Goal: Task Accomplishment & Management: Manage account settings

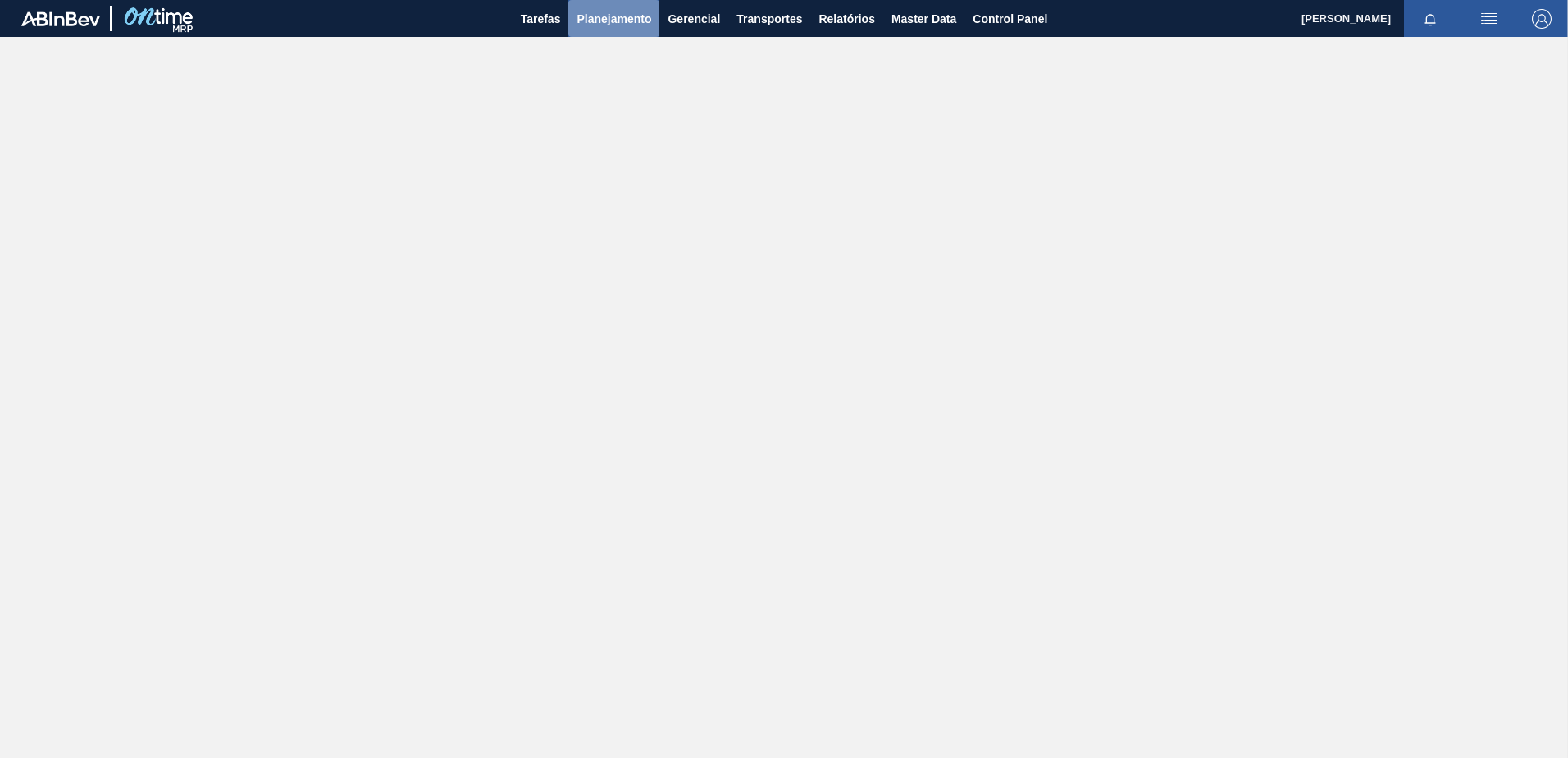
click at [634, 17] on span "Planejamento" at bounding box center [614, 18] width 74 height 20
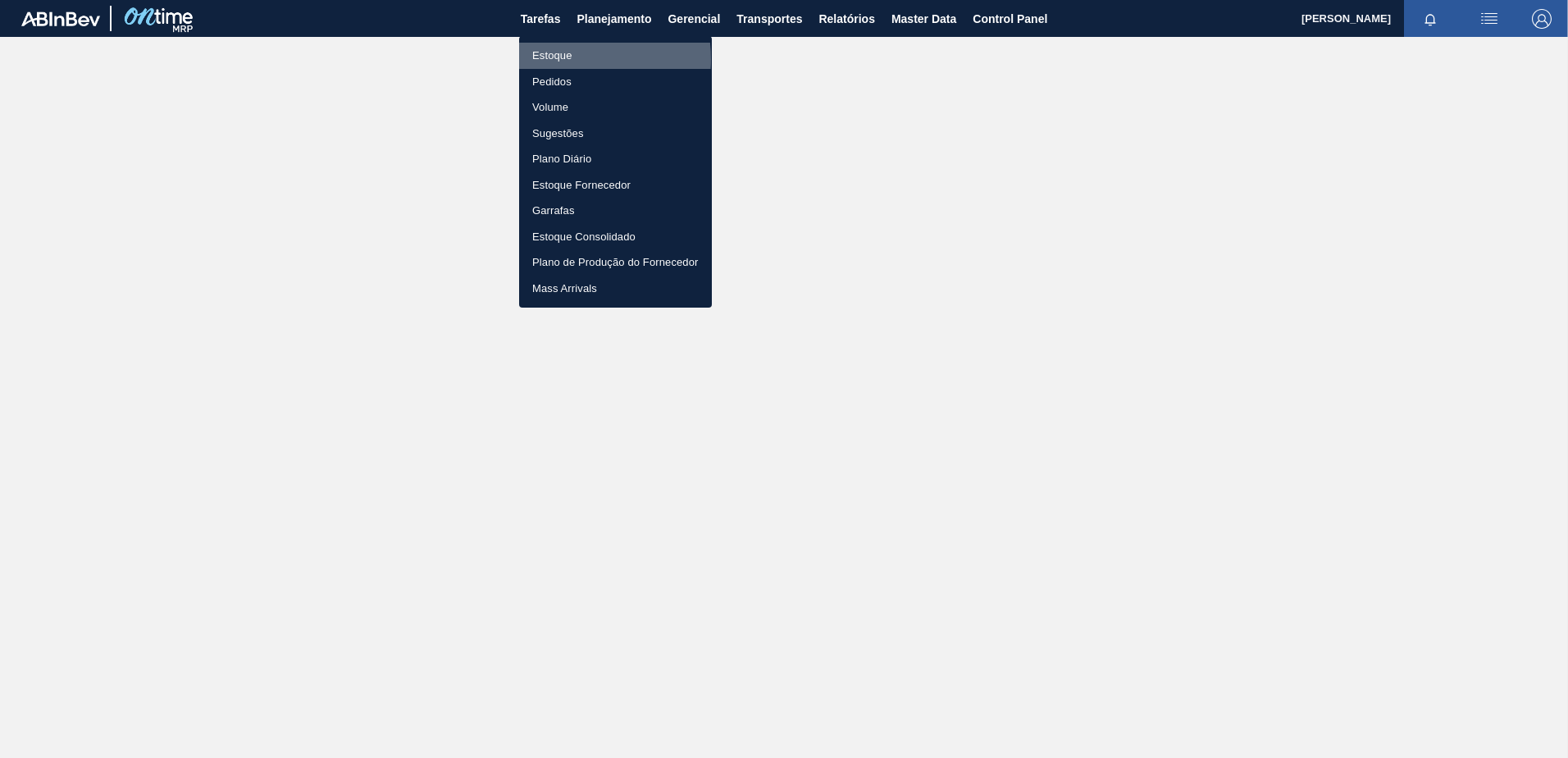
click at [560, 59] on li "Estoque" at bounding box center [615, 56] width 192 height 27
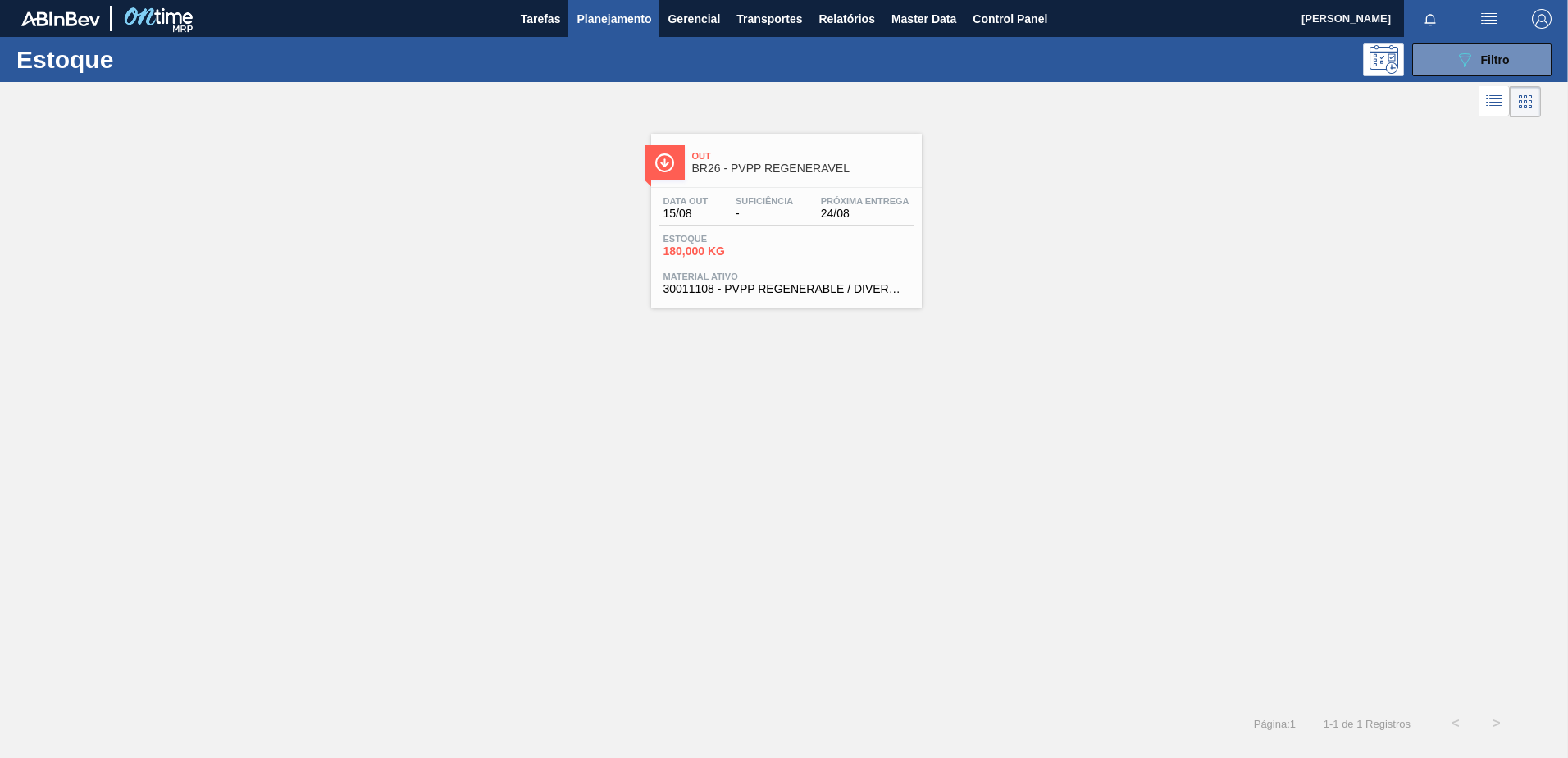
click at [755, 172] on span "BR26 - PVPP REGENERAVEL" at bounding box center [803, 169] width 222 height 12
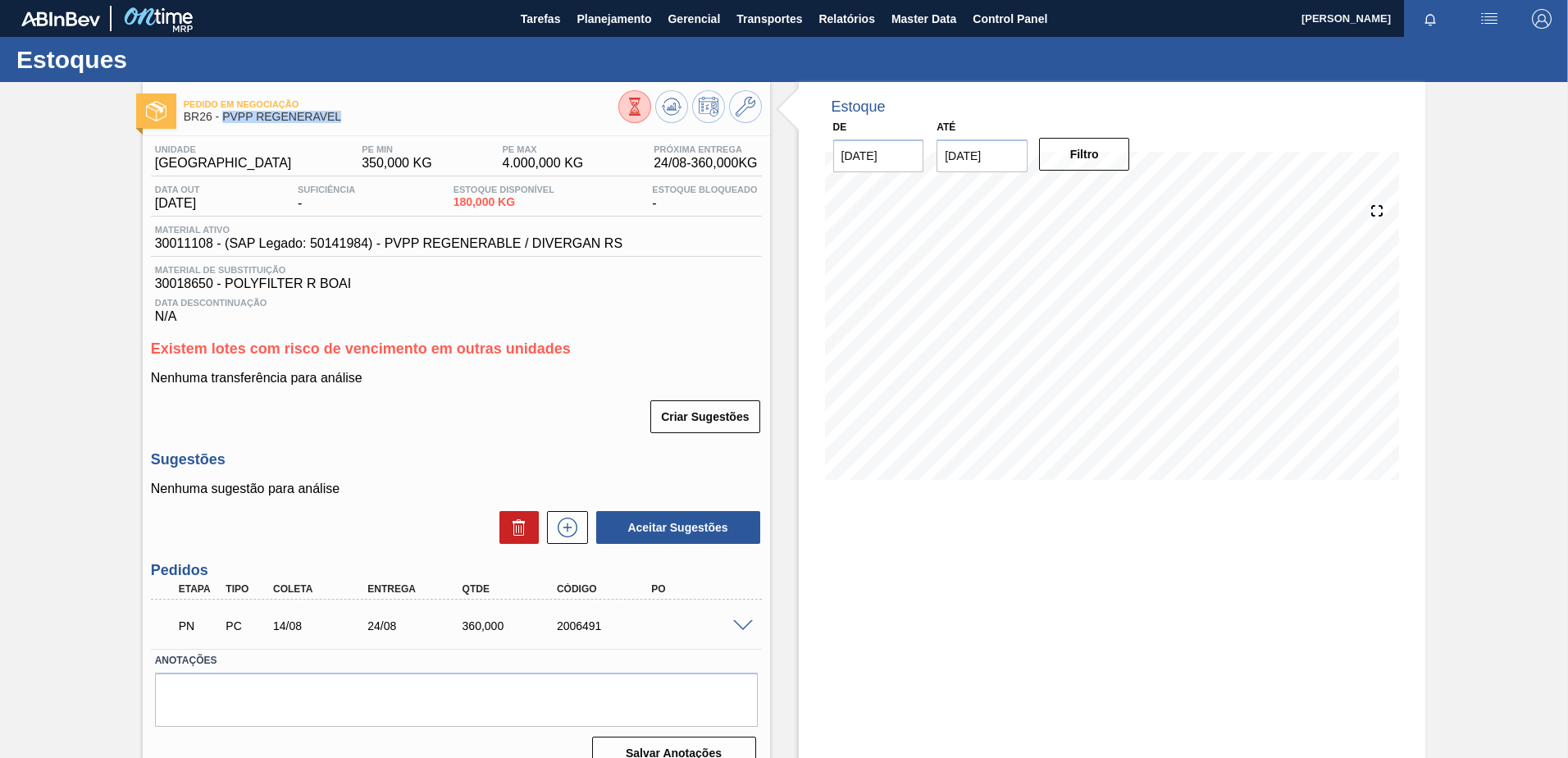
drag, startPoint x: 344, startPoint y: 122, endPoint x: 222, endPoint y: 122, distance: 122.0
click at [222, 122] on span "BR26 - PVPP REGENERAVEL" at bounding box center [401, 116] width 435 height 12
copy span "PVPP REGENERAVEL"
click at [928, 9] on span "Master Data" at bounding box center [924, 18] width 65 height 20
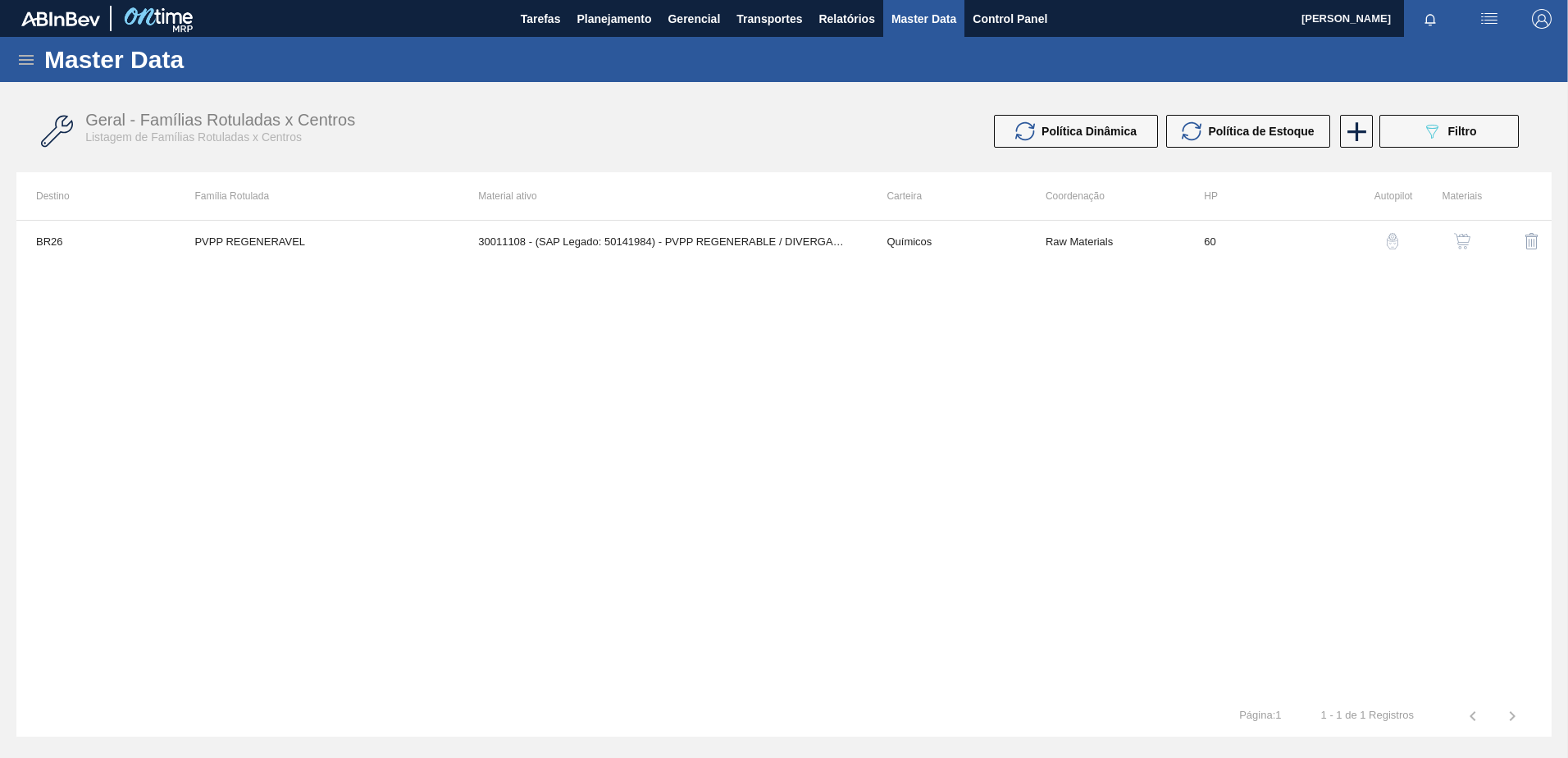
click at [25, 52] on icon at bounding box center [26, 60] width 20 height 20
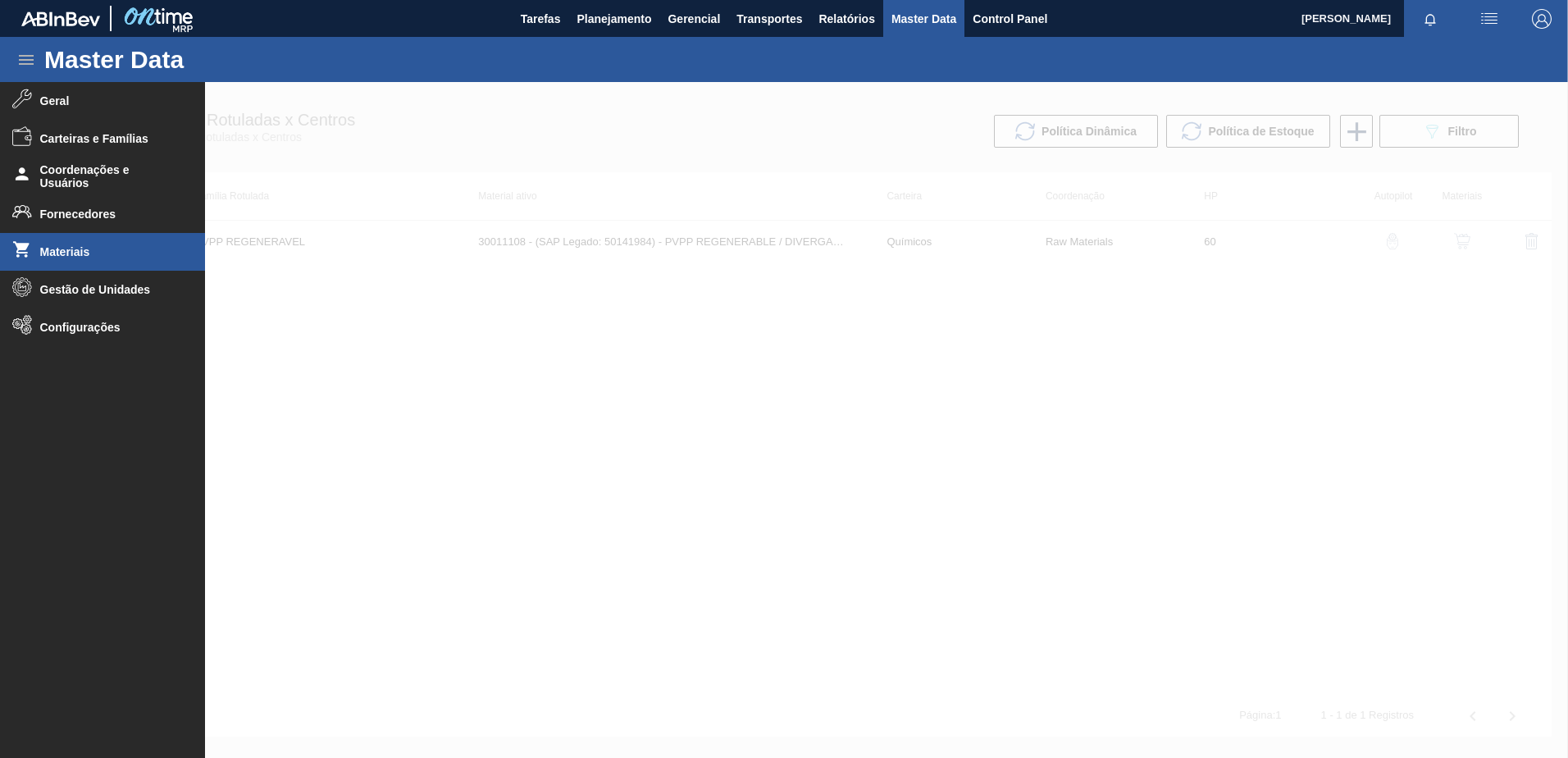
click at [62, 247] on span "Materiais" at bounding box center [108, 252] width 135 height 13
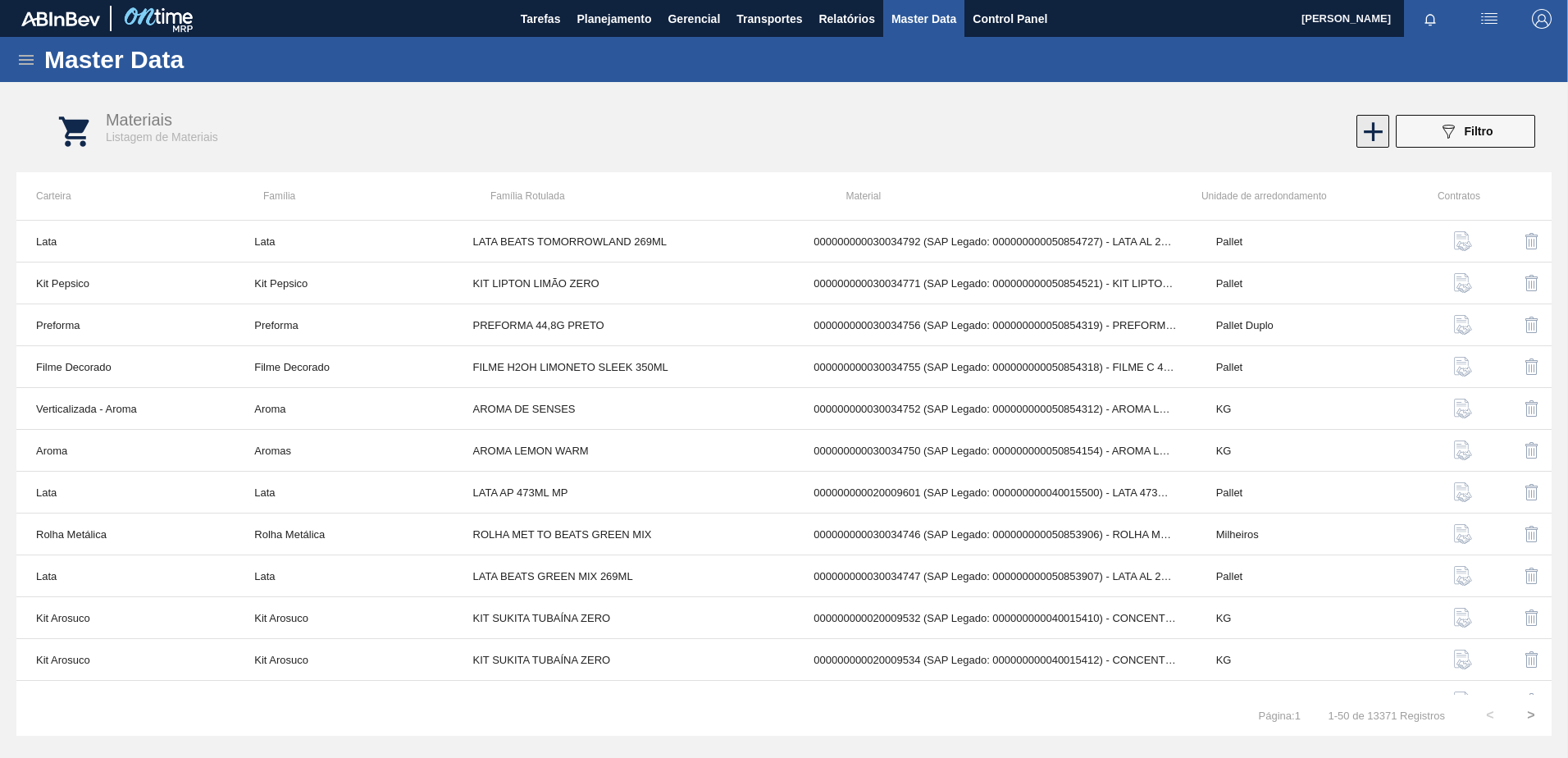
click at [1251, 127] on icon at bounding box center [1374, 131] width 32 height 32
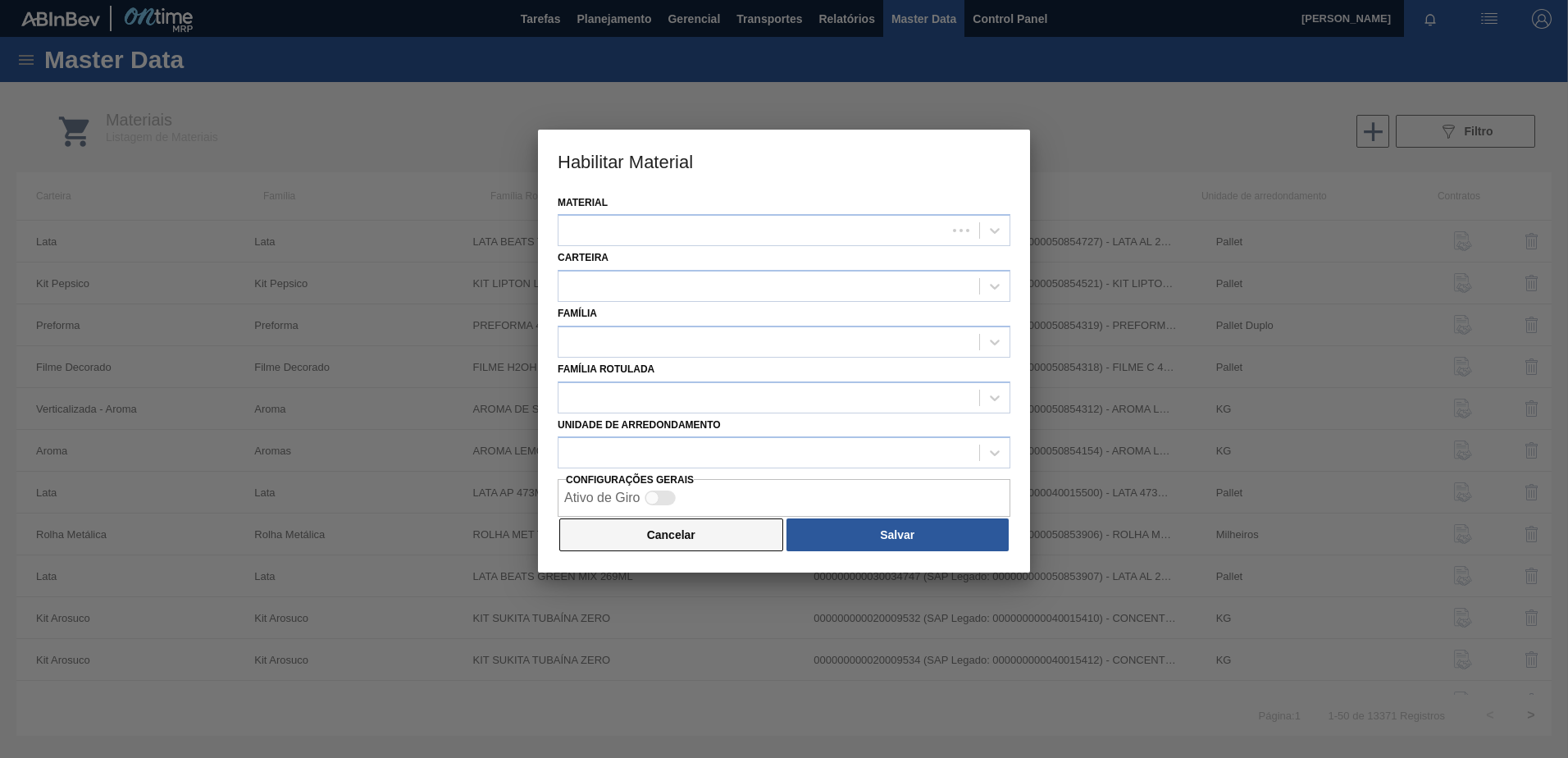
click at [658, 524] on button "Cancelar" at bounding box center [671, 535] width 224 height 32
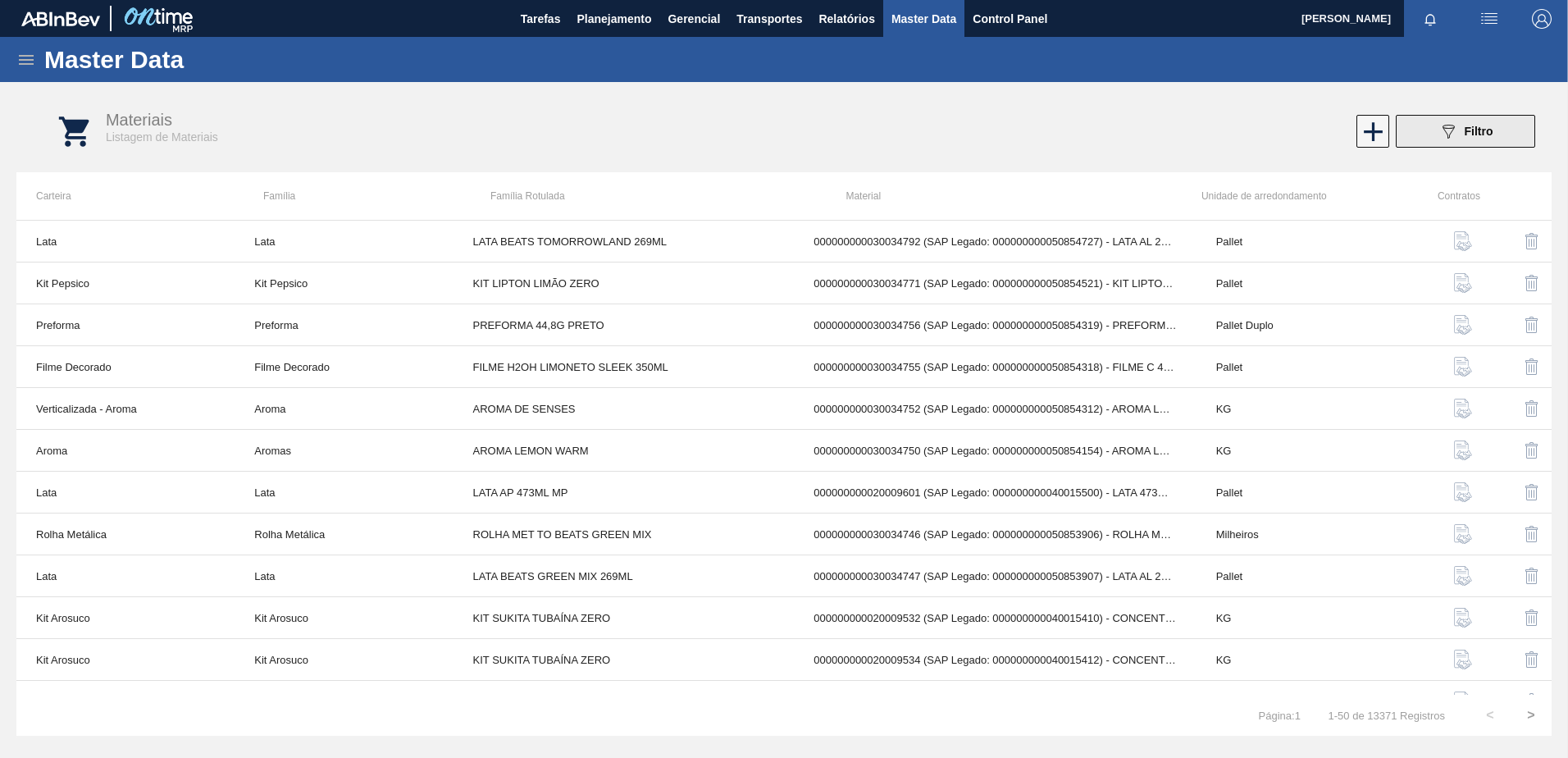
click at [1251, 131] on button "089F7B8B-B2A5-4AFE-B5C0-19BA573D28AC Filtro" at bounding box center [1465, 131] width 139 height 32
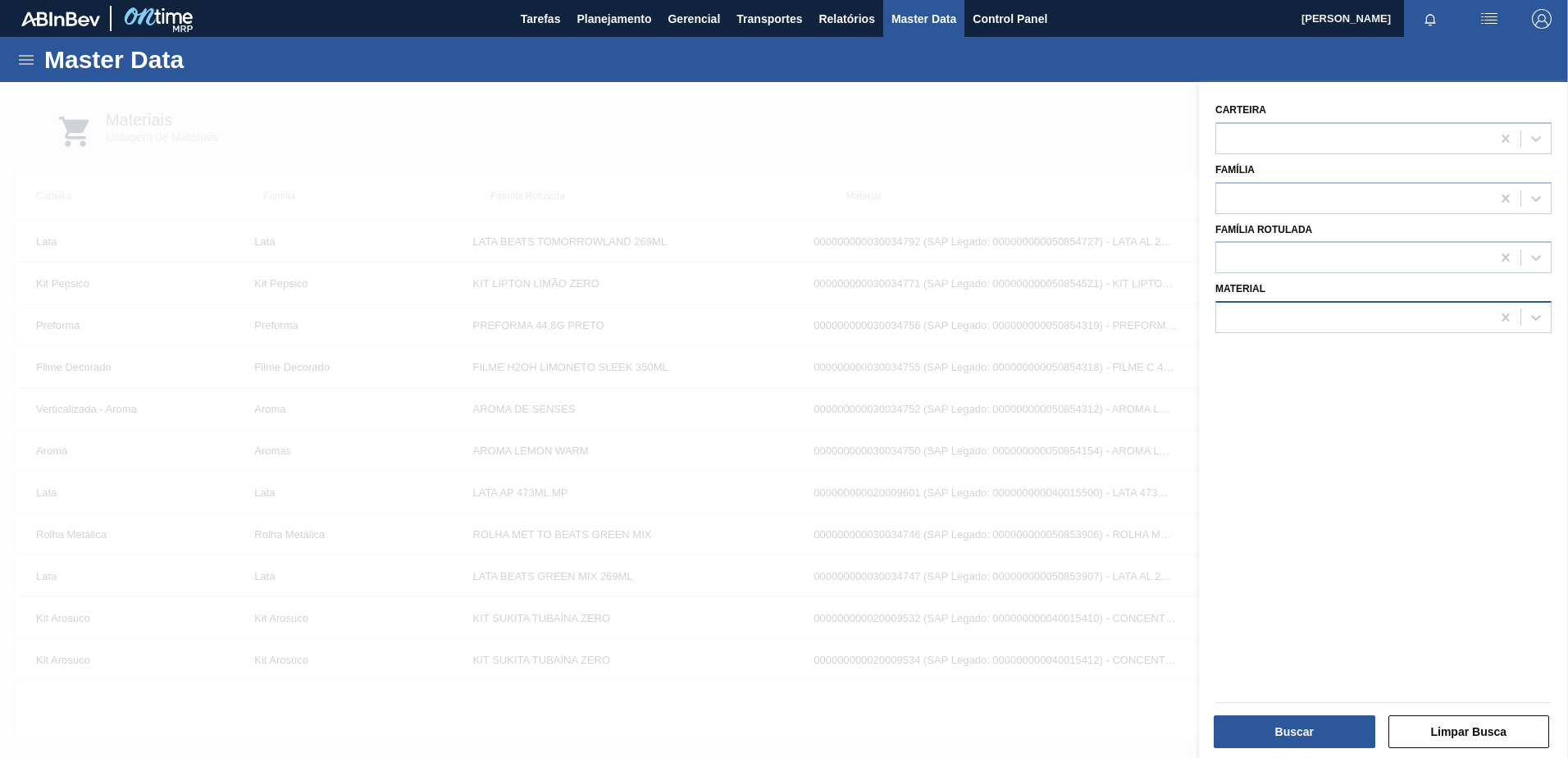
click at [1251, 322] on div at bounding box center [1354, 317] width 275 height 24
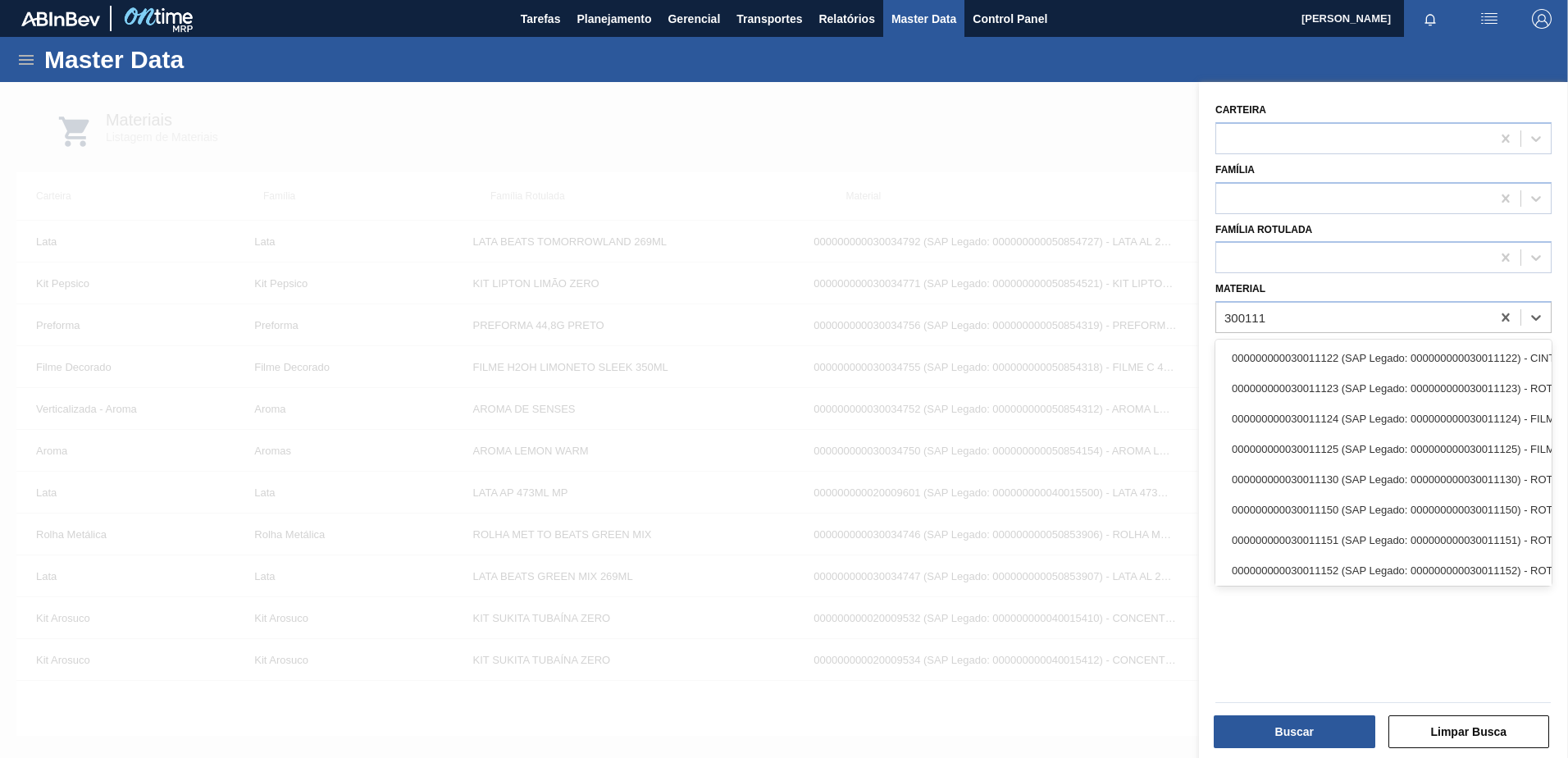
type input "300111"
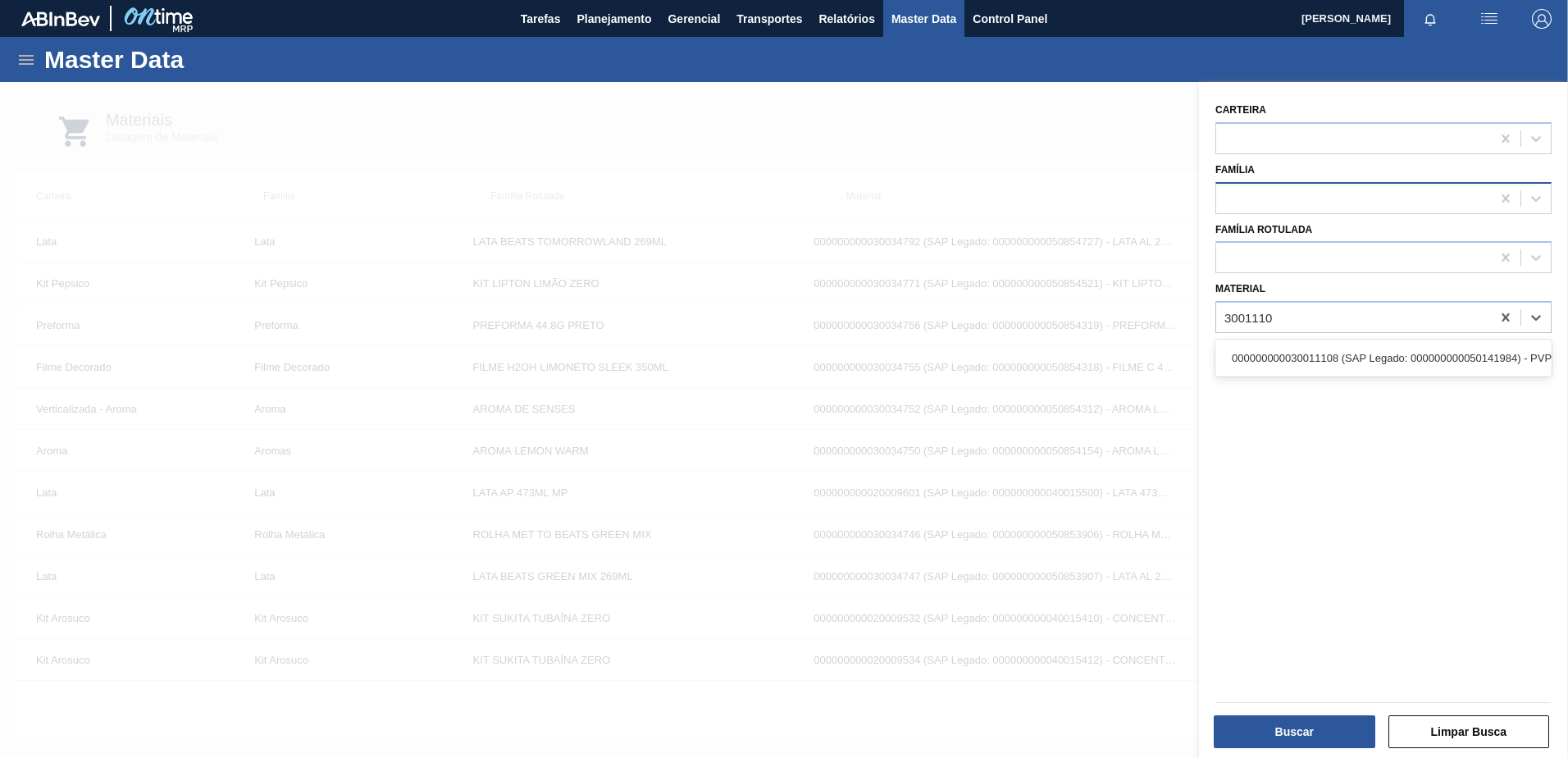
type input "30011108"
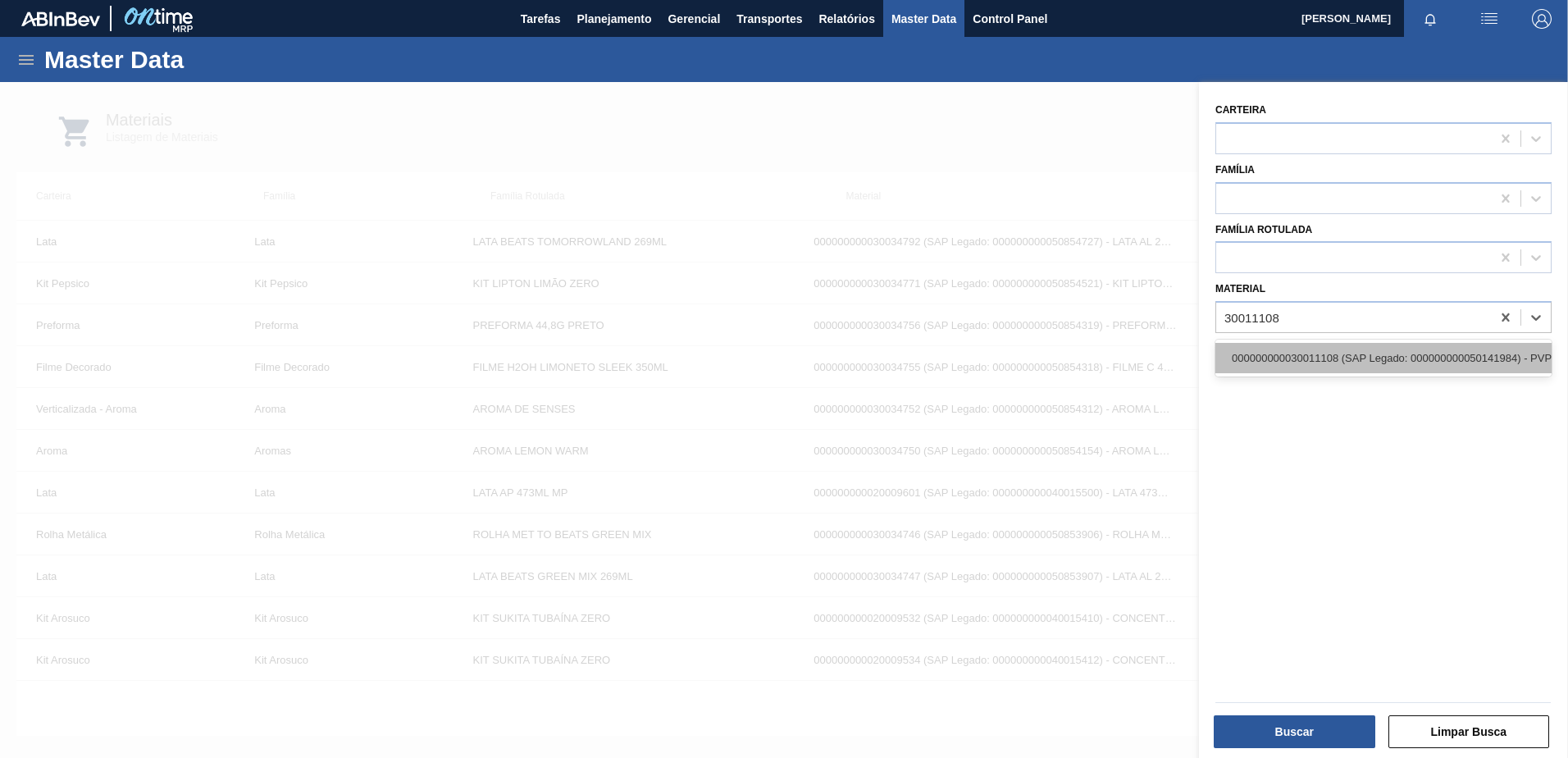
click at [1251, 343] on div "000000000030011108 (SAP Legado: 000000000050141984) - PVPP REGENERABLE / DIVERG…" at bounding box center [1383, 358] width 336 height 30
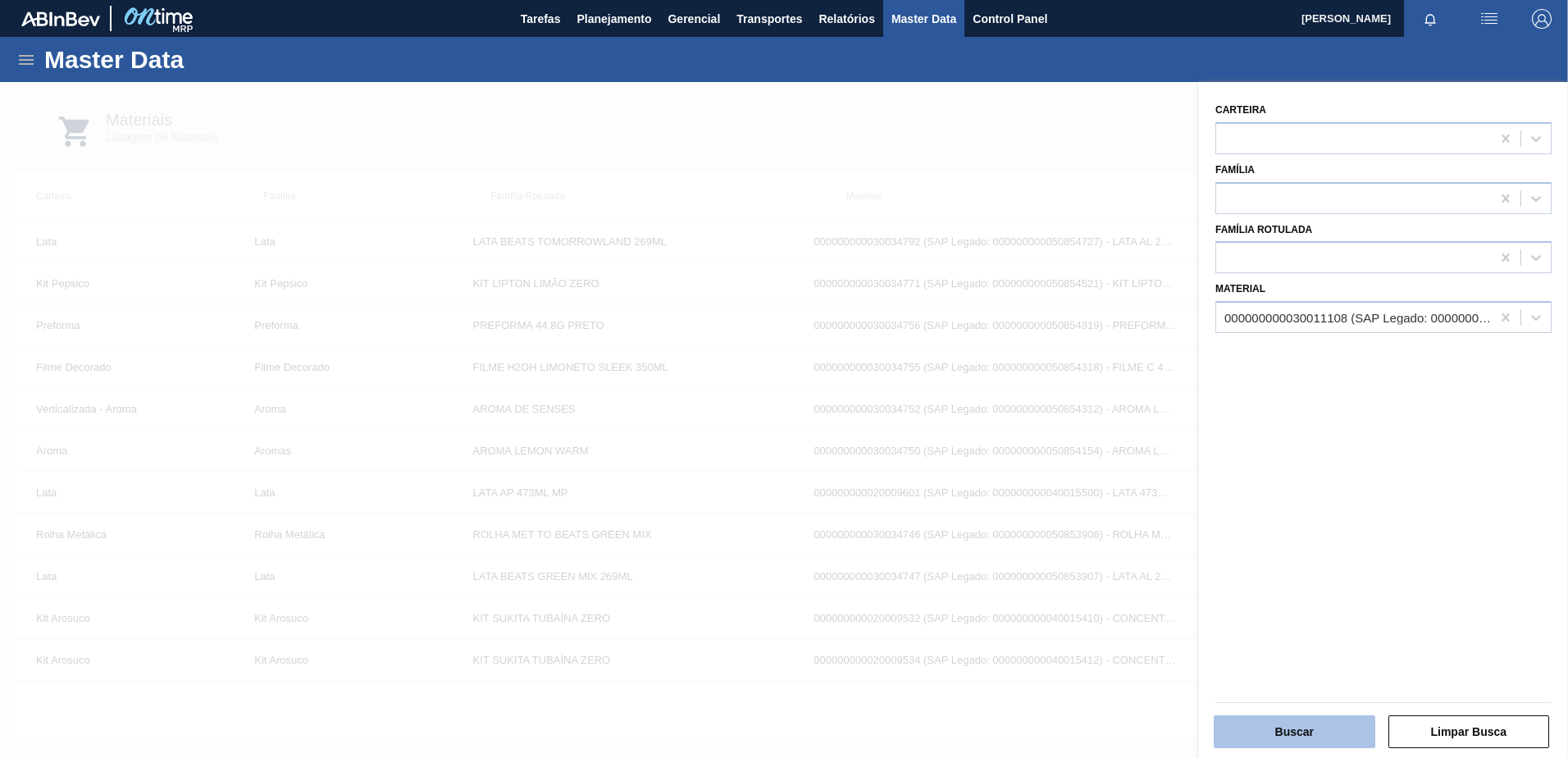
click at [1251, 741] on button "Buscar" at bounding box center [1295, 731] width 162 height 32
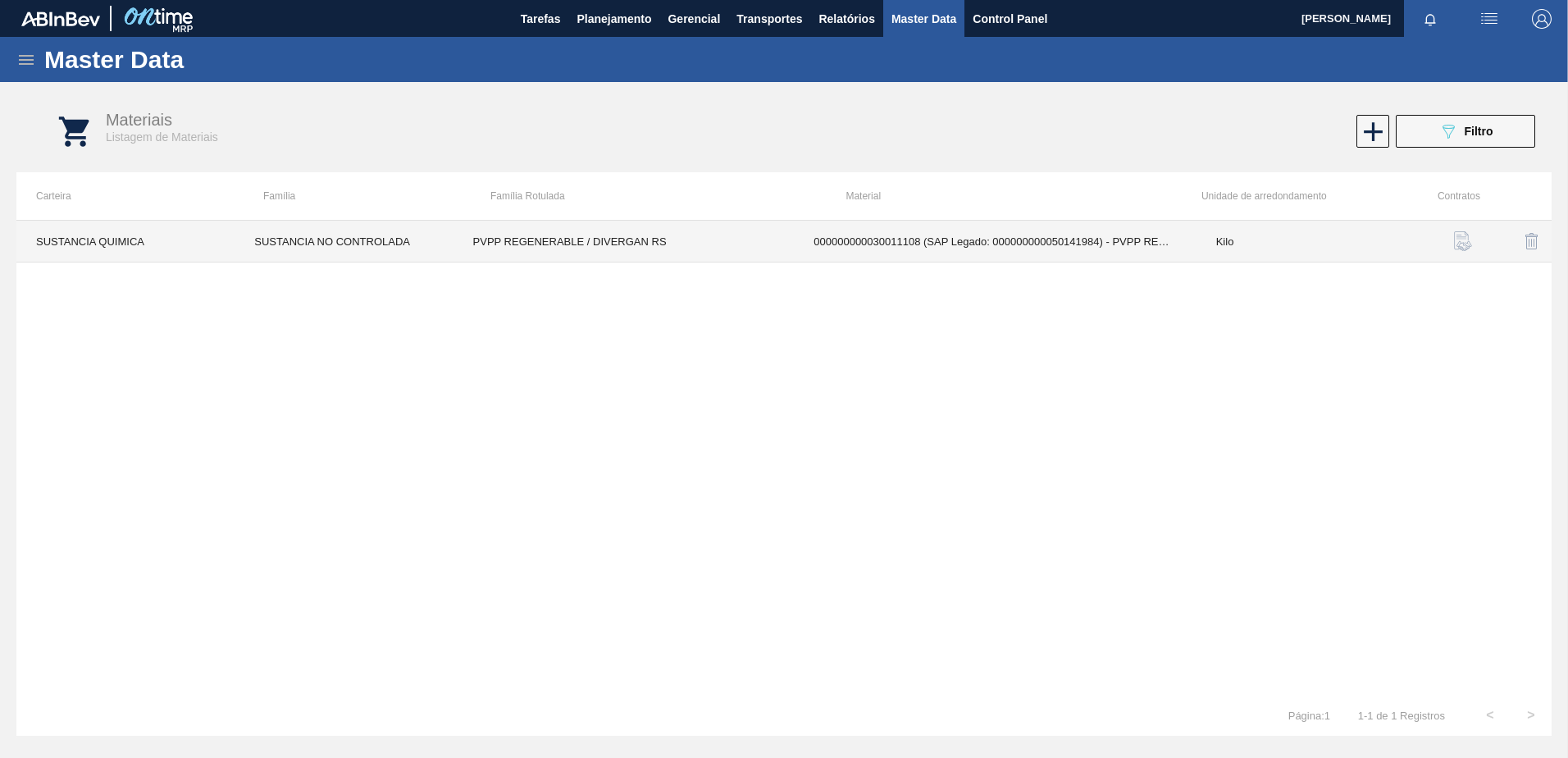
click at [477, 240] on td "PVPP REGENERABLE / DIVERGAN RS" at bounding box center [624, 242] width 341 height 42
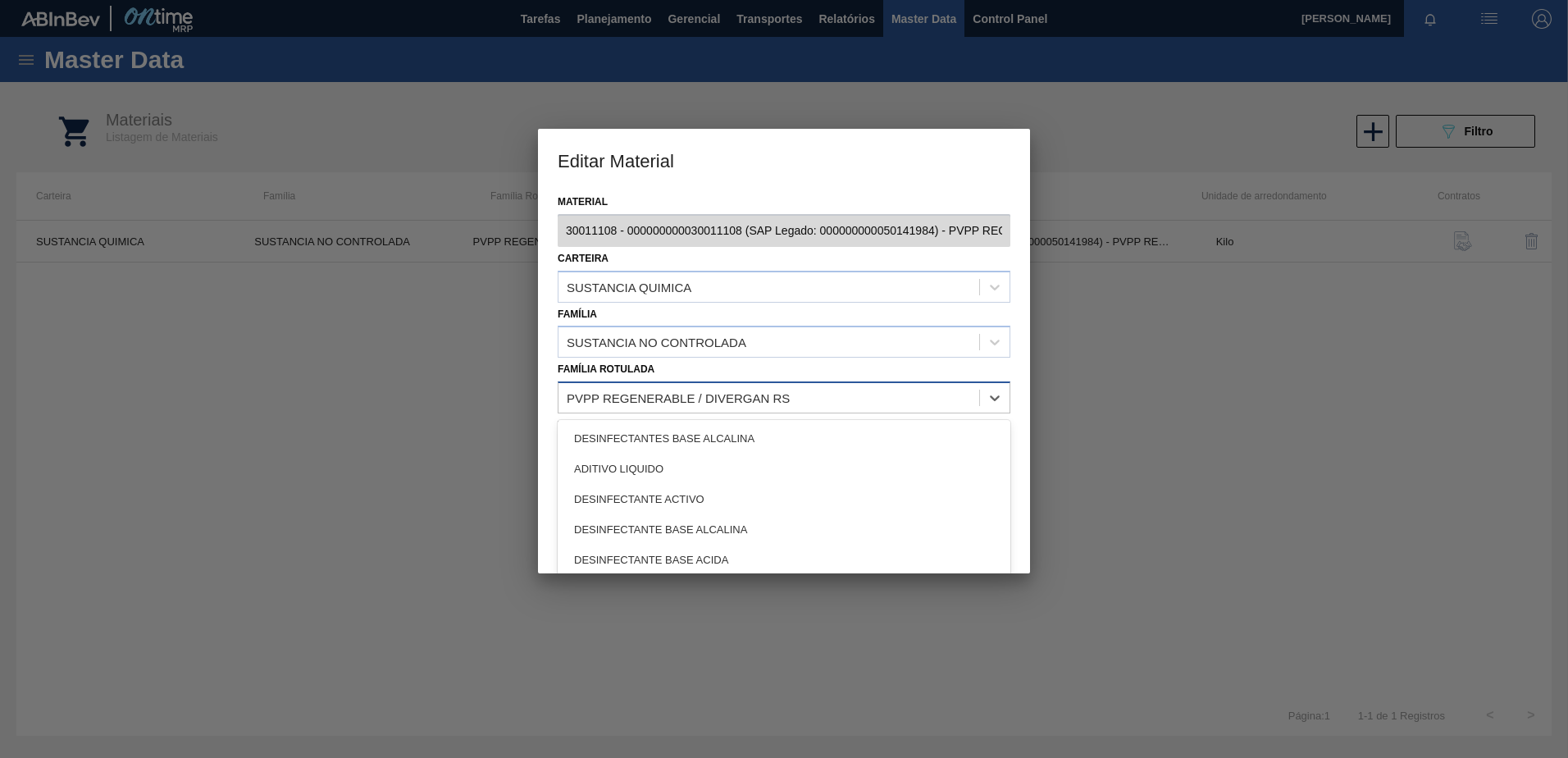
drag, startPoint x: 809, startPoint y: 394, endPoint x: 574, endPoint y: 406, distance: 235.3
click at [618, 392] on div "PVPP REGENERABLE / DIVERGAN RS" at bounding box center [769, 398] width 421 height 24
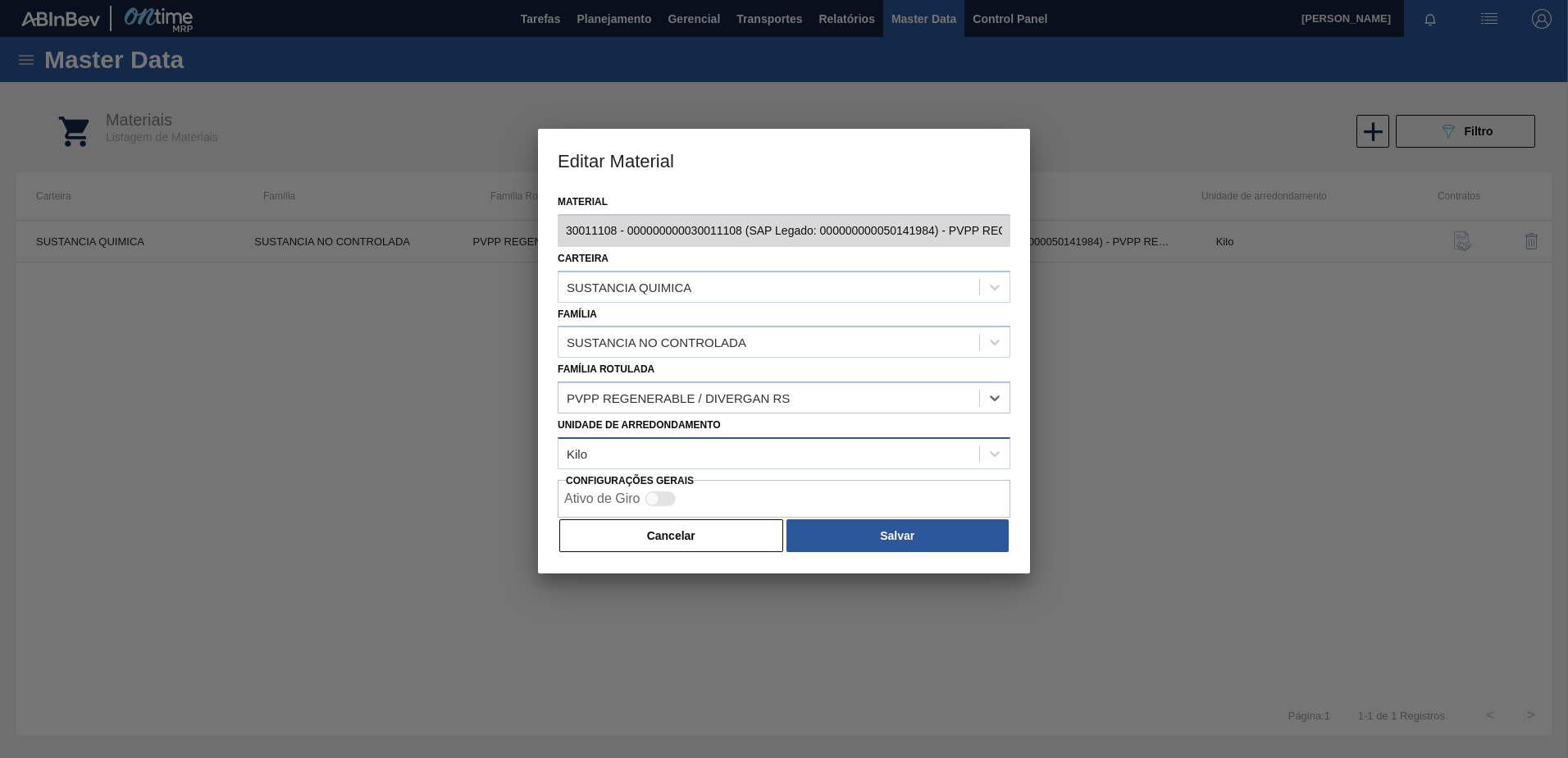
drag, startPoint x: 569, startPoint y: 399, endPoint x: 762, endPoint y: 444, distance: 198.2
click at [797, 414] on div "Material 30011108 - 000000000030011108 (SAP Legado: 000000000050141984) - PVPP …" at bounding box center [784, 382] width 492 height 383
click at [666, 541] on button "Cancelar" at bounding box center [671, 535] width 224 height 32
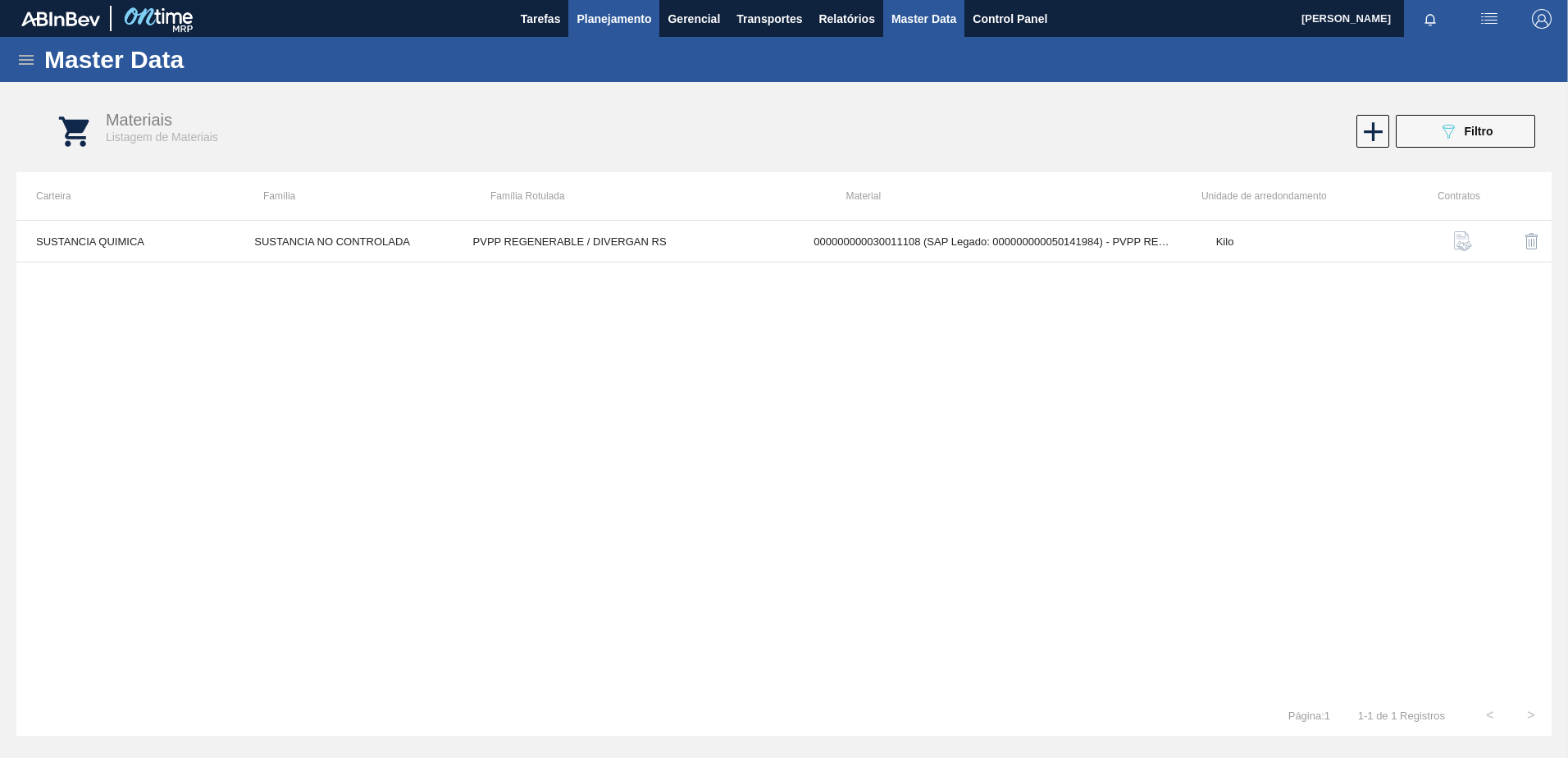
click at [614, 29] on button "Planejamento" at bounding box center [614, 18] width 91 height 37
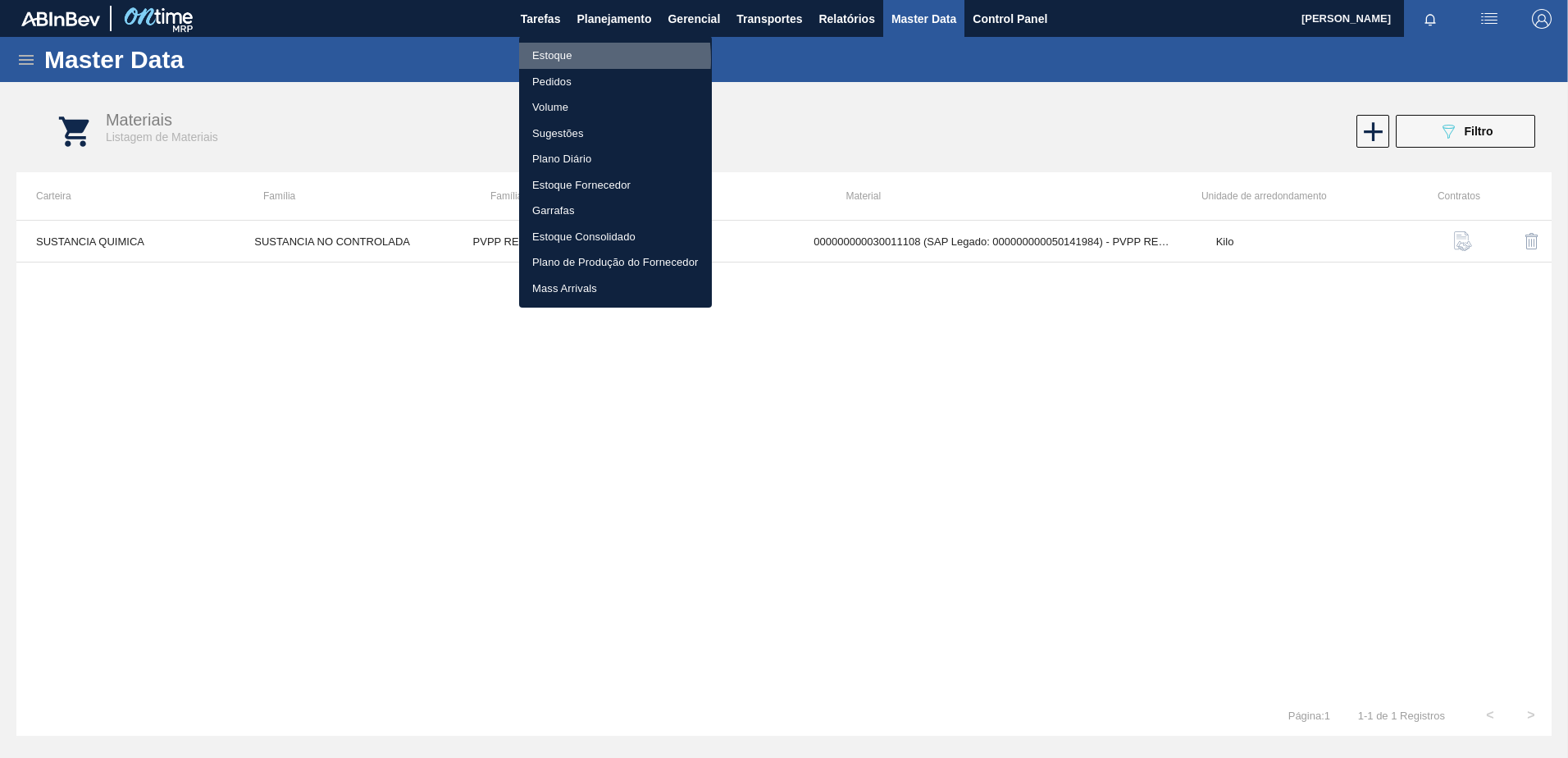
click at [564, 58] on li "Estoque" at bounding box center [615, 56] width 192 height 27
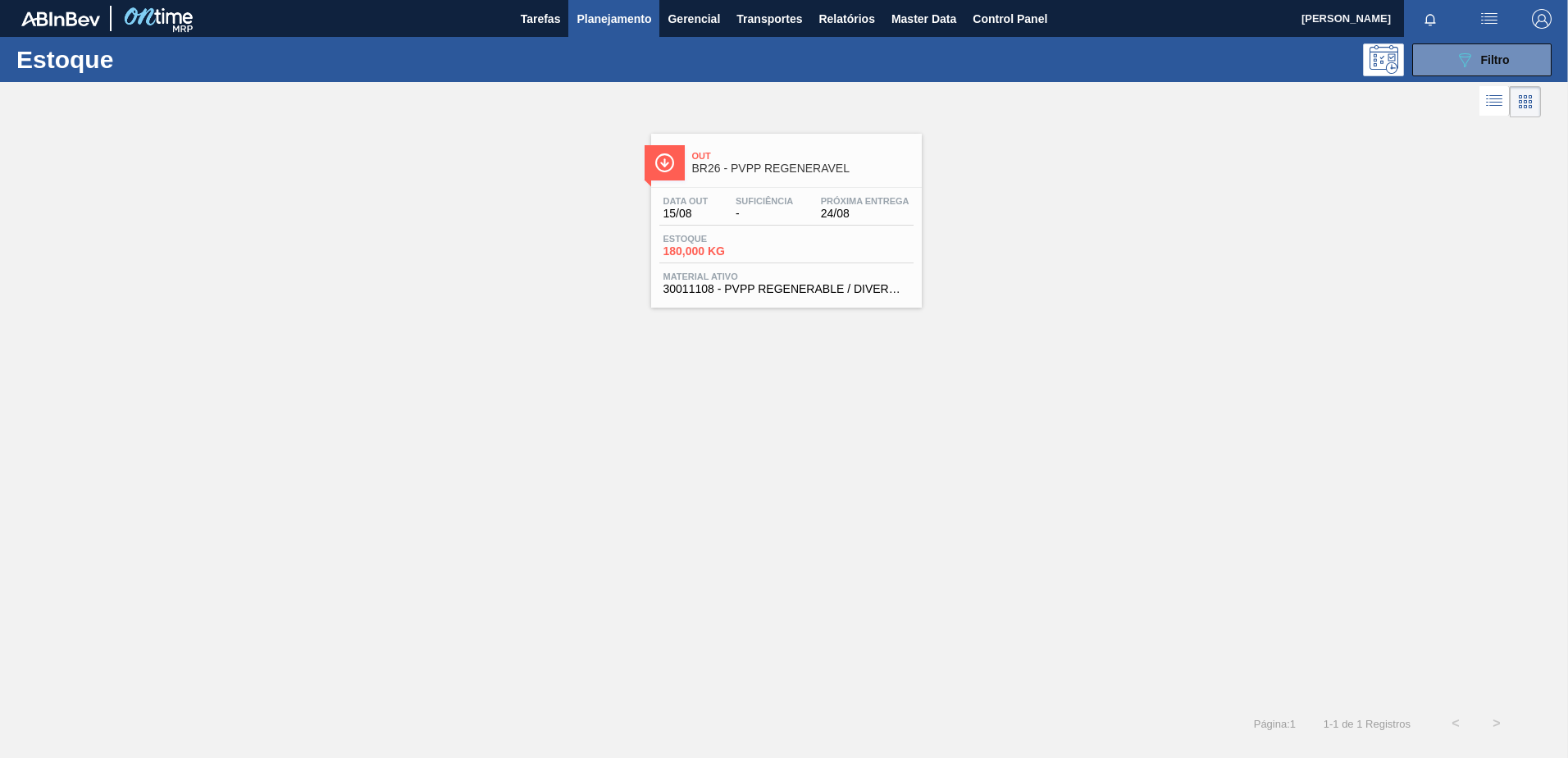
click at [779, 204] on span "Suficiência" at bounding box center [764, 201] width 57 height 10
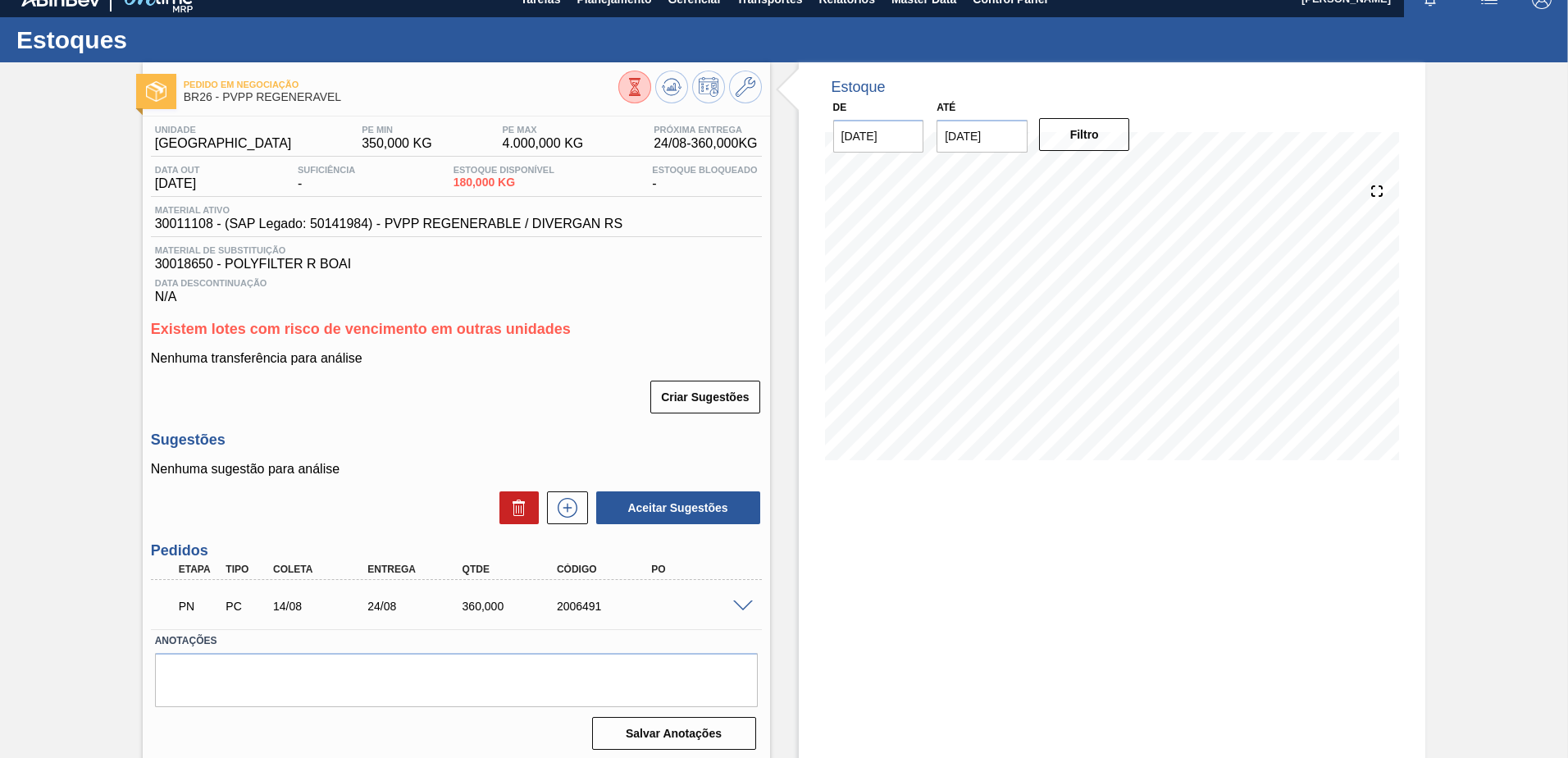
scroll to position [26, 0]
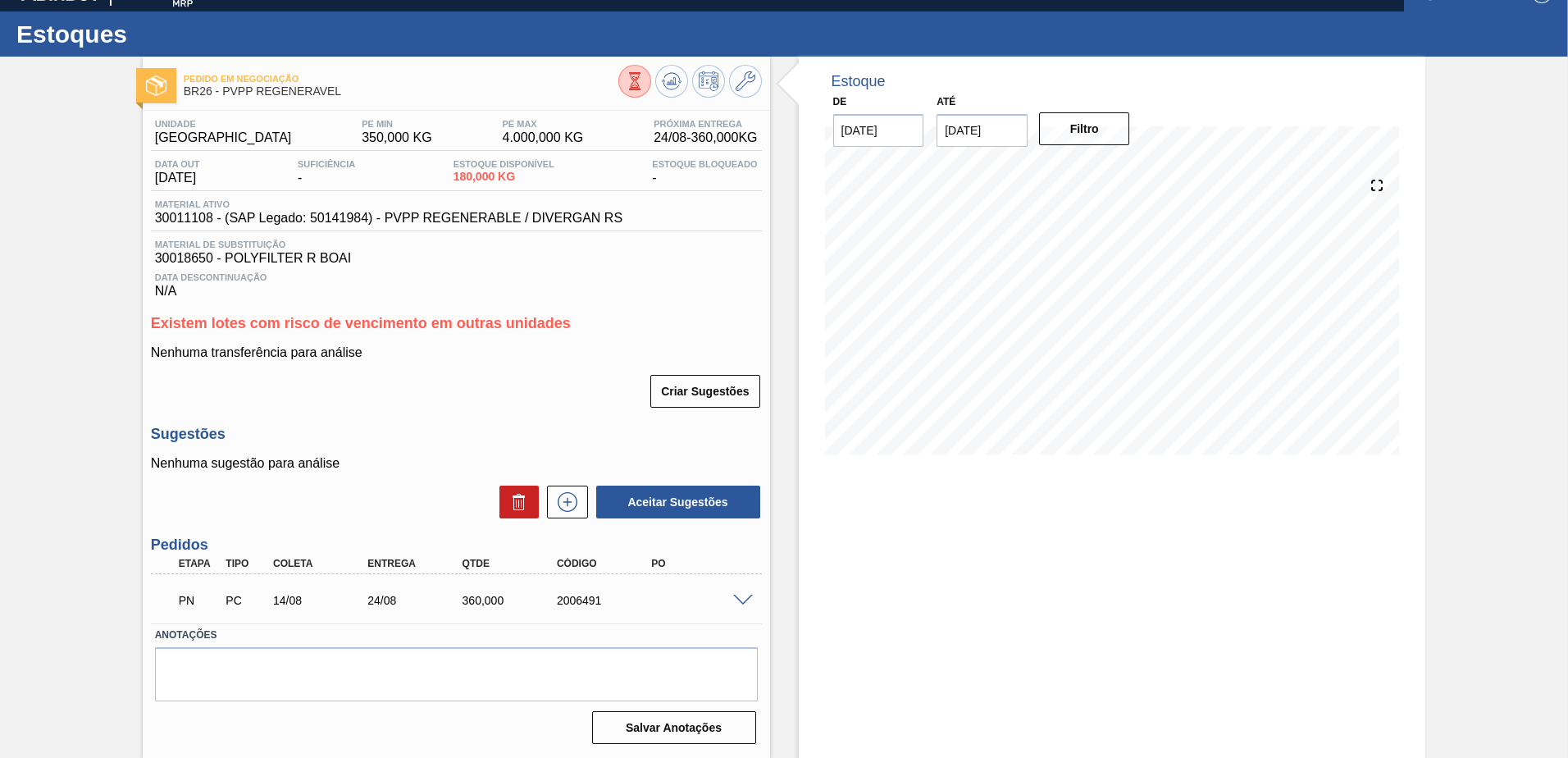
click at [739, 602] on span at bounding box center [743, 601] width 20 height 12
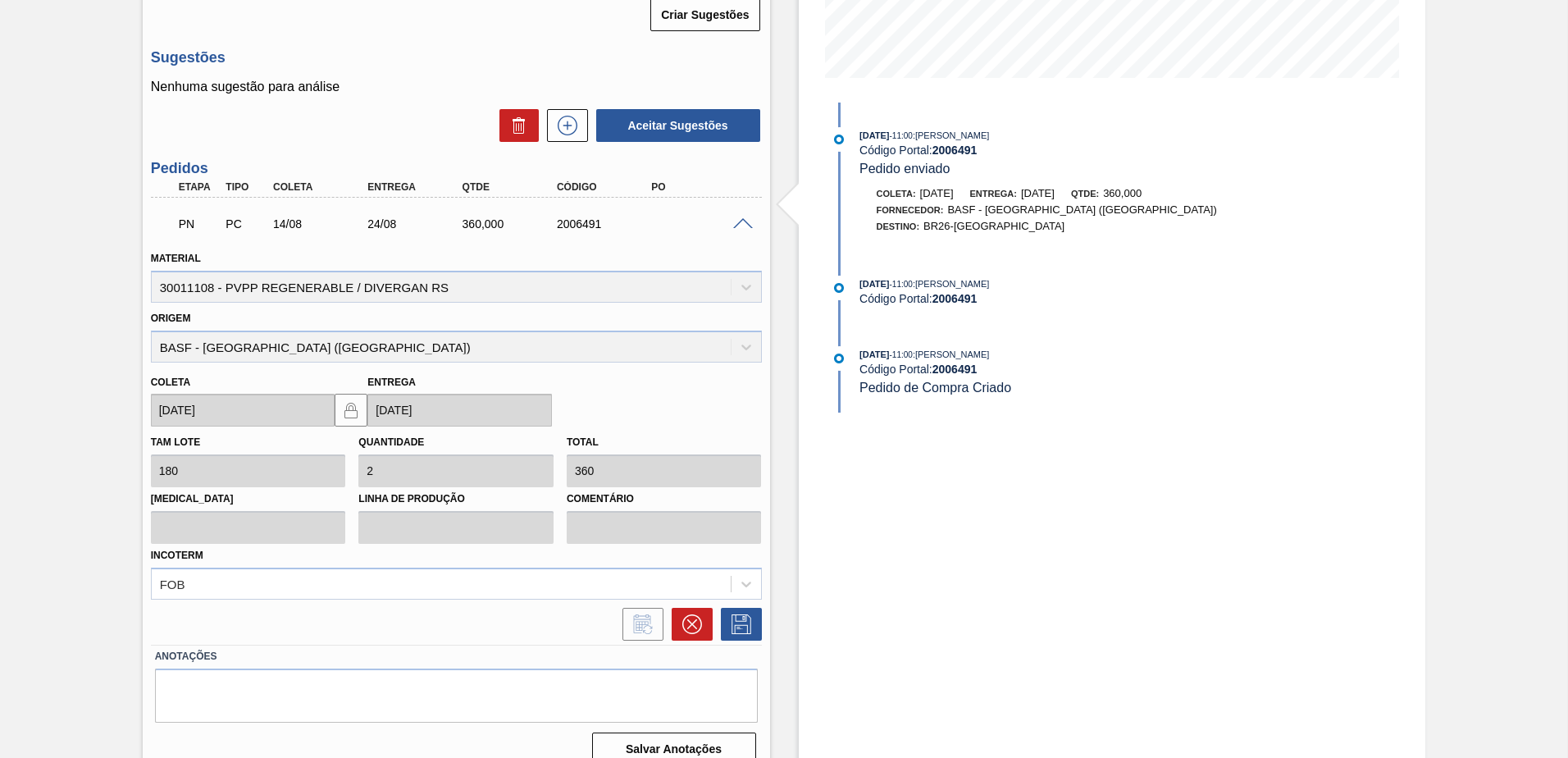
scroll to position [424, 0]
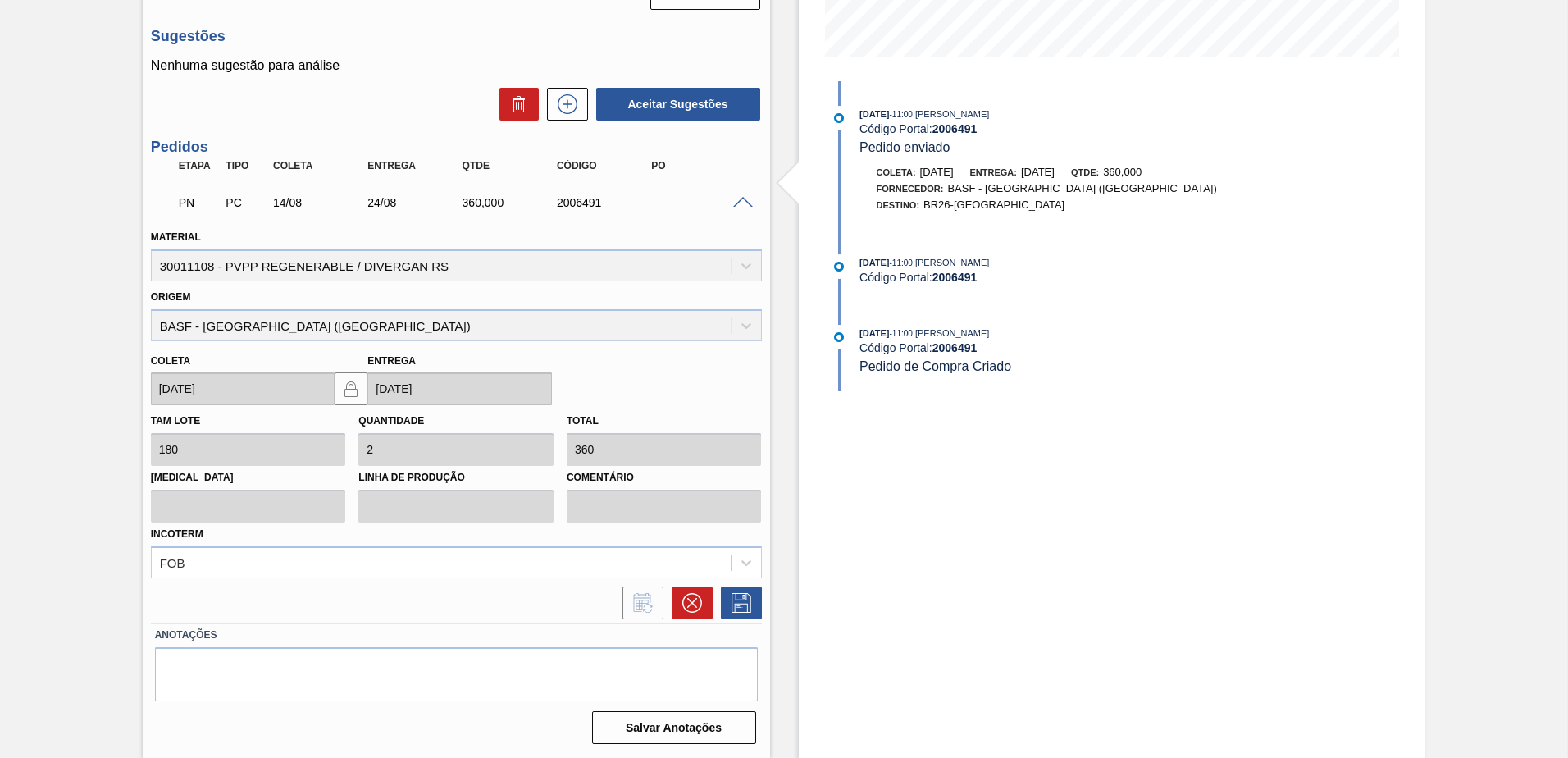
click at [744, 200] on span at bounding box center [743, 203] width 20 height 12
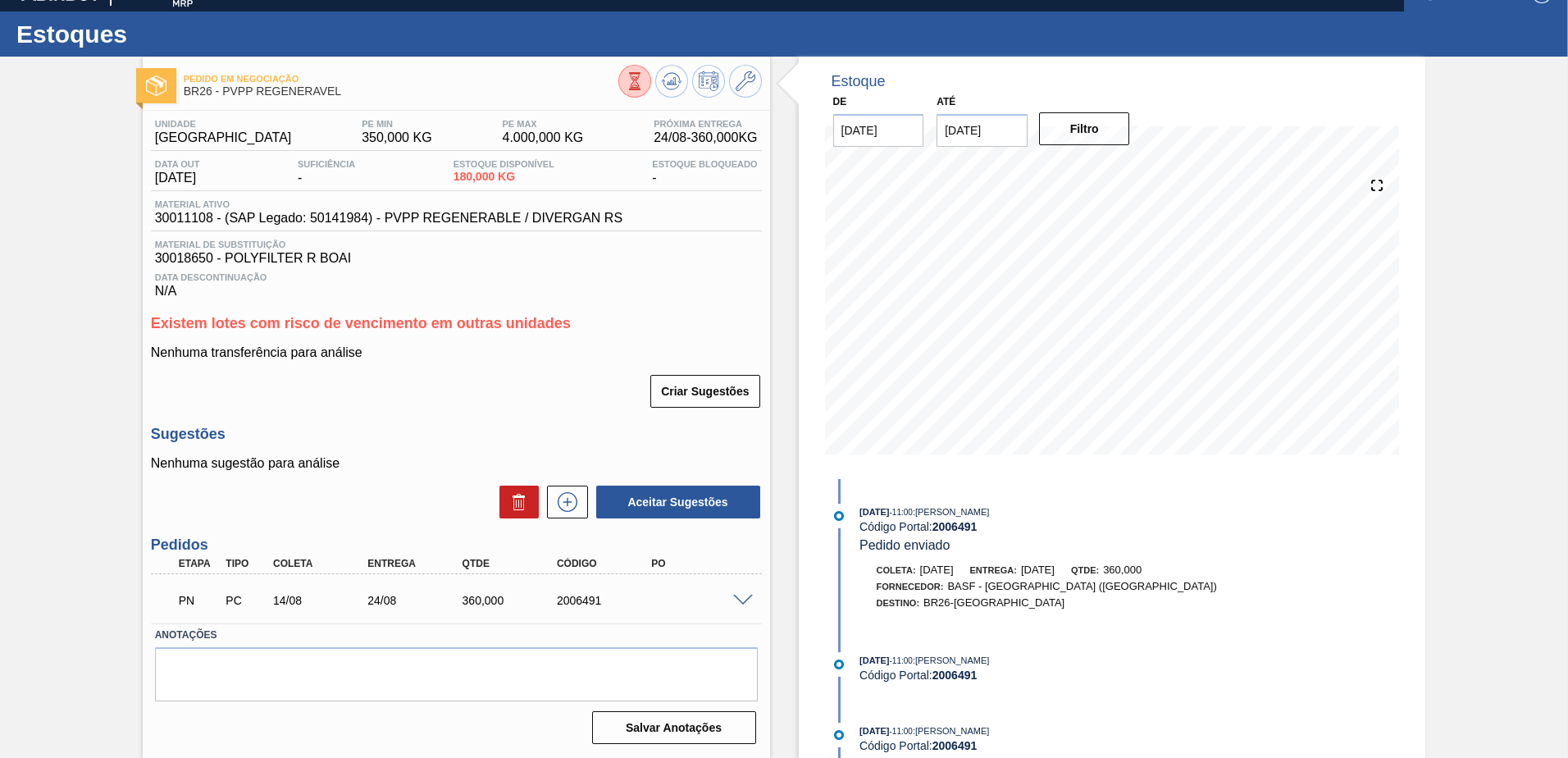
scroll to position [26, 0]
drag, startPoint x: 347, startPoint y: 95, endPoint x: 223, endPoint y: 102, distance: 124.2
click at [223, 102] on div "Pedido em Negociação BR26 - PVPP REGENERAVEL" at bounding box center [401, 86] width 435 height 37
copy span "PVPP REGENERAVEL"
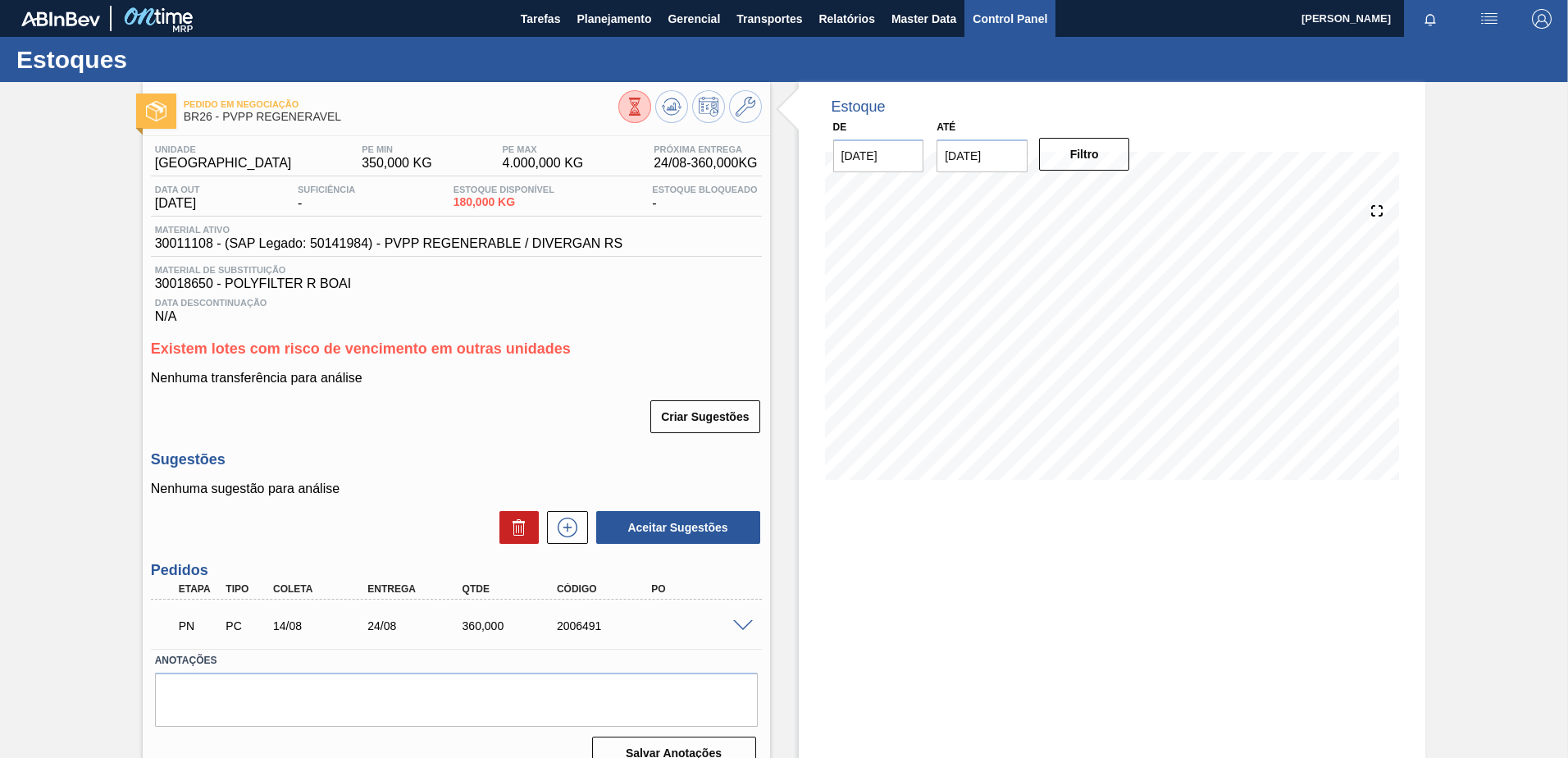
click at [1017, 19] on span "Control Panel" at bounding box center [1010, 18] width 74 height 20
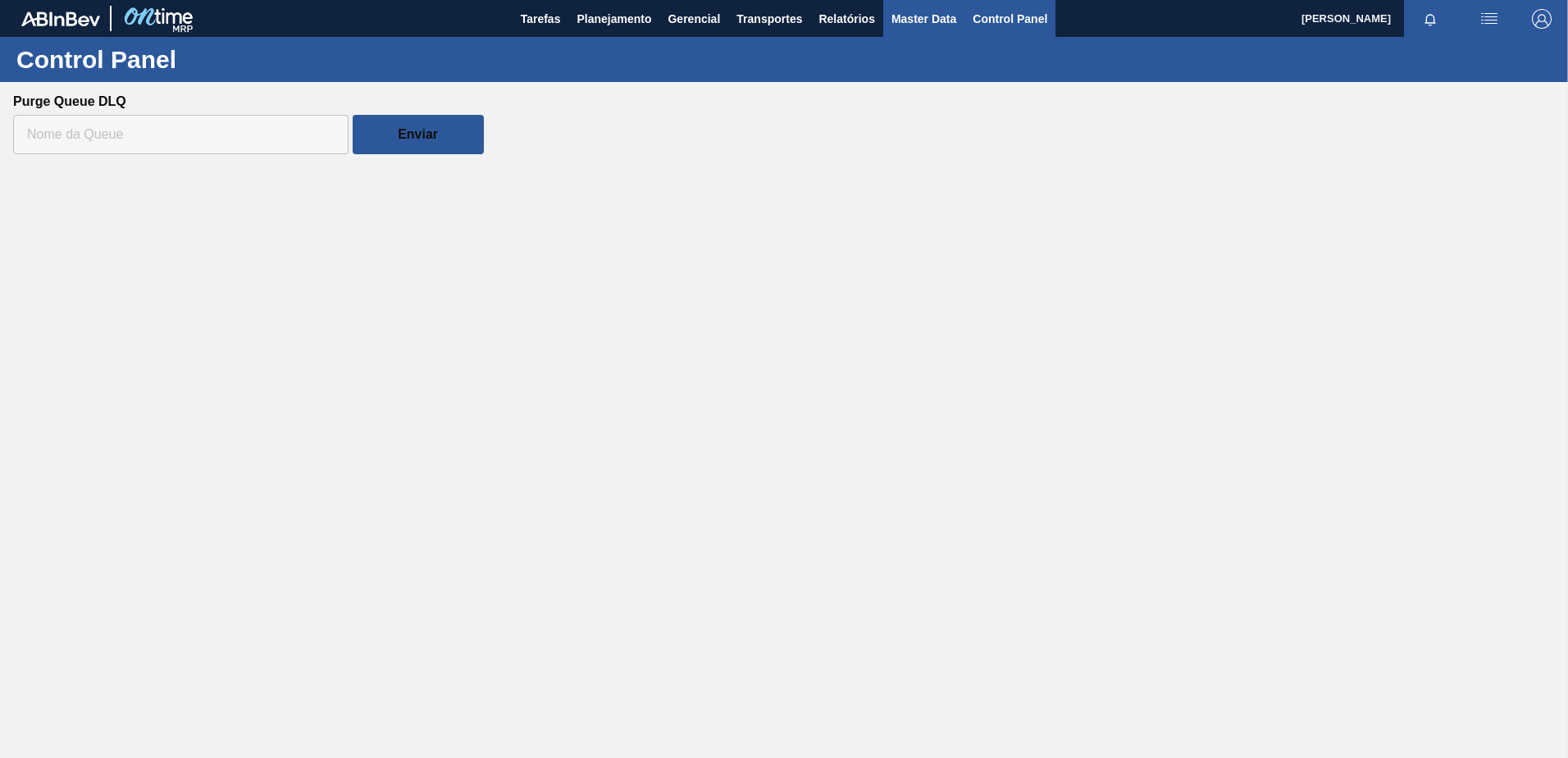
click at [916, 21] on span "Master Data" at bounding box center [924, 18] width 65 height 20
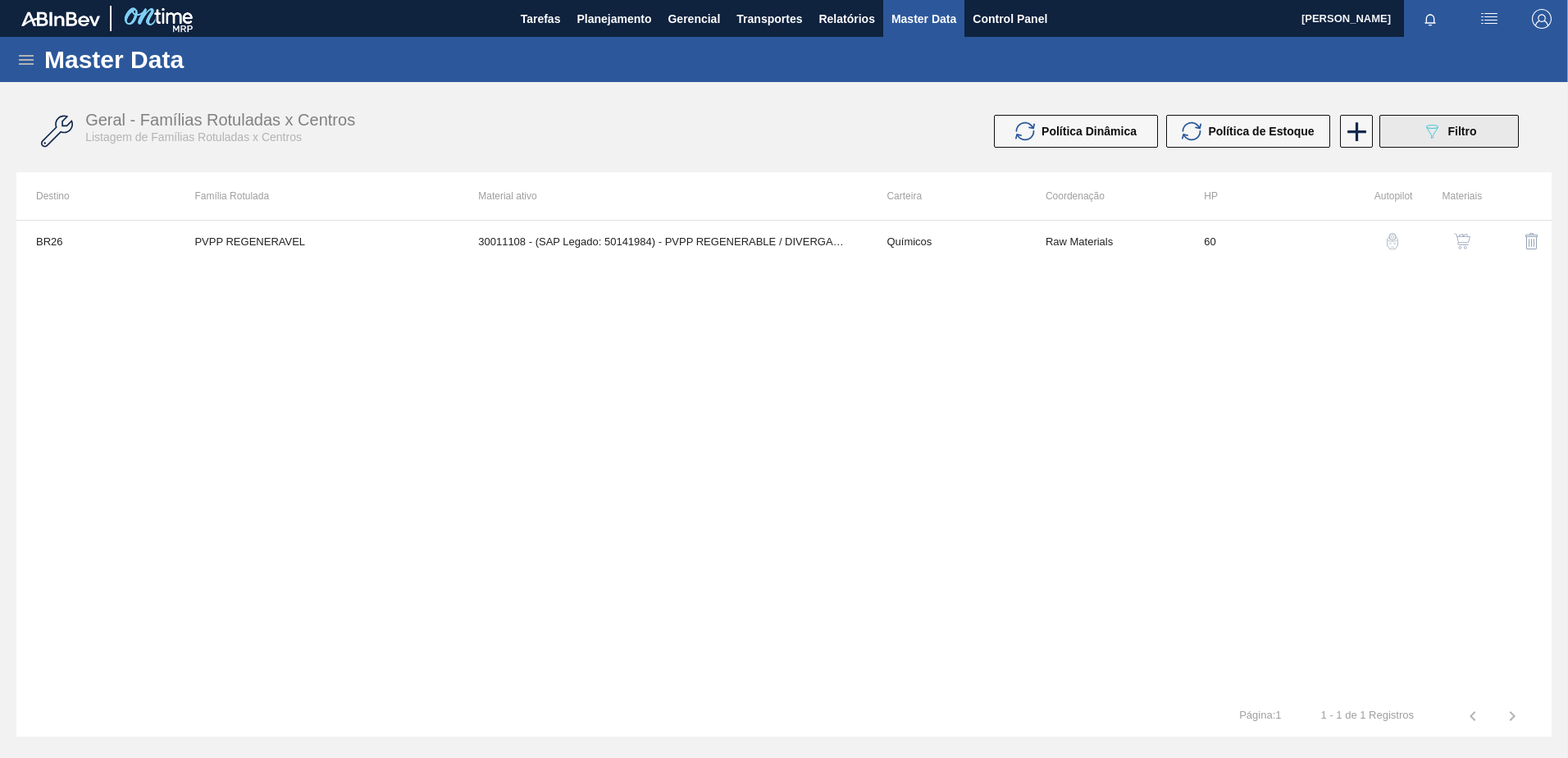
click at [1425, 139] on icon "089F7B8B-B2A5-4AFE-B5C0-19BA573D28AC" at bounding box center [1432, 131] width 20 height 20
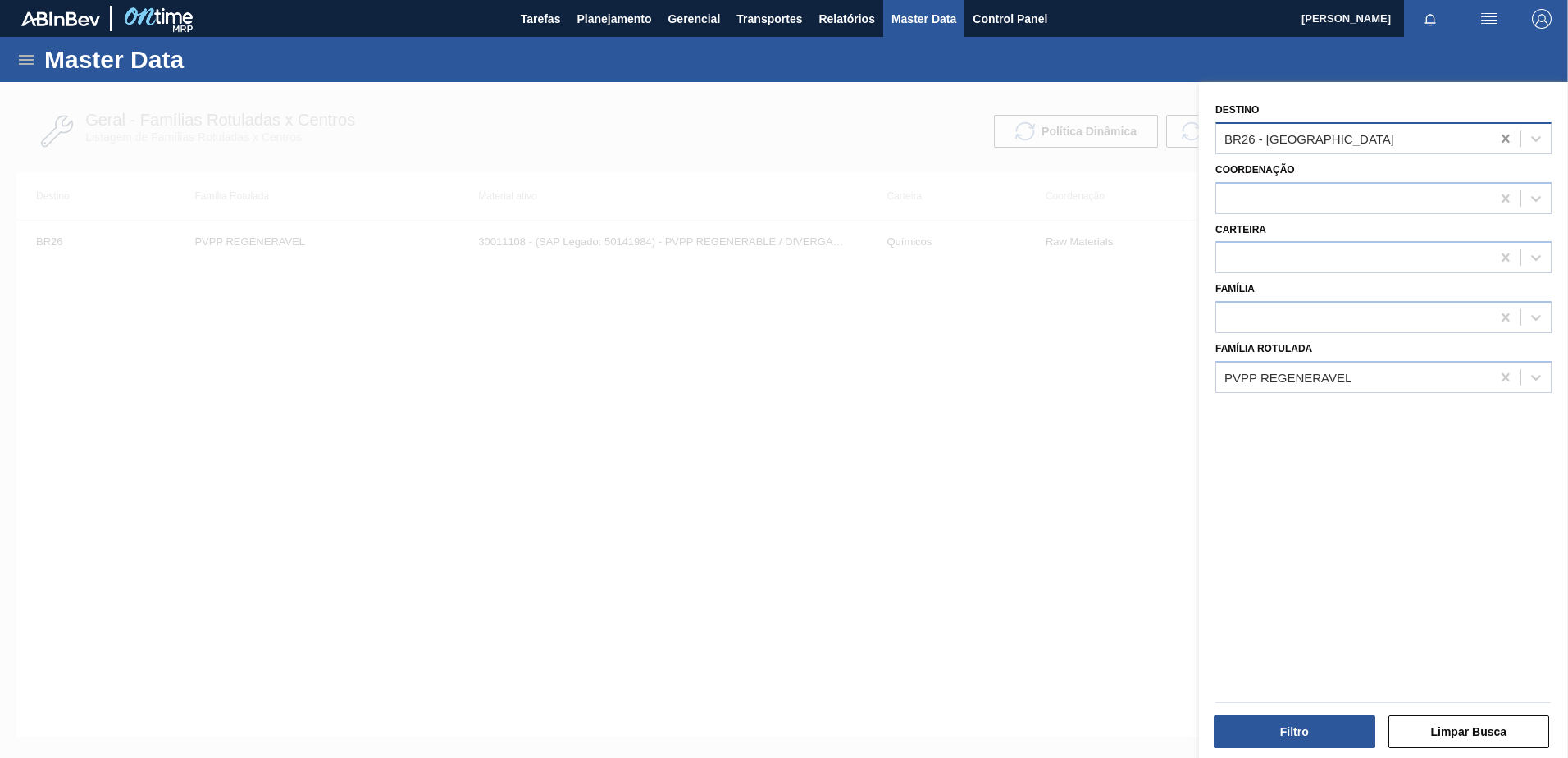
click at [1499, 144] on icon at bounding box center [1505, 138] width 16 height 16
click at [1314, 732] on button "Filtro" at bounding box center [1295, 731] width 162 height 32
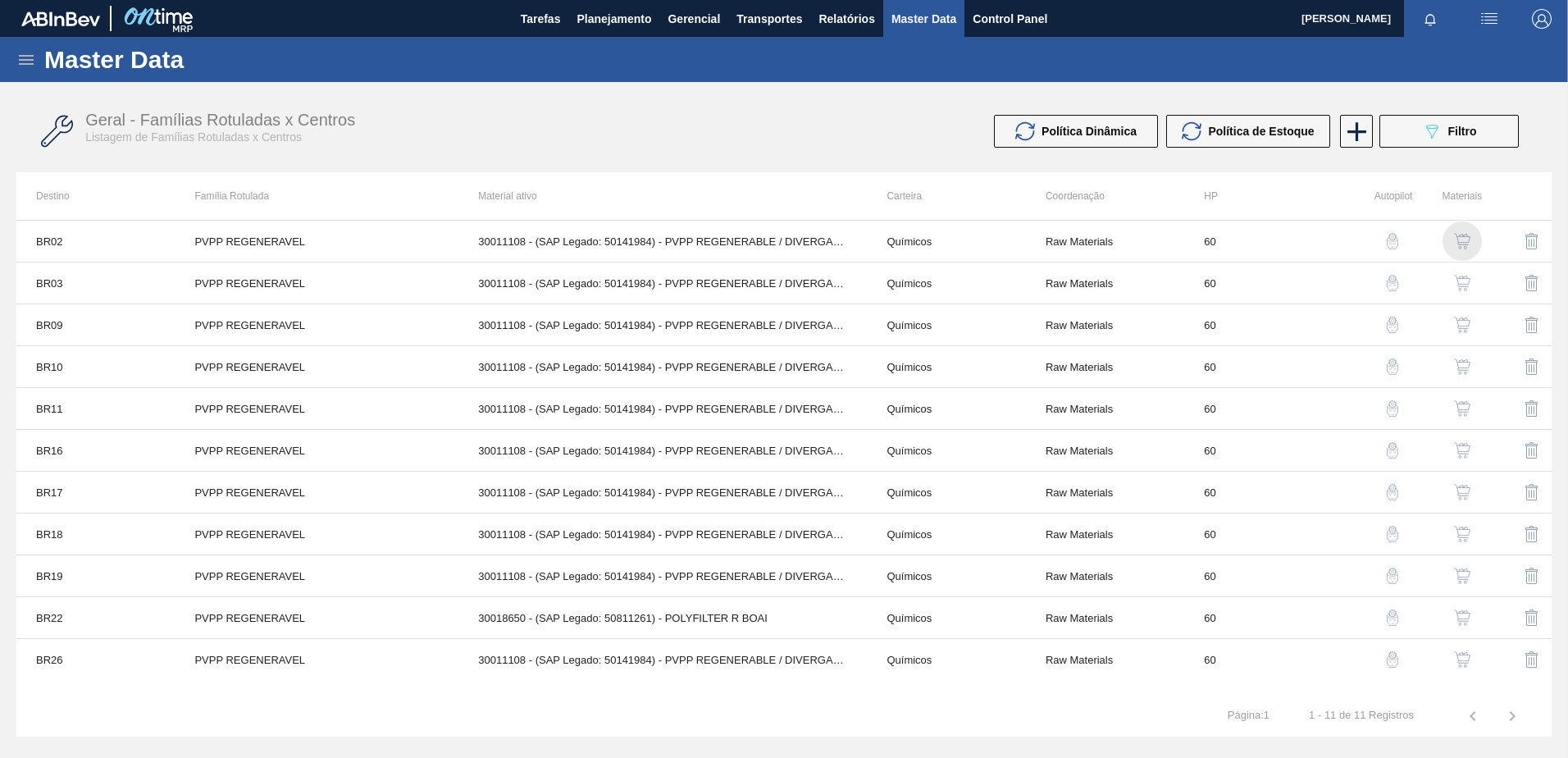
click at [1466, 240] on img "button" at bounding box center [1462, 241] width 16 height 16
click at [1455, 135] on span "Filtro" at bounding box center [1463, 131] width 29 height 13
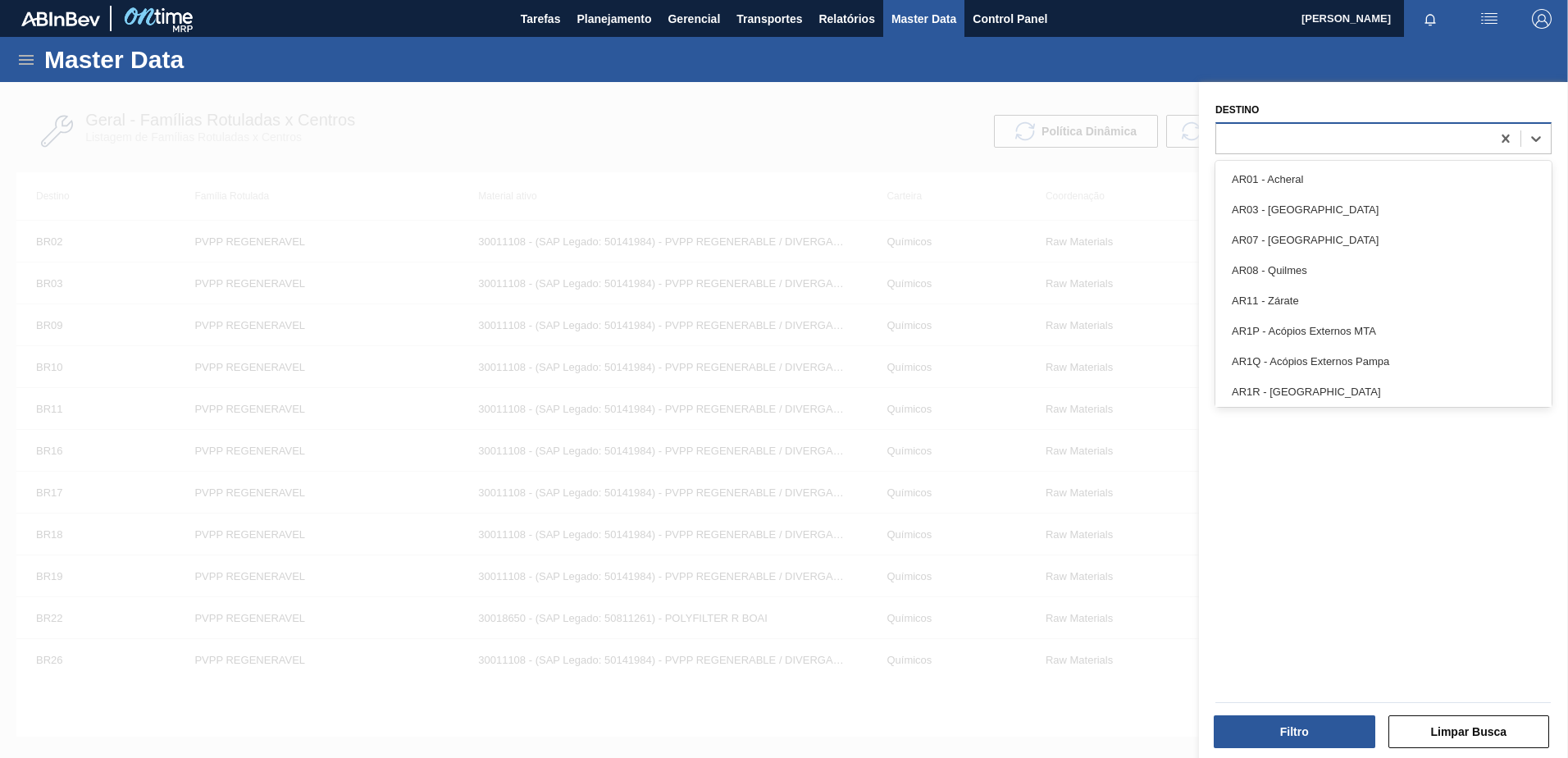
click at [1265, 136] on div at bounding box center [1354, 138] width 275 height 24
type input "br26"
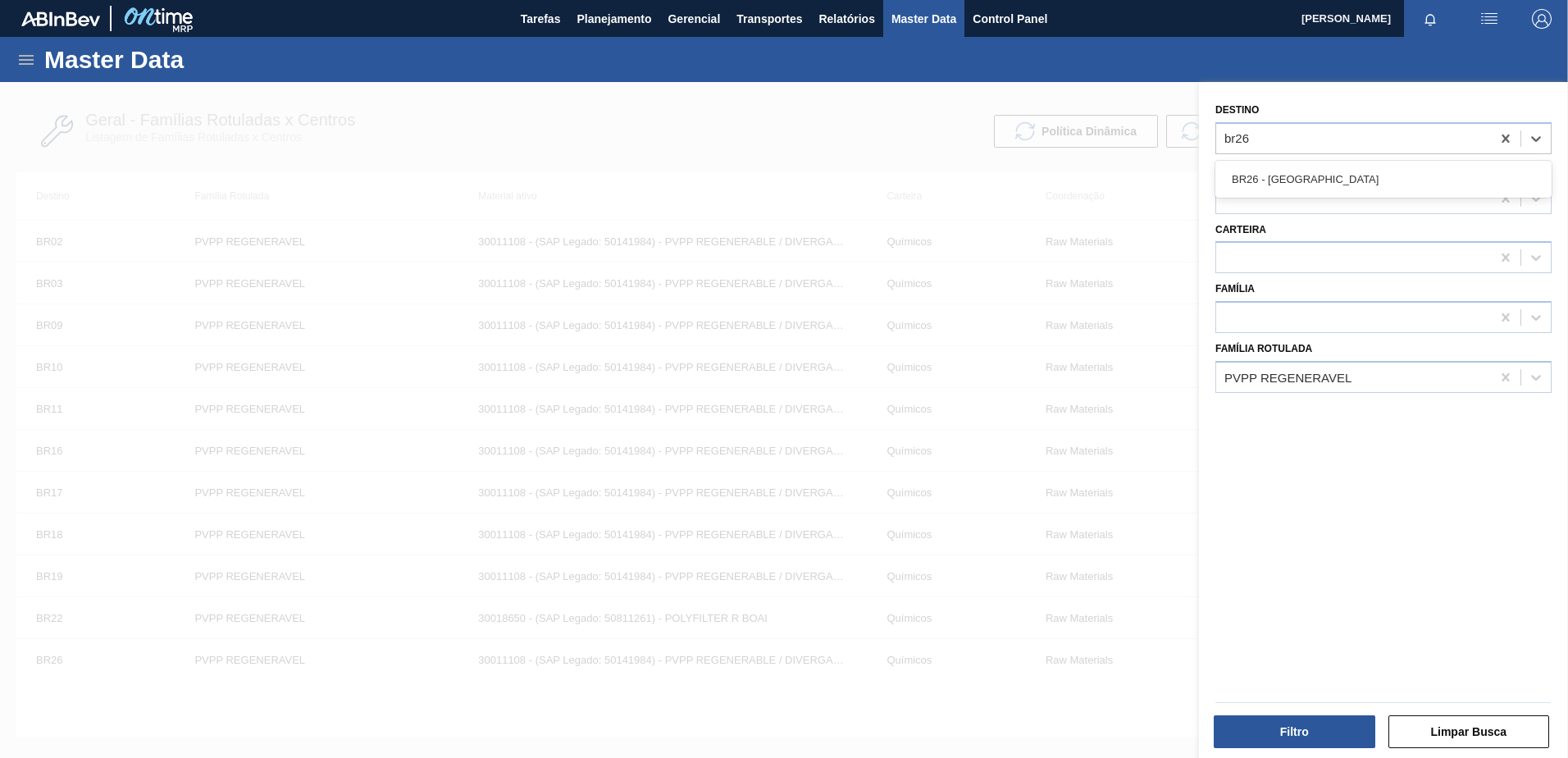
click at [1281, 178] on div "BR26 - Uberlândia" at bounding box center [1383, 179] width 336 height 30
click at [1275, 734] on button "Filtro" at bounding box center [1295, 731] width 162 height 32
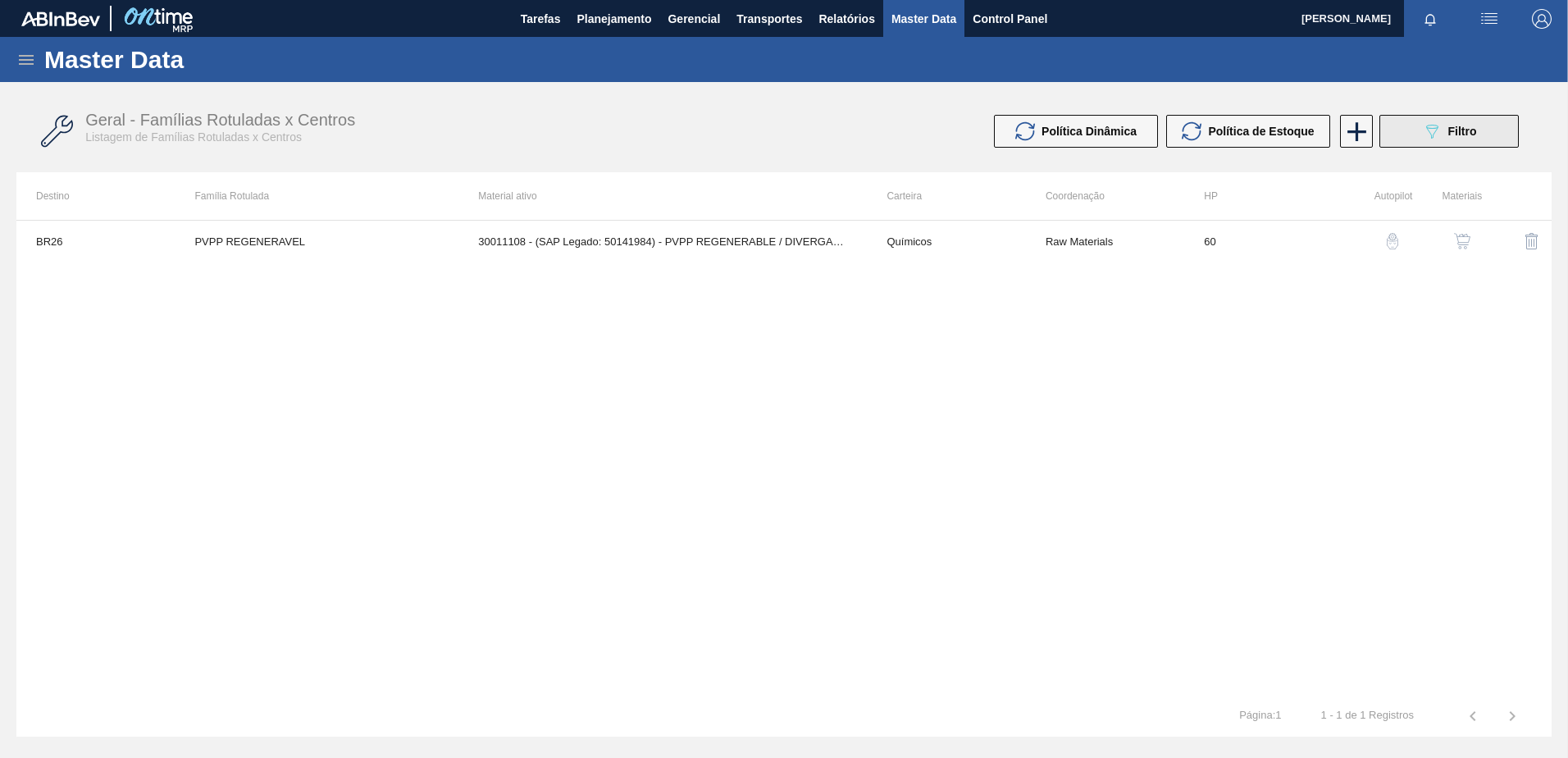
click at [1453, 127] on span "Filtro" at bounding box center [1463, 131] width 29 height 13
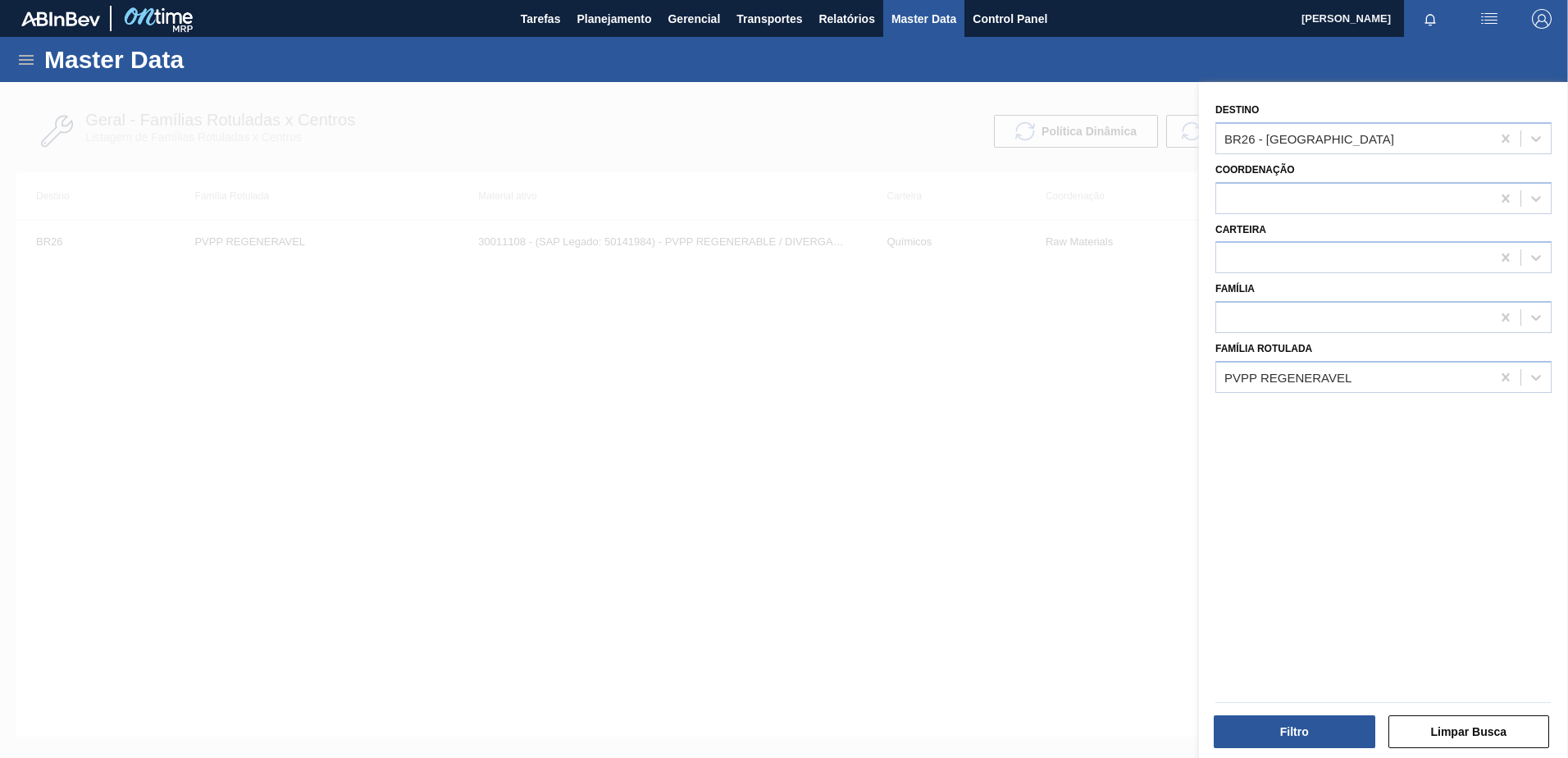
click at [875, 382] on div at bounding box center [784, 461] width 1568 height 758
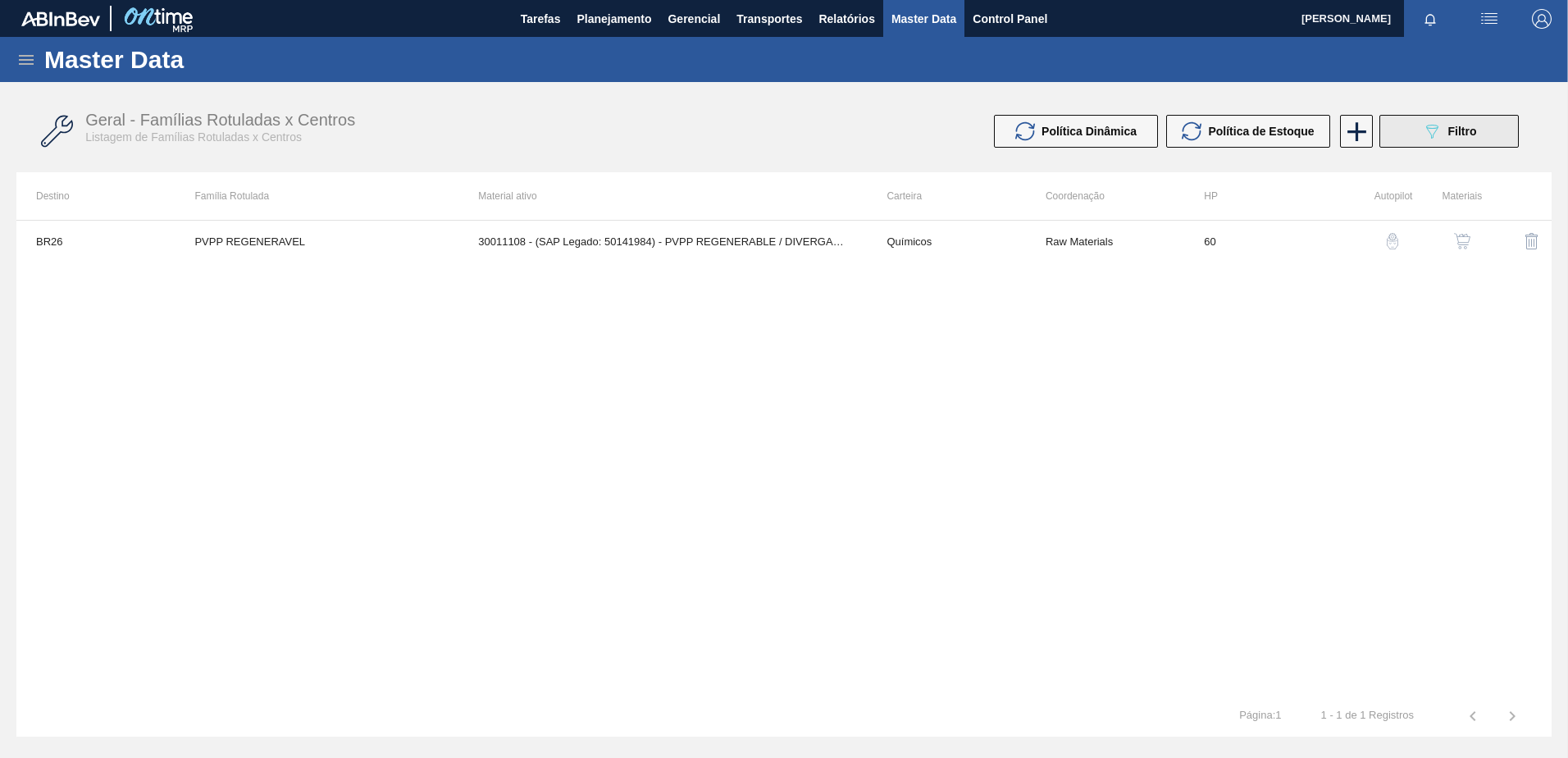
click at [1466, 121] on button "089F7B8B-B2A5-4AFE-B5C0-19BA573D28AC Filtro" at bounding box center [1449, 131] width 139 height 32
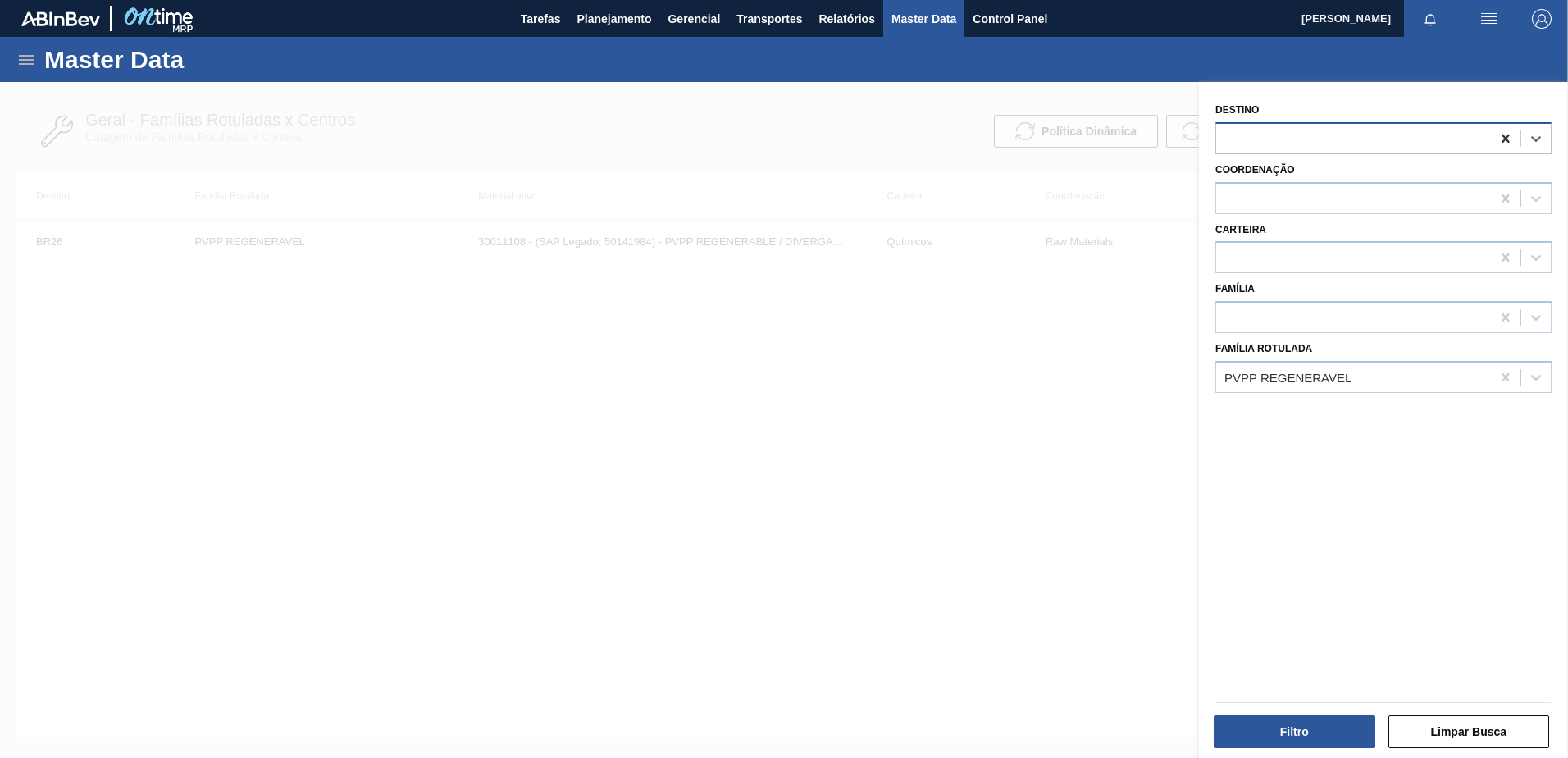
click at [1502, 137] on icon at bounding box center [1506, 138] width 8 height 9
click at [1314, 733] on button "Filtro" at bounding box center [1295, 731] width 162 height 32
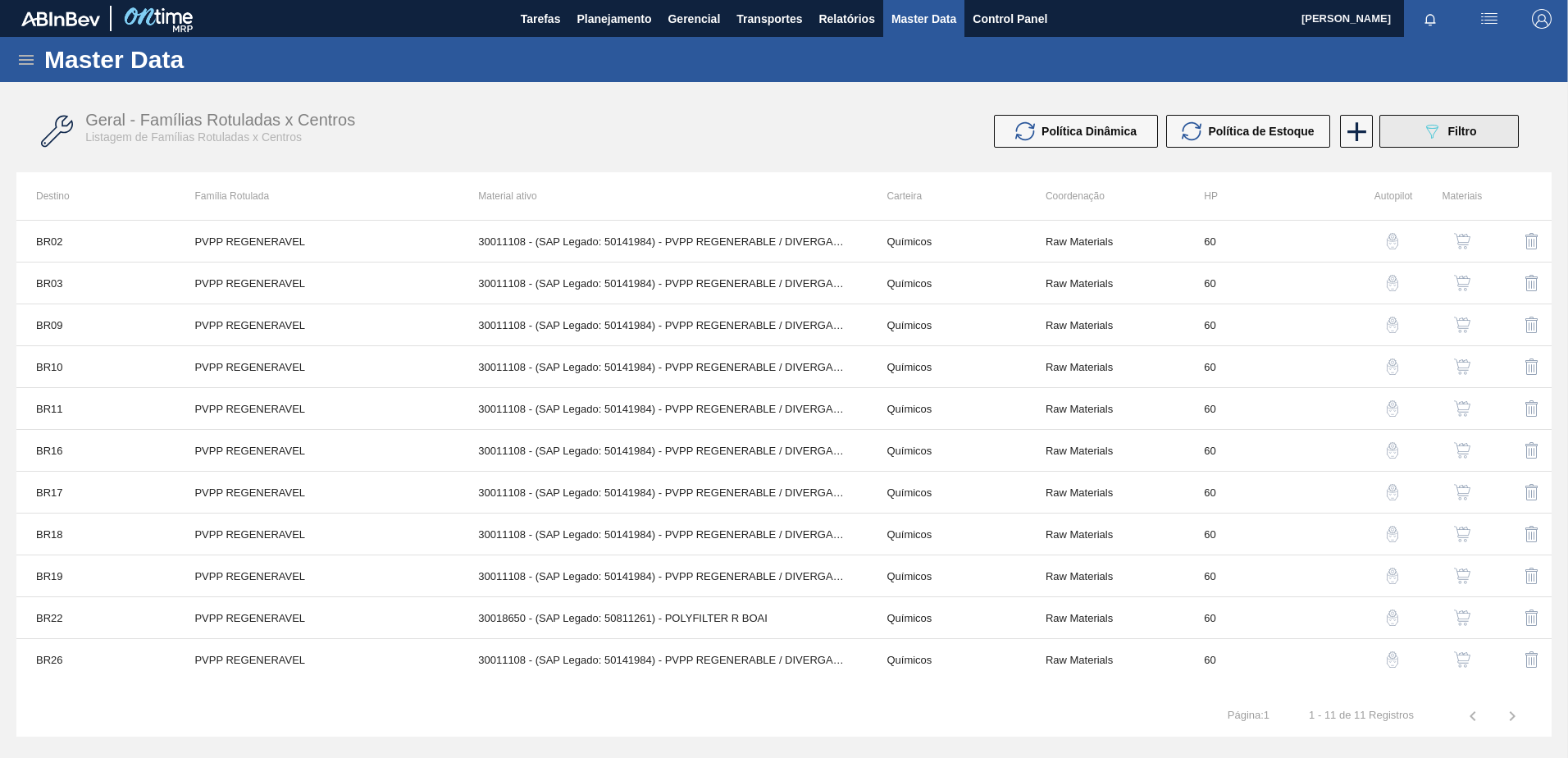
click at [1442, 137] on div "089F7B8B-B2A5-4AFE-B5C0-19BA573D28AC Filtro" at bounding box center [1450, 131] width 55 height 20
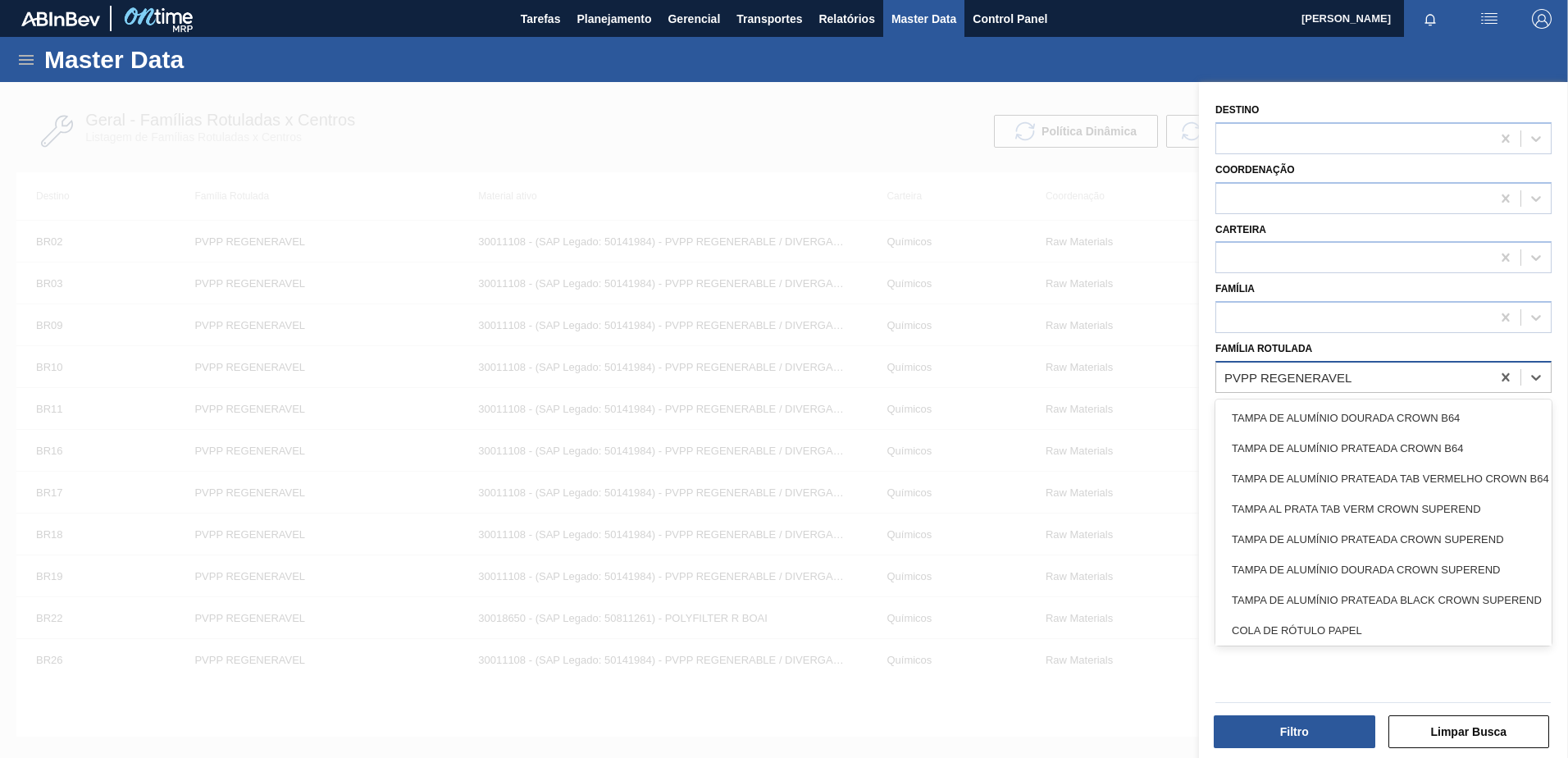
click at [1414, 376] on div "PVPP REGENERAVEL" at bounding box center [1354, 376] width 275 height 24
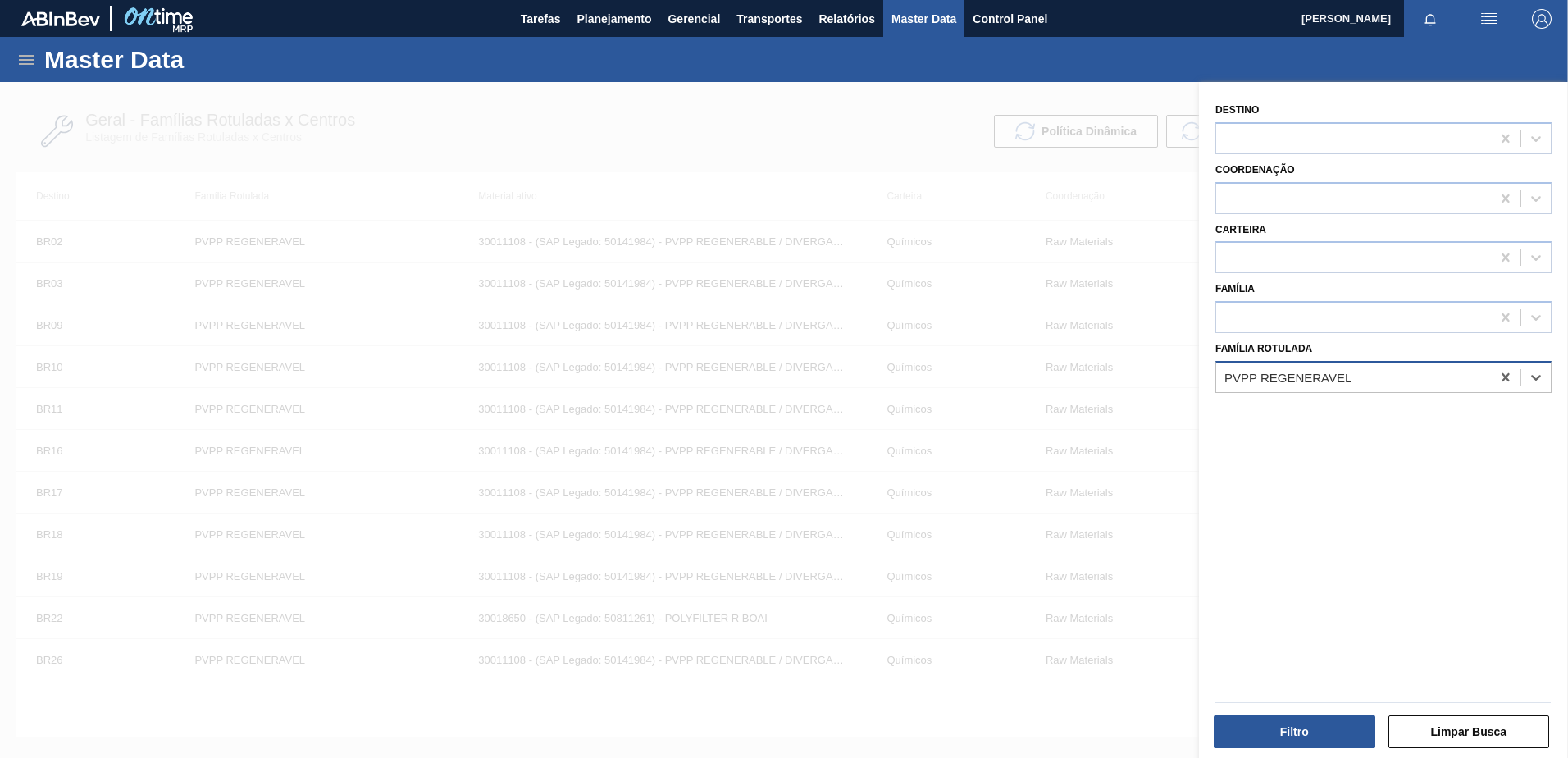
click at [1371, 371] on div "PVPP REGENERAVEL" at bounding box center [1354, 376] width 275 height 24
click at [1500, 379] on icon at bounding box center [1505, 377] width 16 height 16
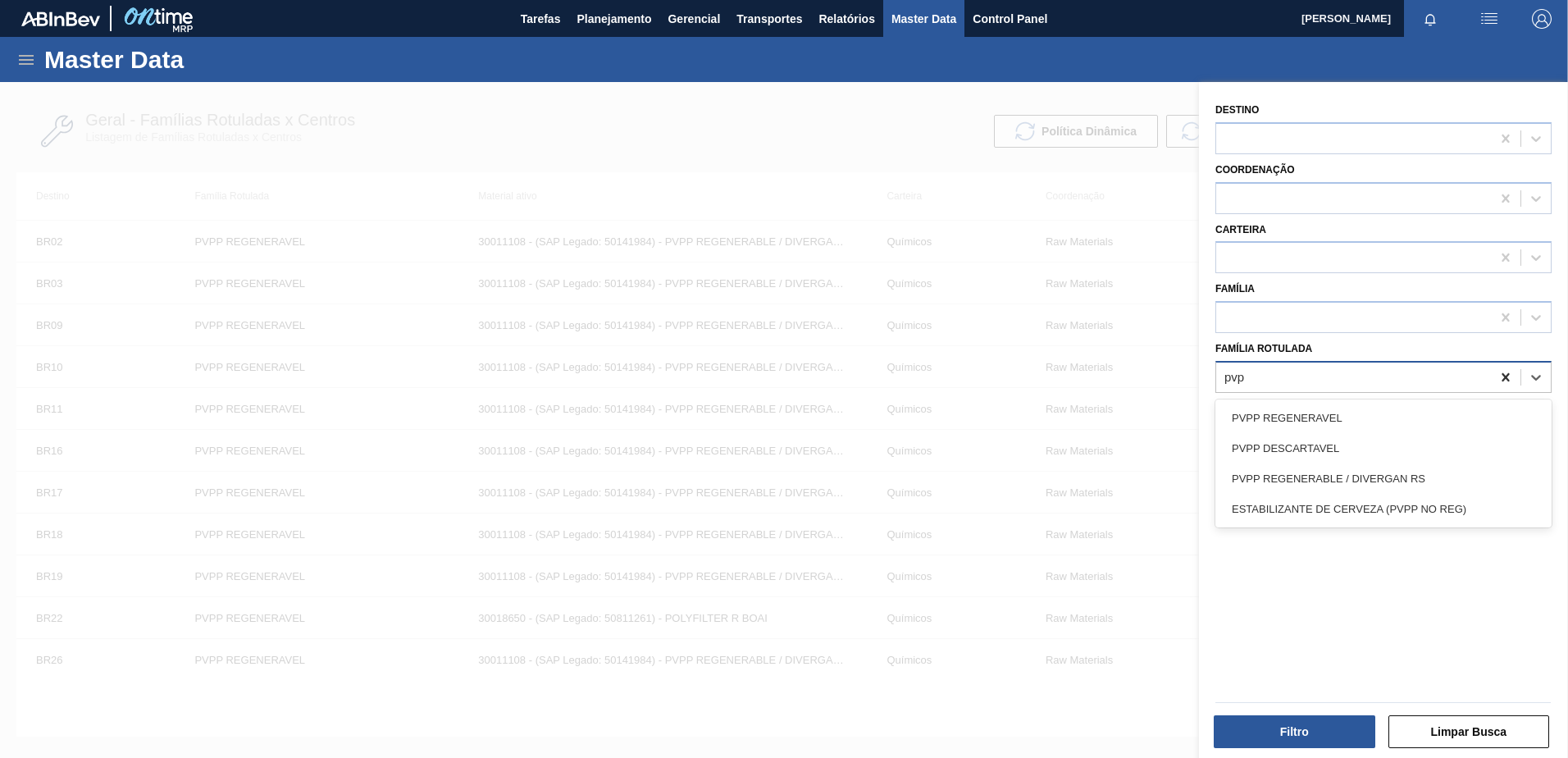
type Rotulada "pvpp"
click at [1387, 479] on div "PVPP REGENERABLE / DIVERGAN RS" at bounding box center [1383, 479] width 336 height 30
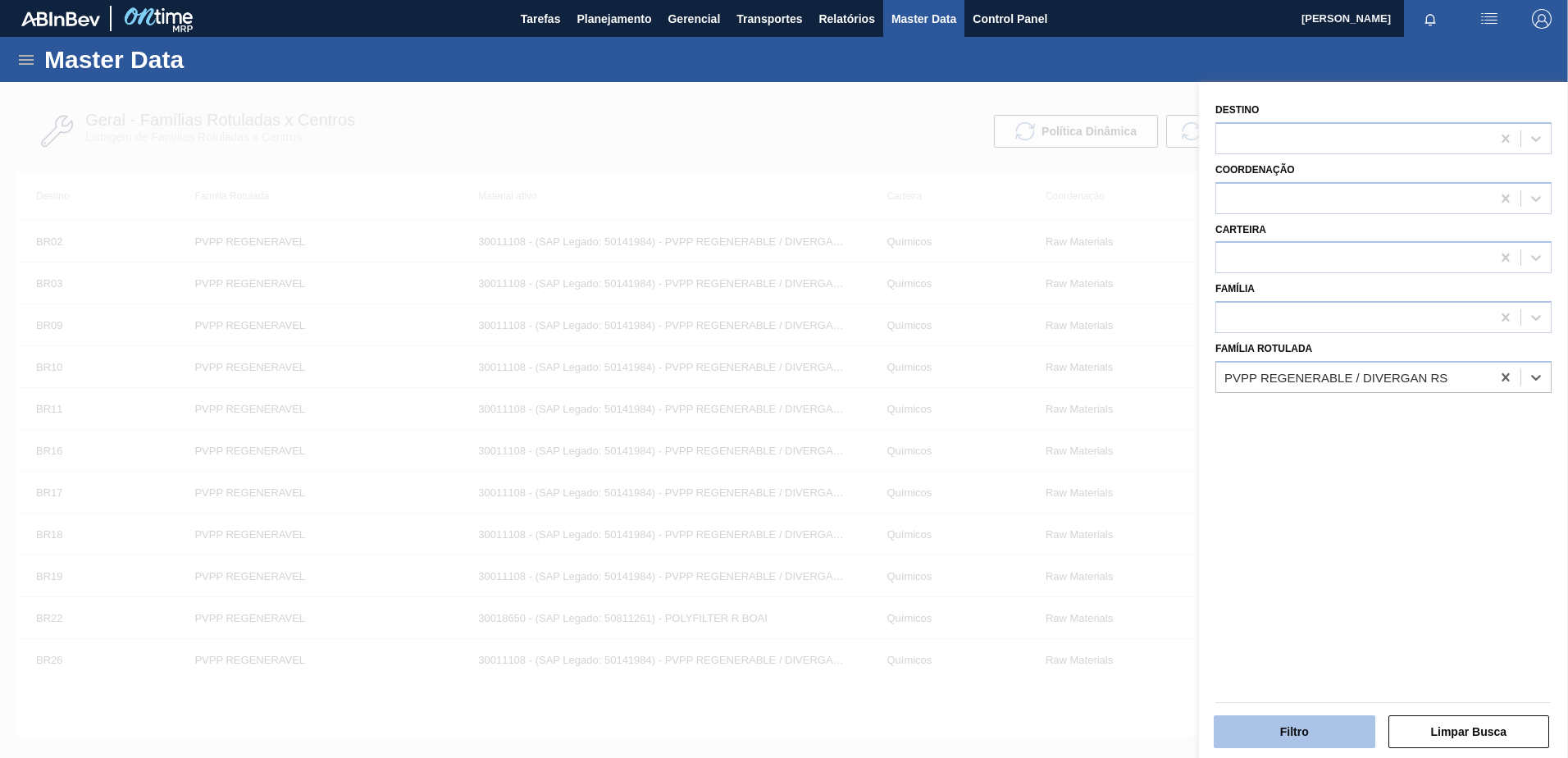
click at [1286, 735] on button "Filtro" at bounding box center [1295, 731] width 162 height 32
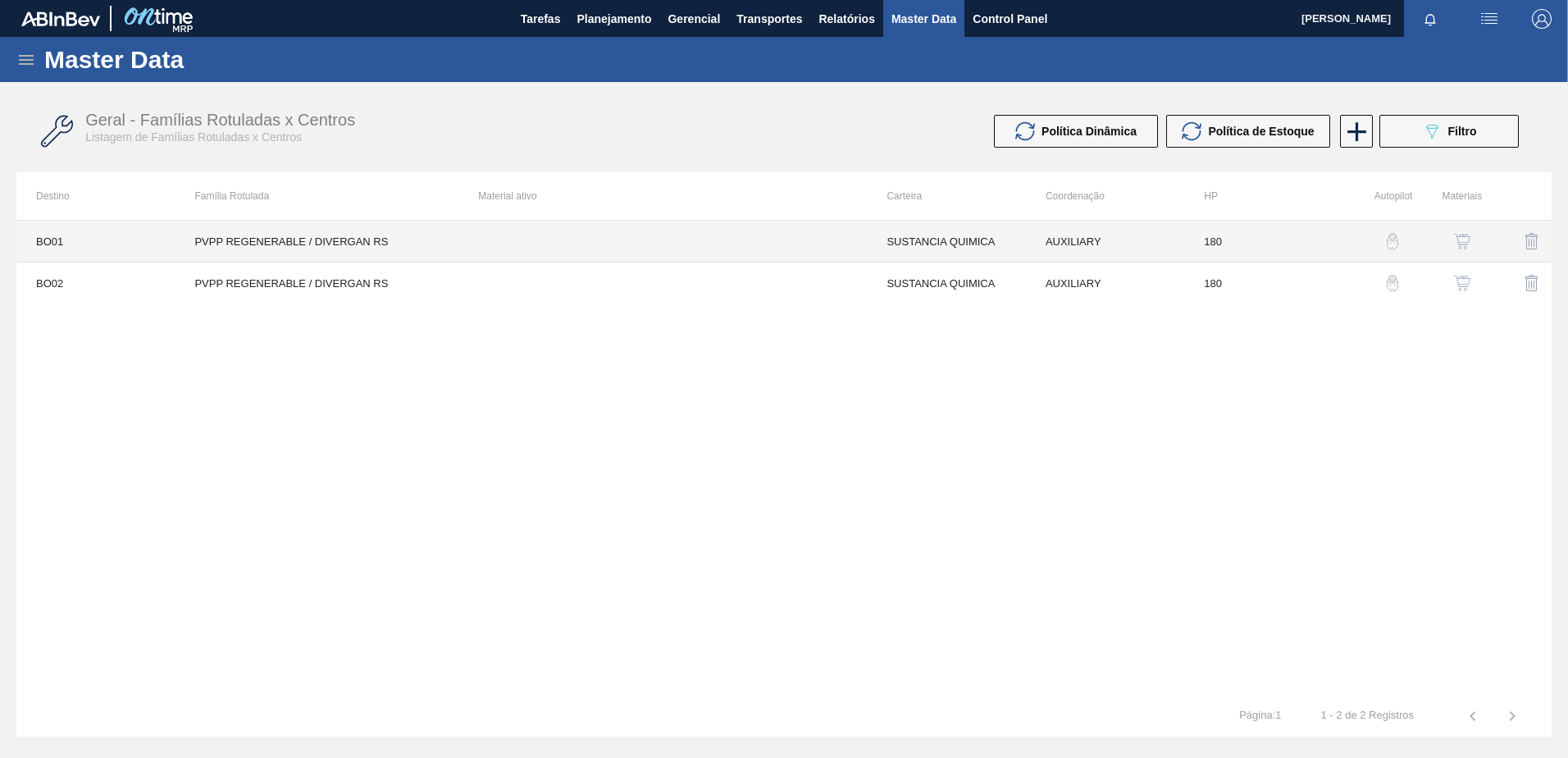
click at [564, 258] on td at bounding box center [663, 242] width 408 height 42
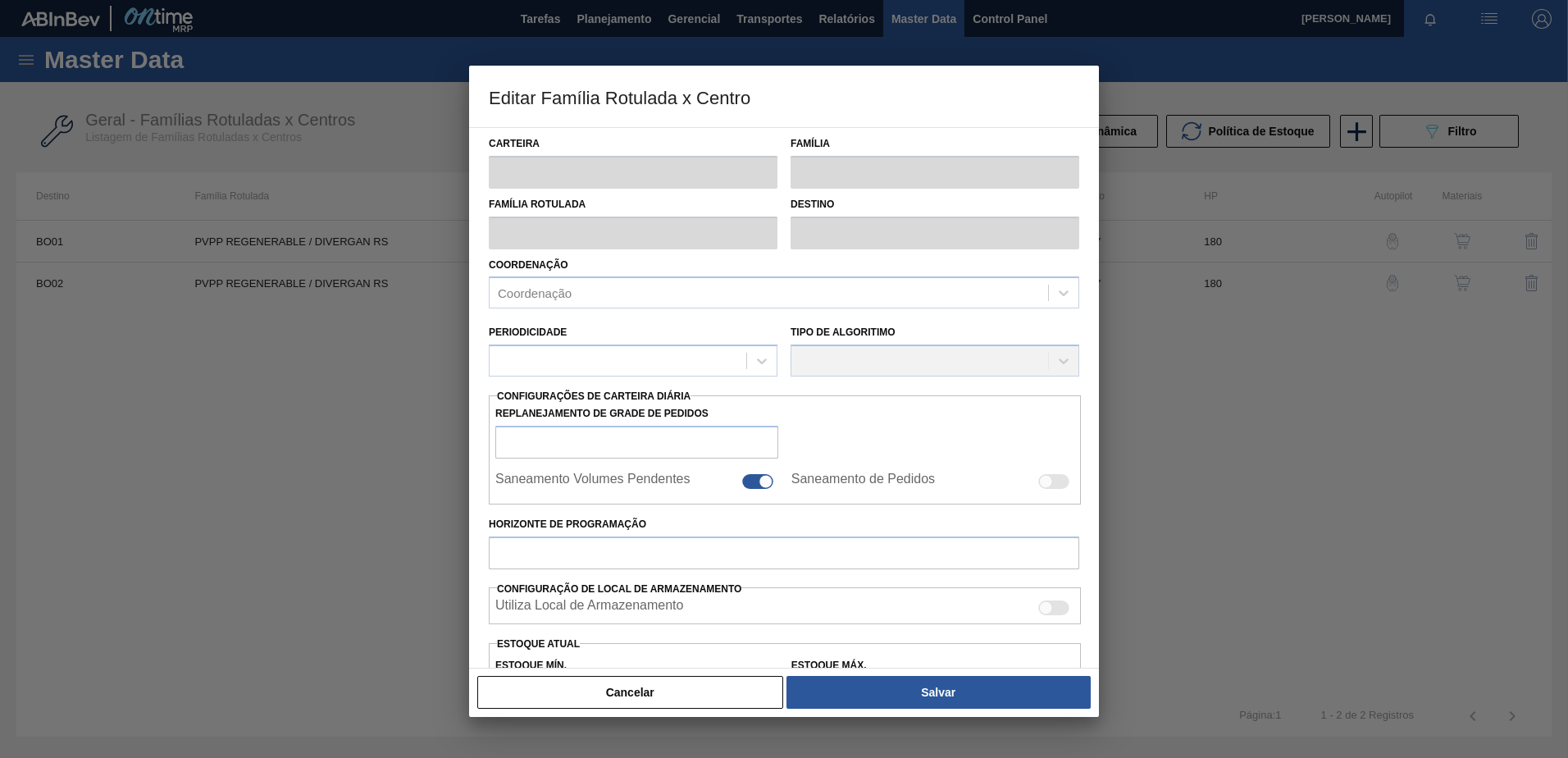
type input "SUSTANCIA QUIMICA"
type input "SUSTANCIA NO CONTROLADA"
type input "PVPP REGENERABLE / DIVERGAN RS"
type input "BO01 - Huari"
type input "180"
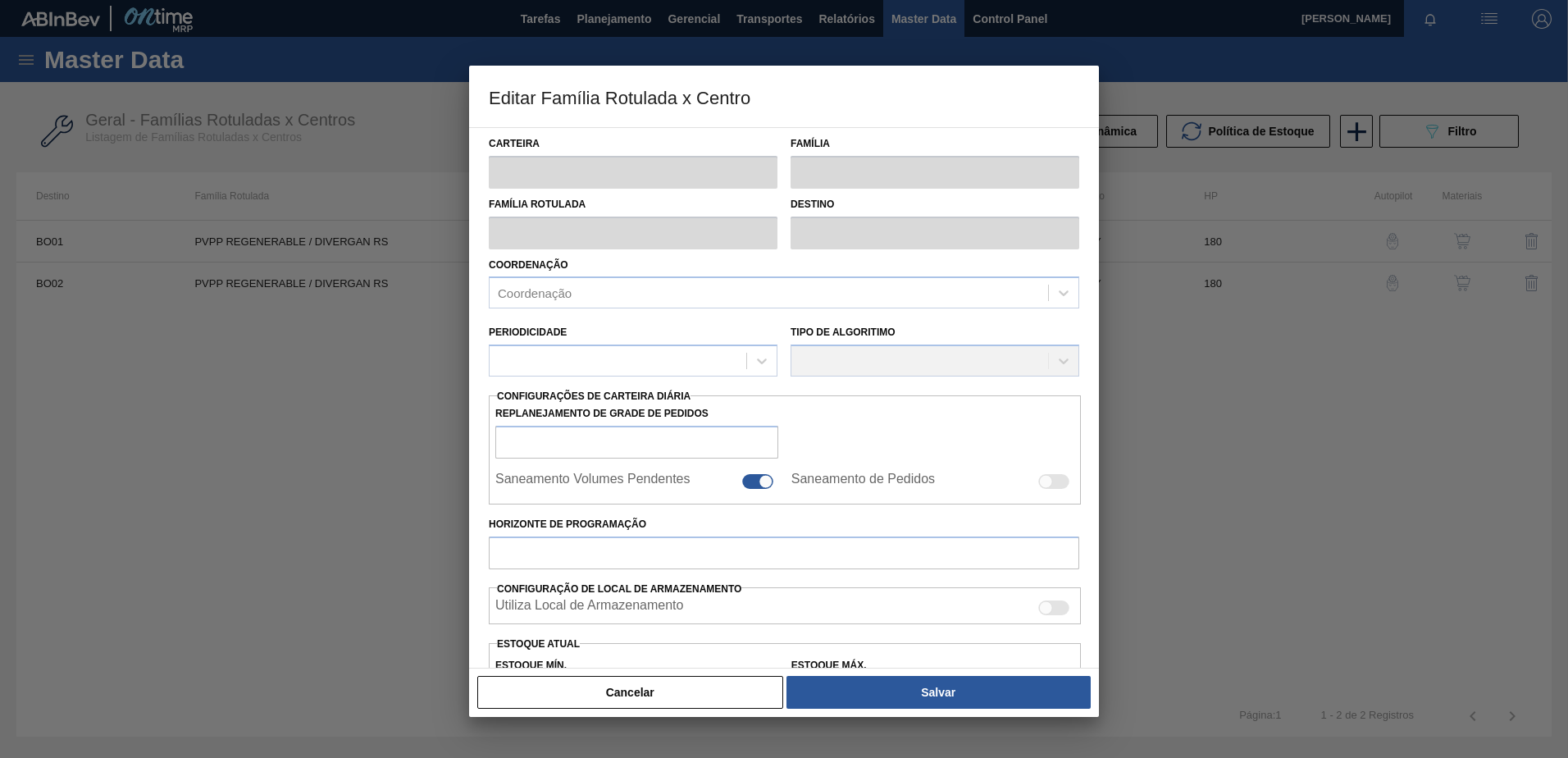
type input "0"
type input "100"
type input "0,000"
checkbox input "true"
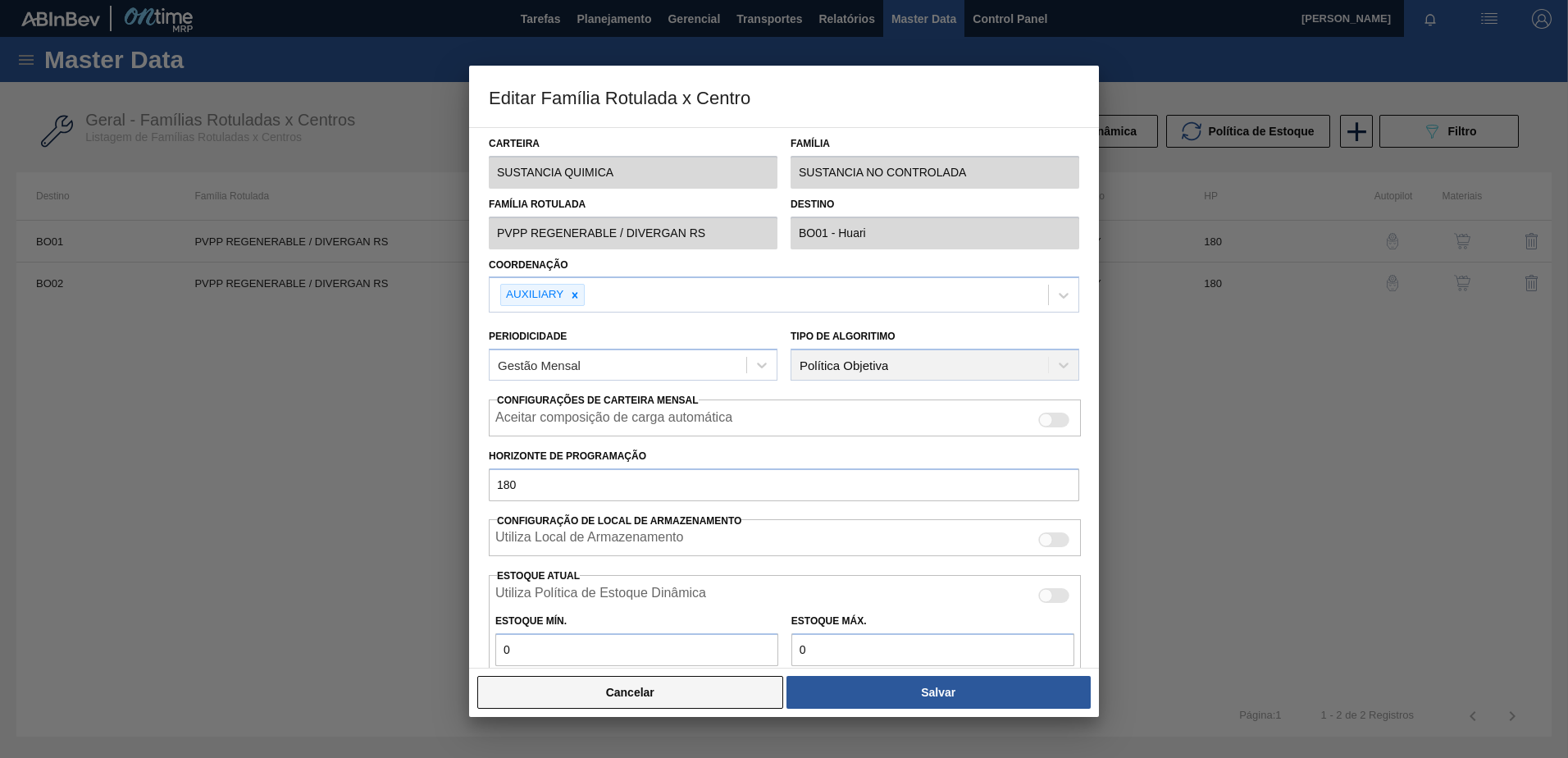
click at [617, 687] on button "Cancelar" at bounding box center [629, 692] width 306 height 32
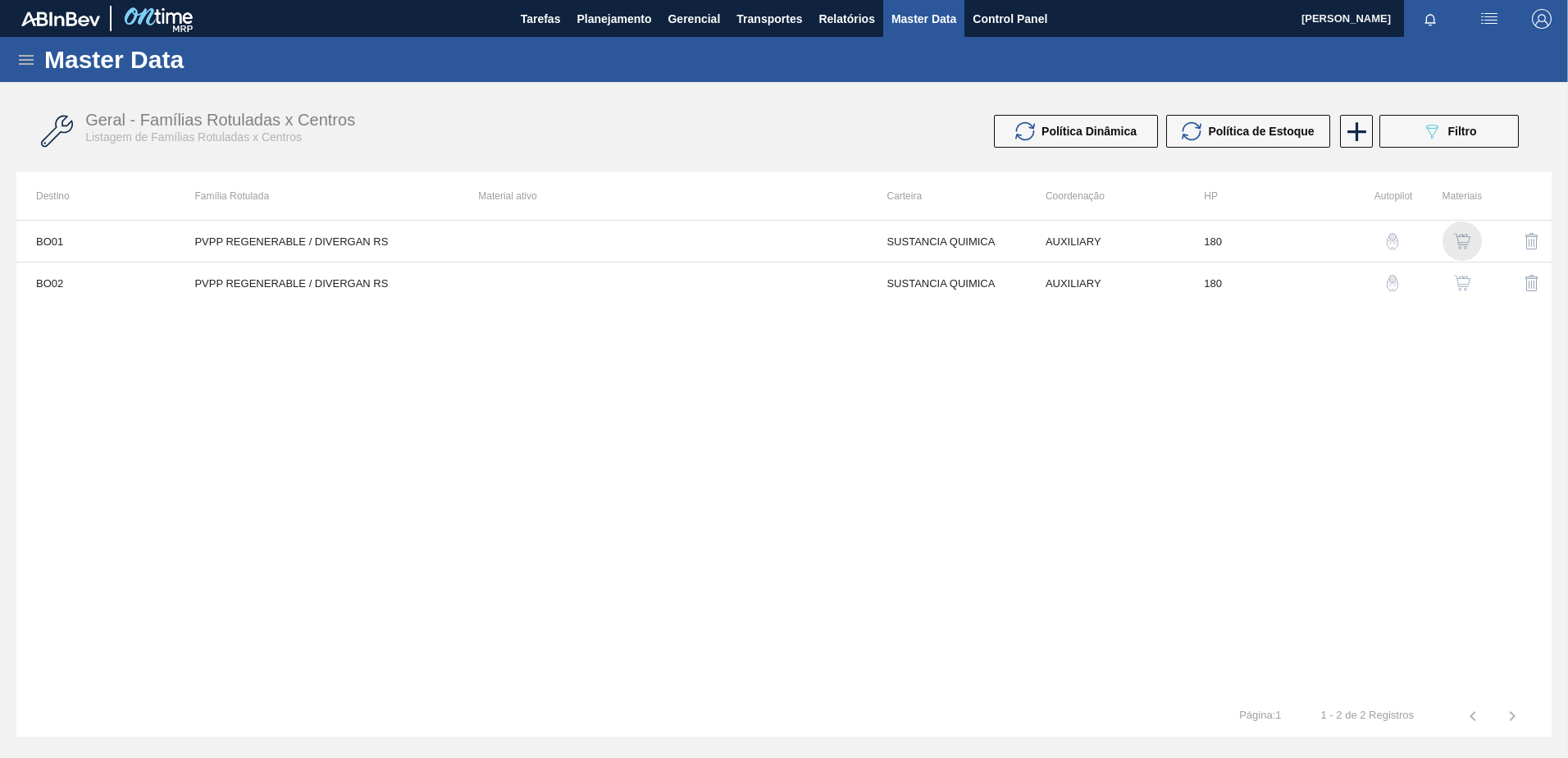
click at [1460, 246] on img "button" at bounding box center [1462, 241] width 16 height 16
click at [933, 22] on span "Master Data" at bounding box center [924, 18] width 65 height 20
click at [28, 50] on icon at bounding box center [26, 60] width 20 height 20
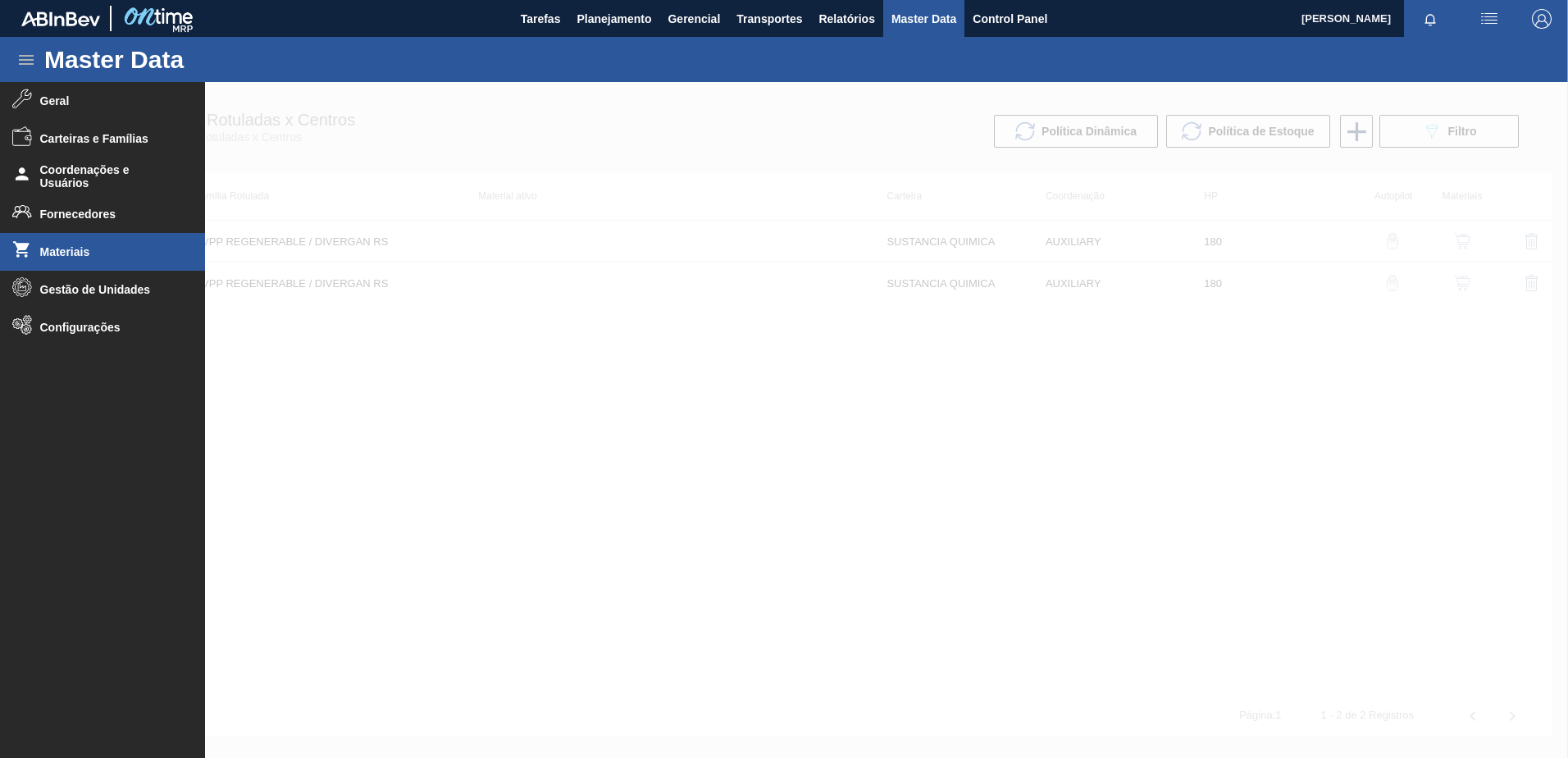
click at [88, 243] on li "Materiais" at bounding box center [102, 252] width 205 height 38
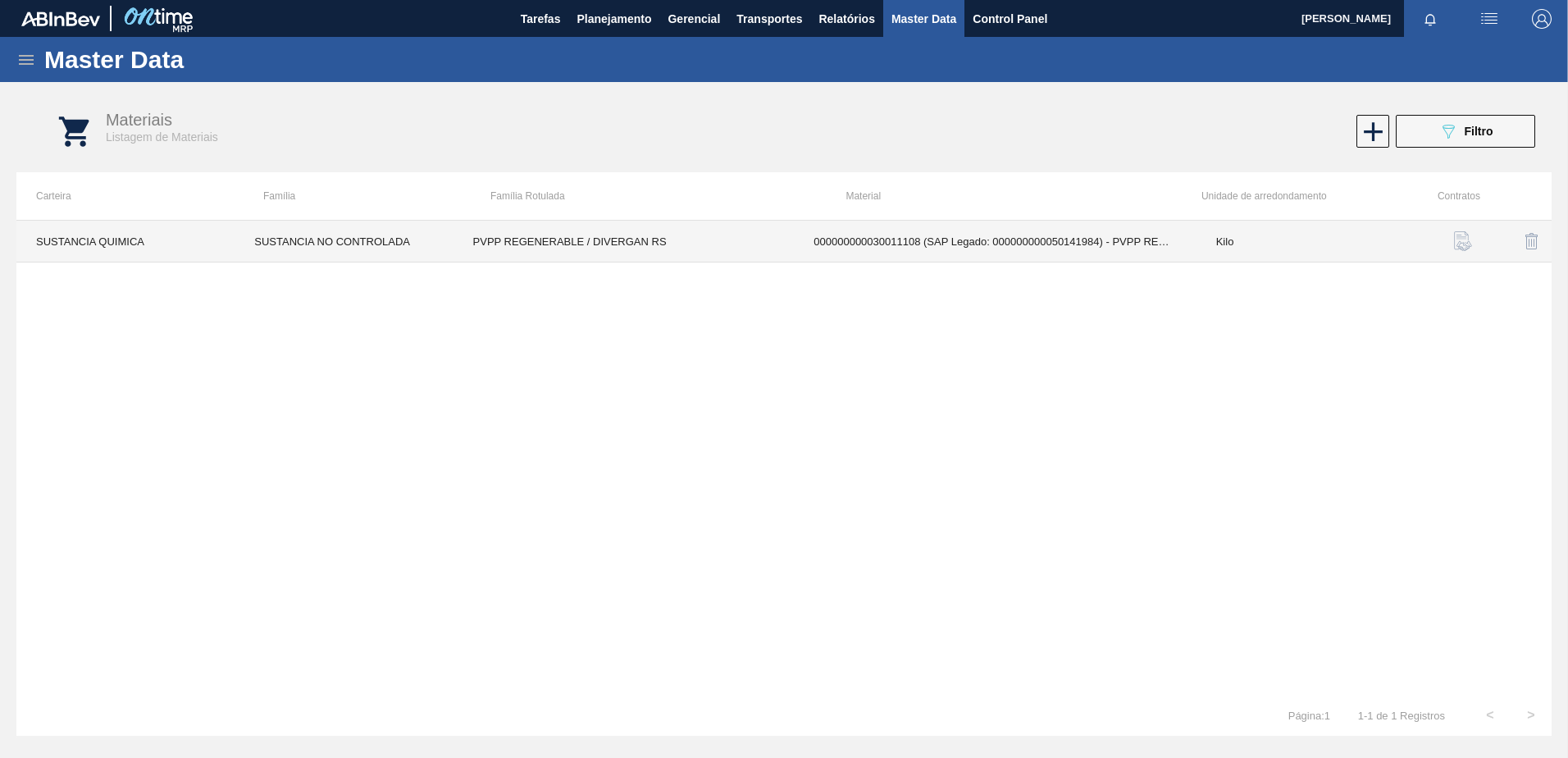
click at [1006, 230] on td "000000000030011108 (SAP Legado: 000000000050141984) - PVPP REGENERABLE / DIVERG…" at bounding box center [995, 242] width 402 height 42
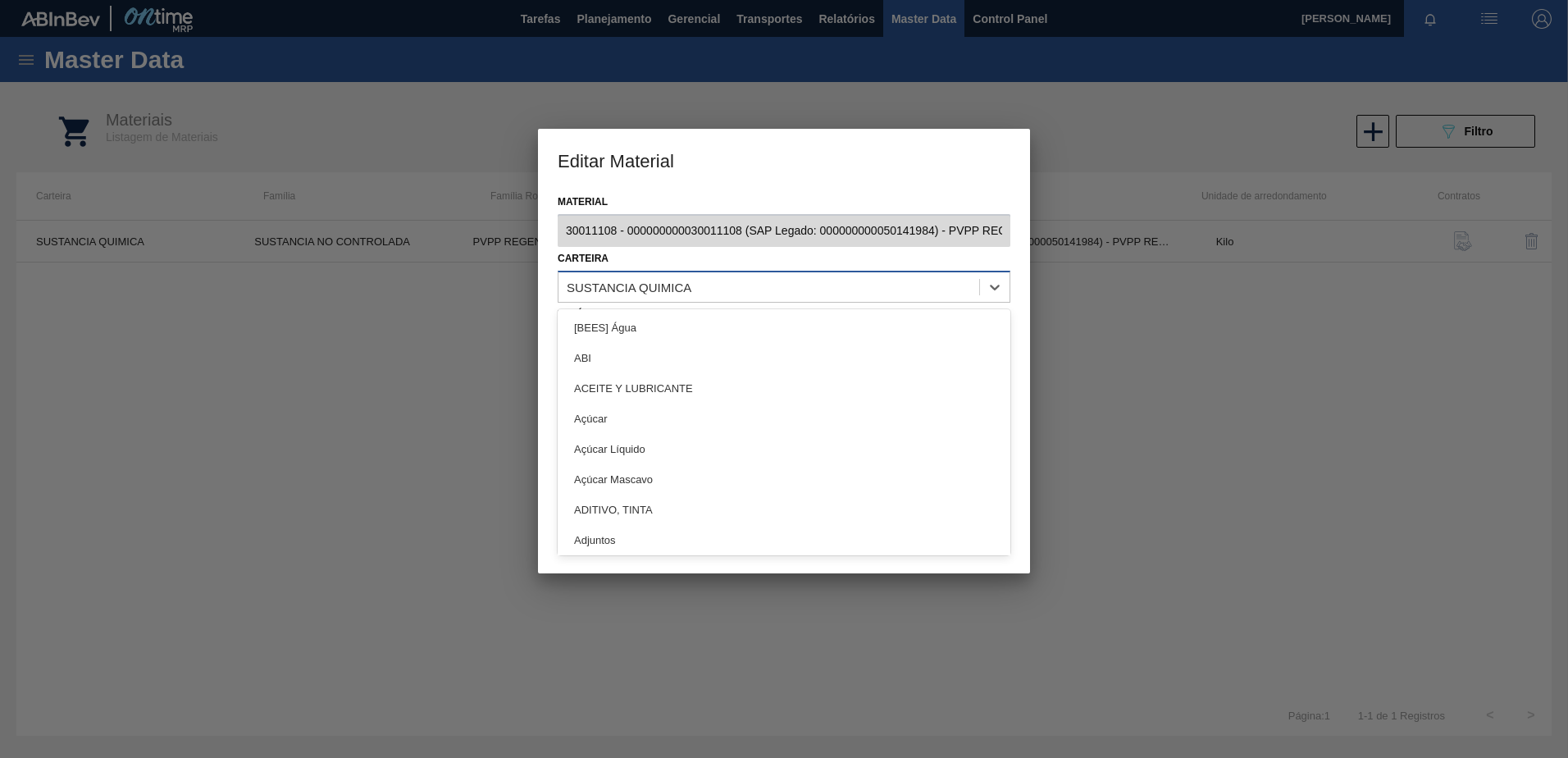
click at [912, 287] on div "SUSTANCIA QUIMICA" at bounding box center [769, 287] width 421 height 24
type input "quí"
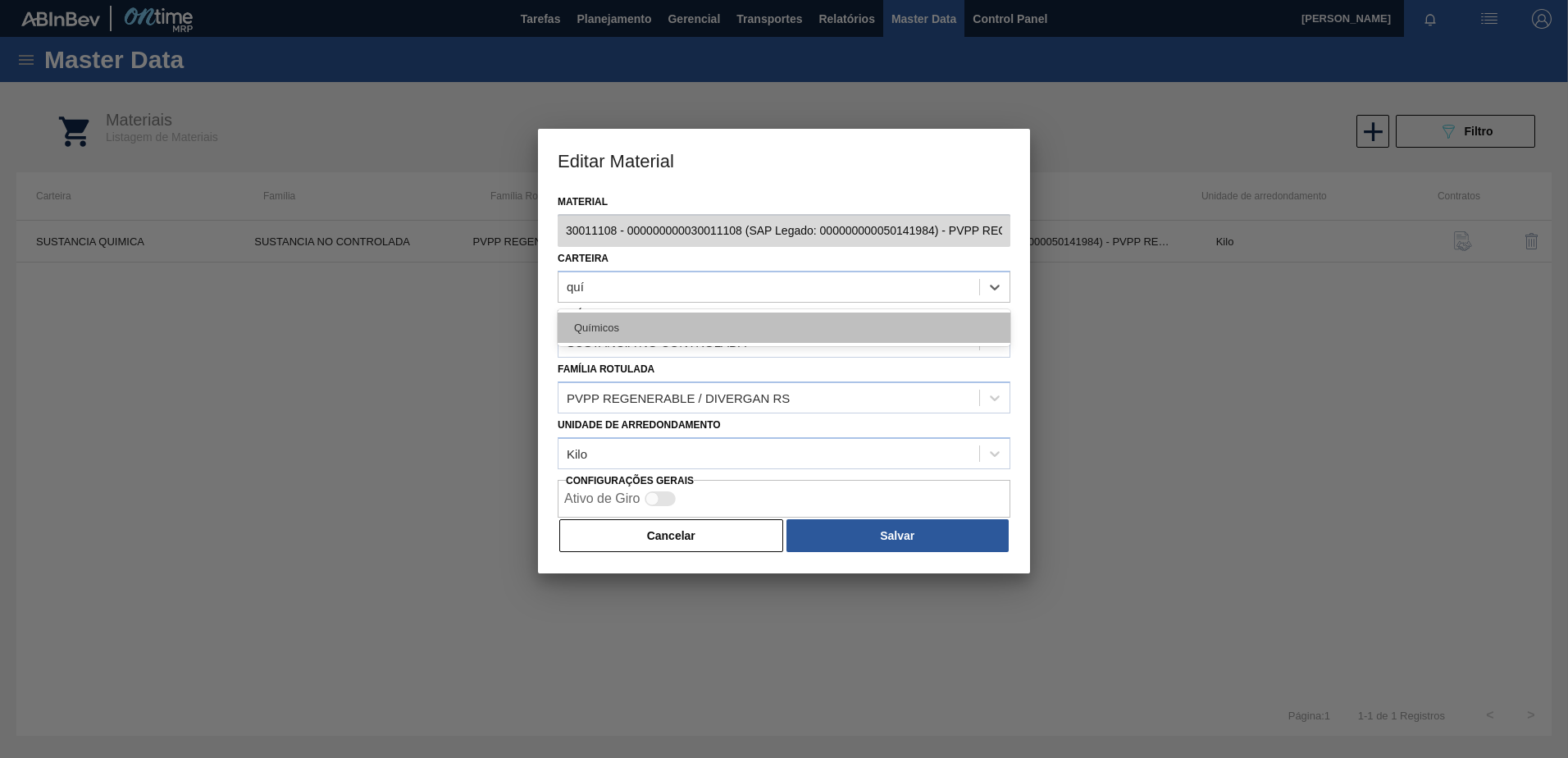
click at [742, 320] on div "Químicos" at bounding box center [784, 328] width 453 height 30
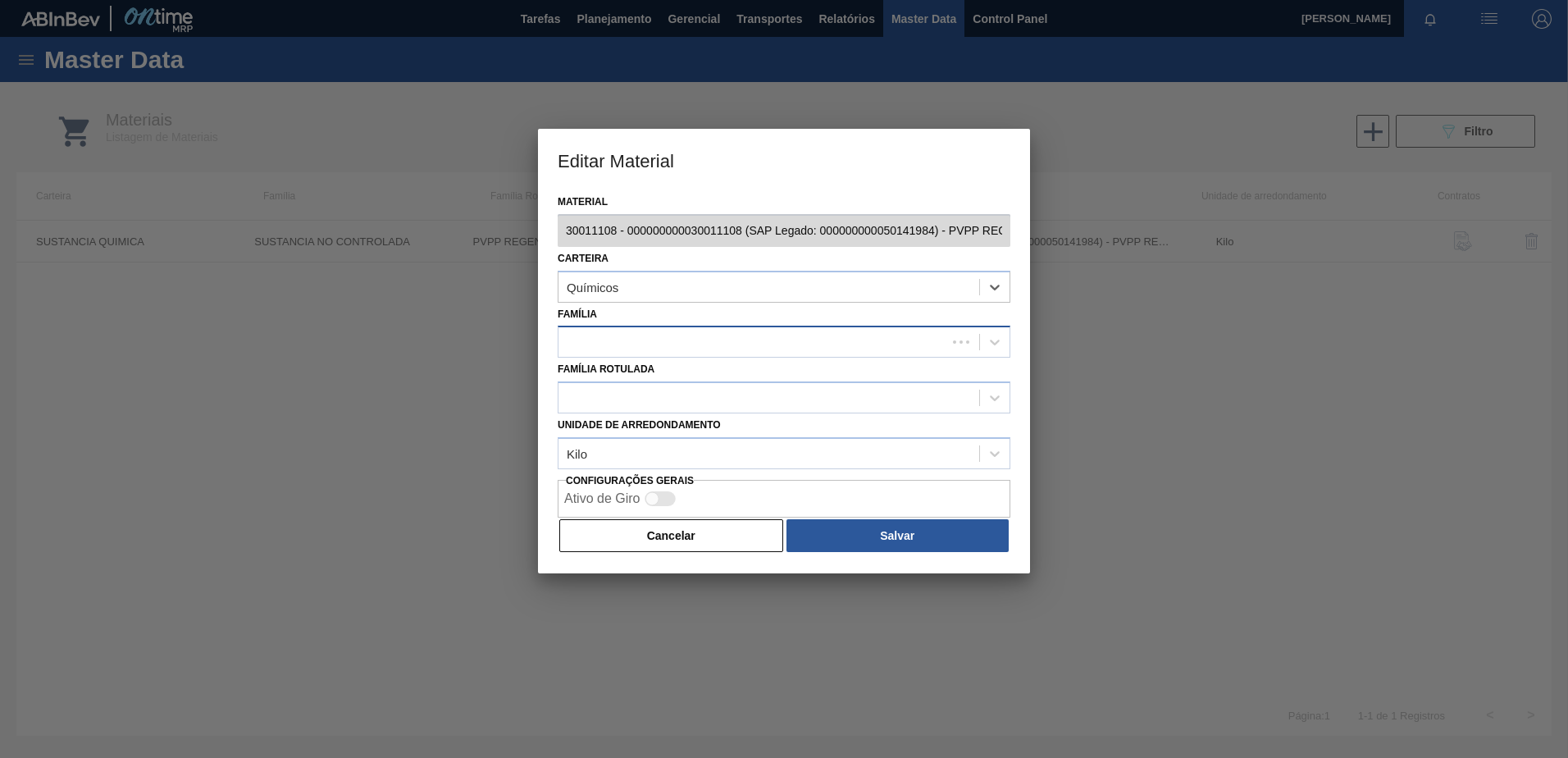
click at [725, 344] on div at bounding box center [753, 342] width 388 height 24
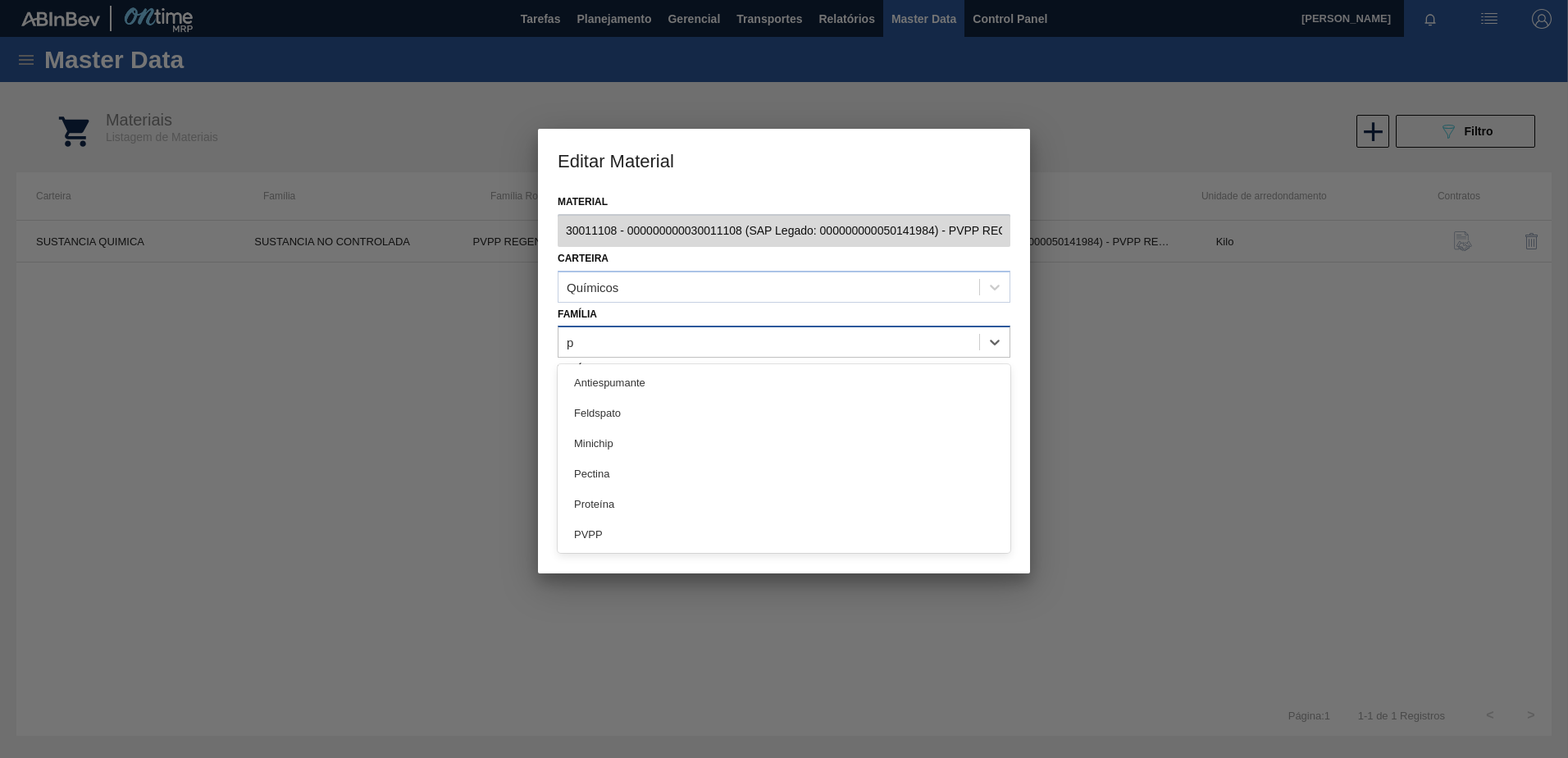
type input "pv"
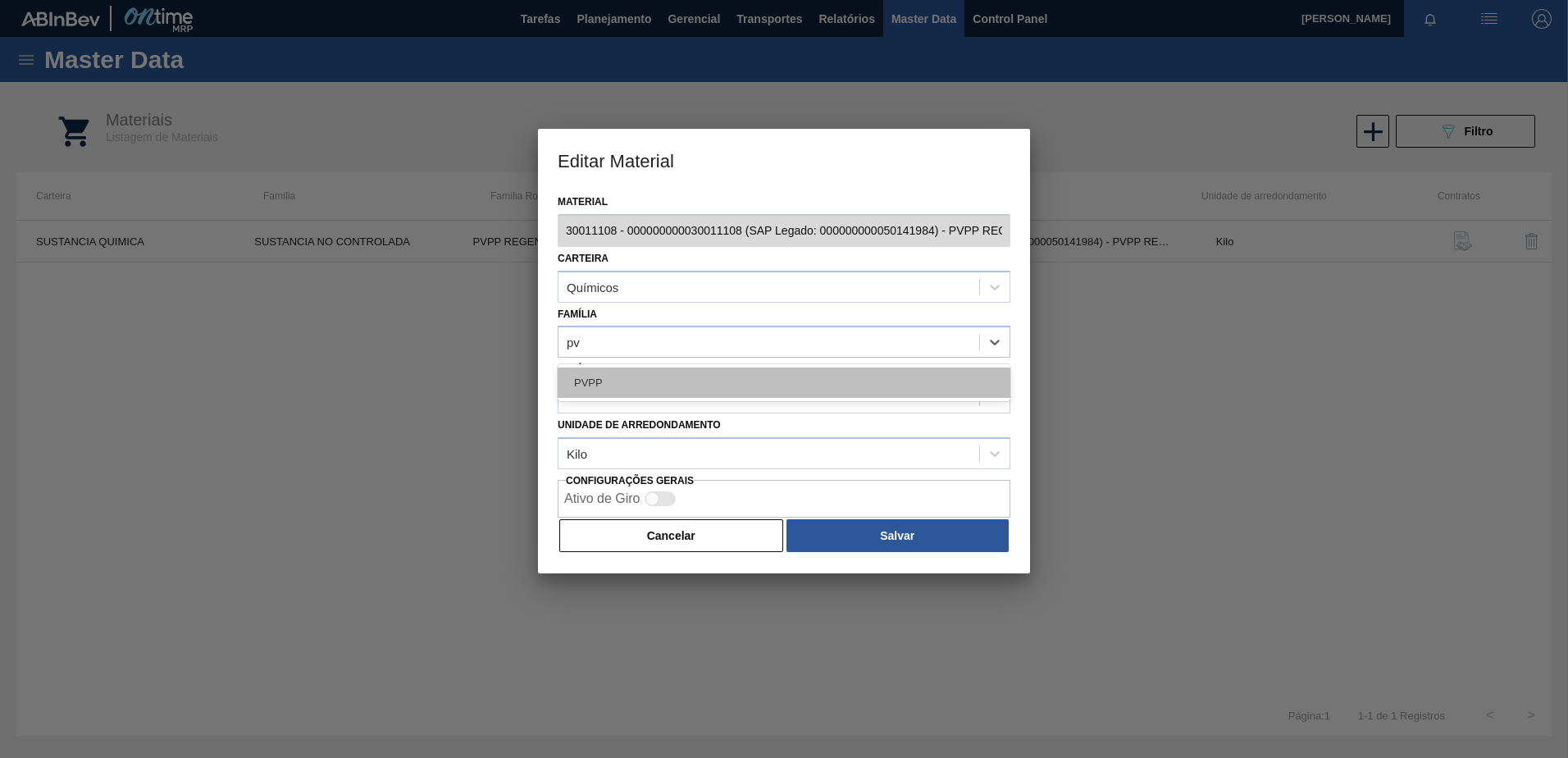
click at [692, 387] on div "PVPP" at bounding box center [784, 383] width 453 height 30
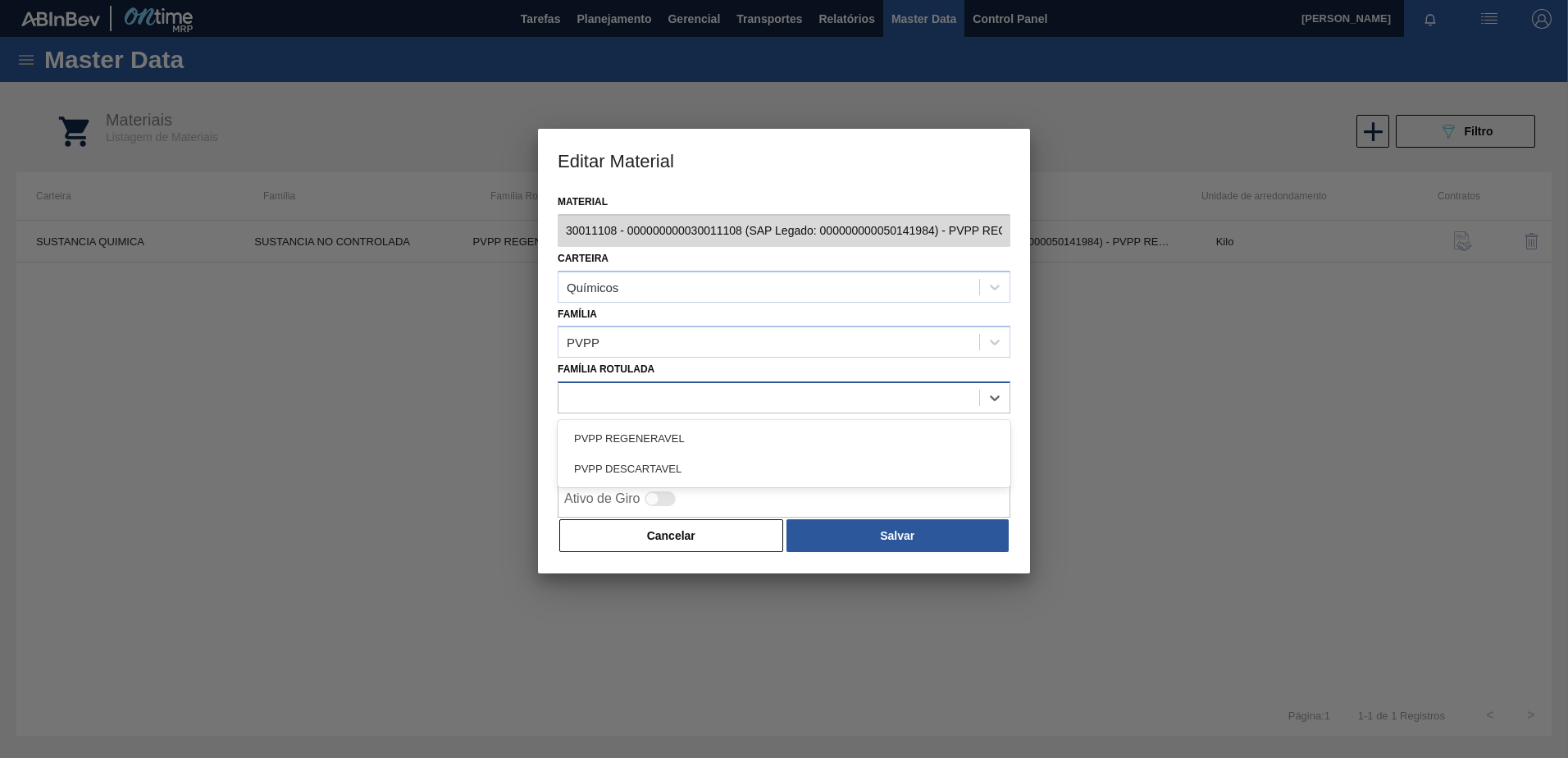
click at [670, 405] on div at bounding box center [769, 398] width 421 height 24
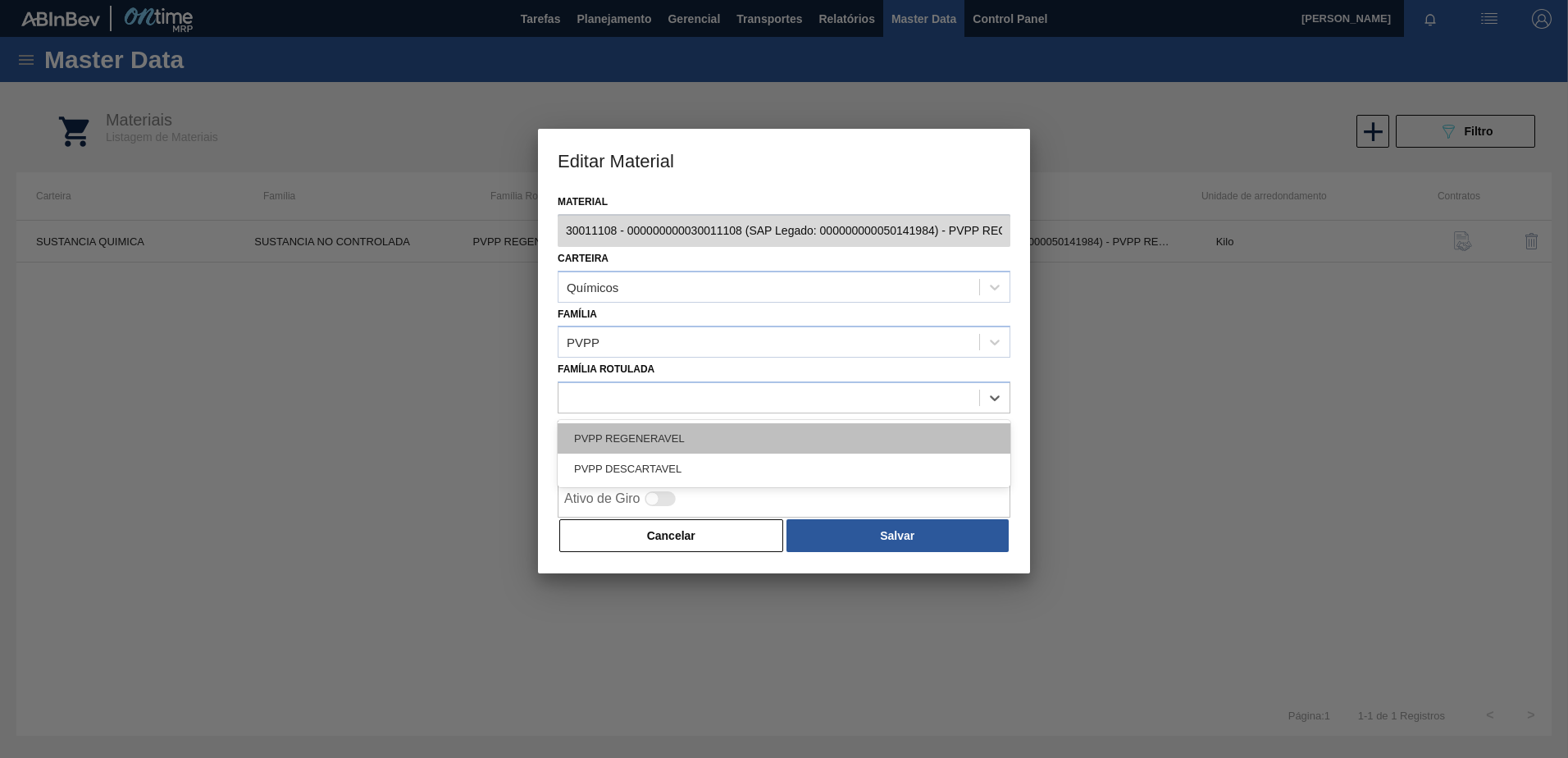
click at [662, 442] on div "PVPP REGENERAVEL" at bounding box center [784, 439] width 453 height 30
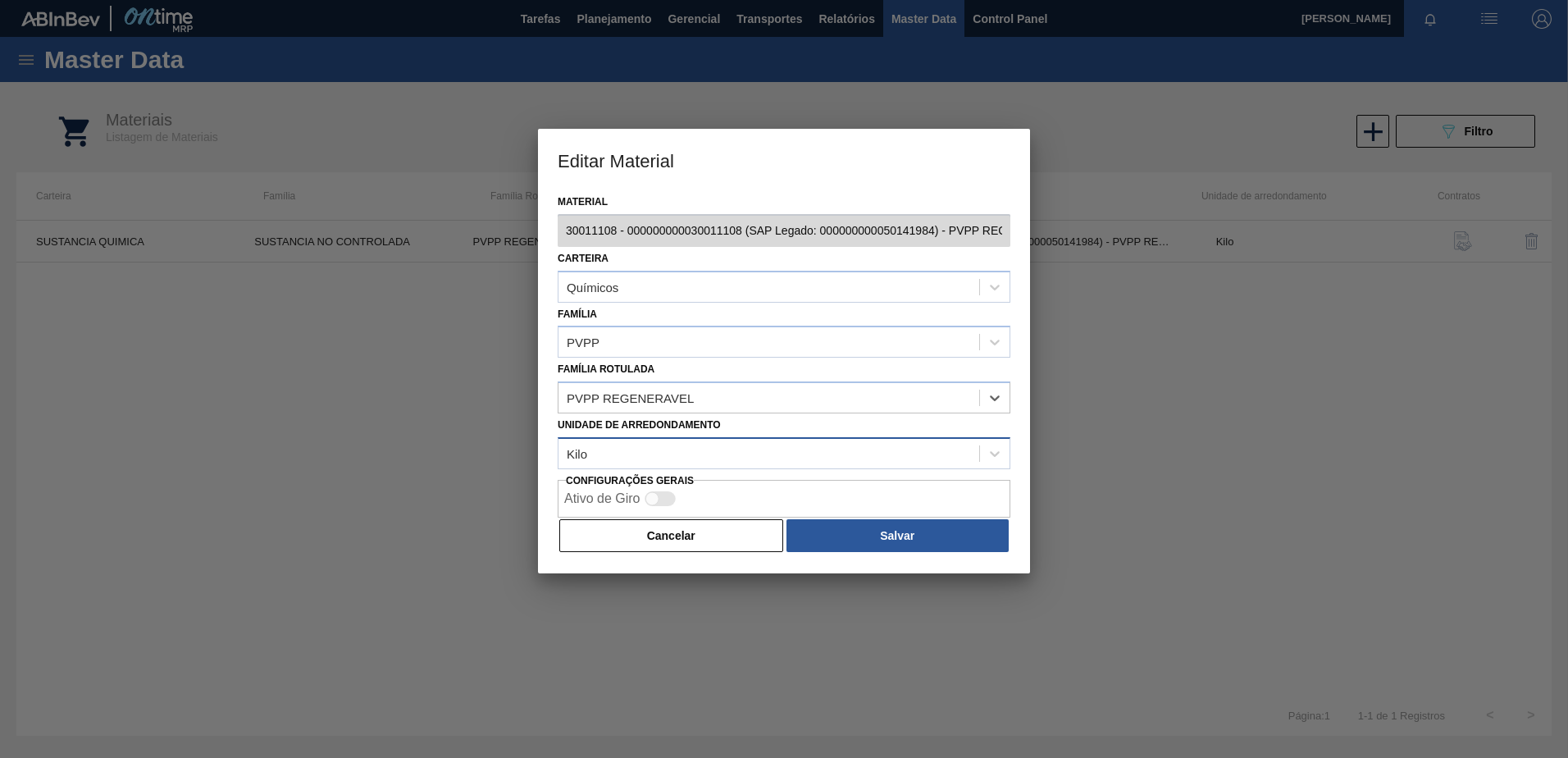
click at [903, 462] on div "Kilo" at bounding box center [769, 453] width 421 height 24
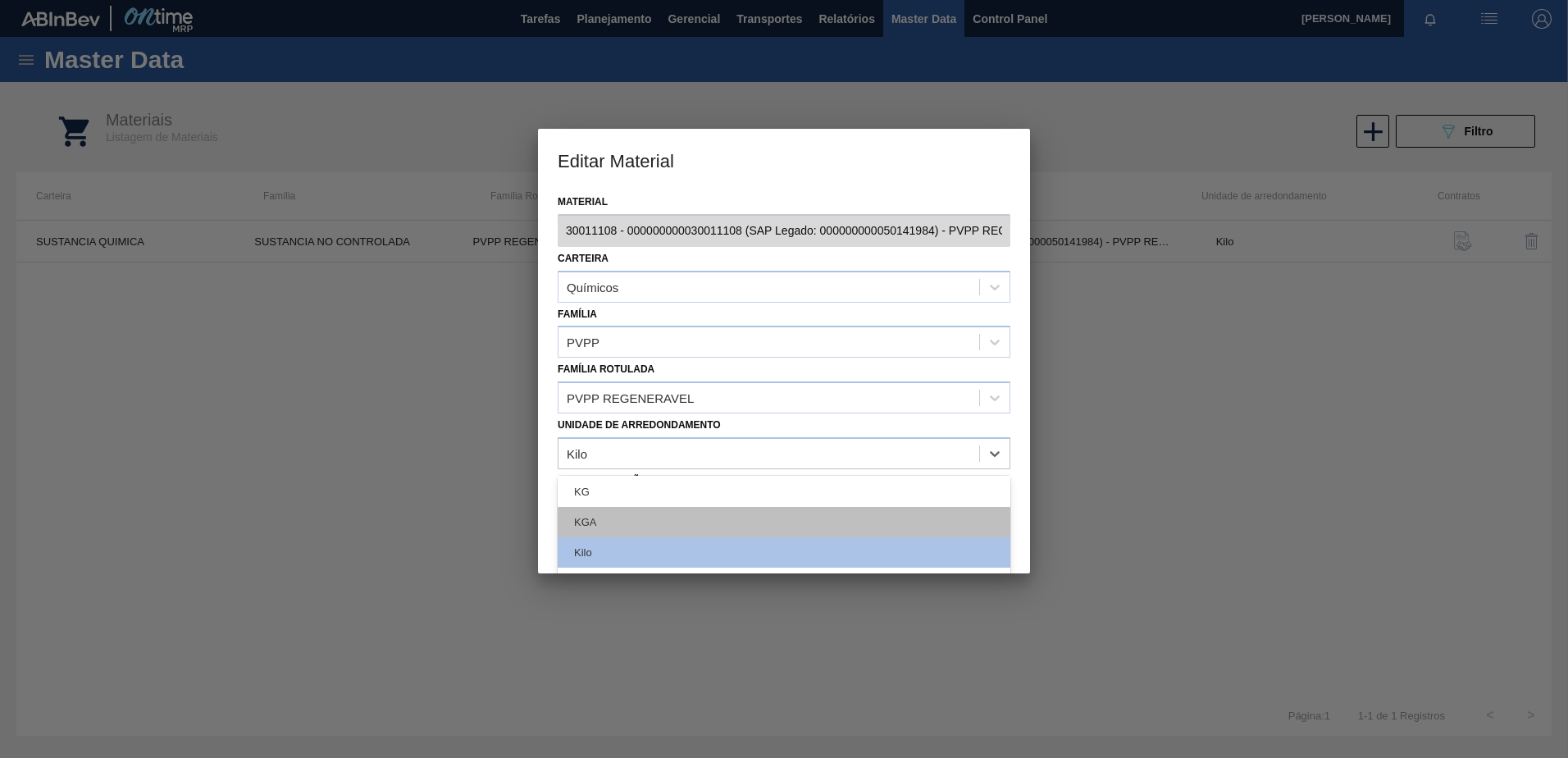
scroll to position [164, 0]
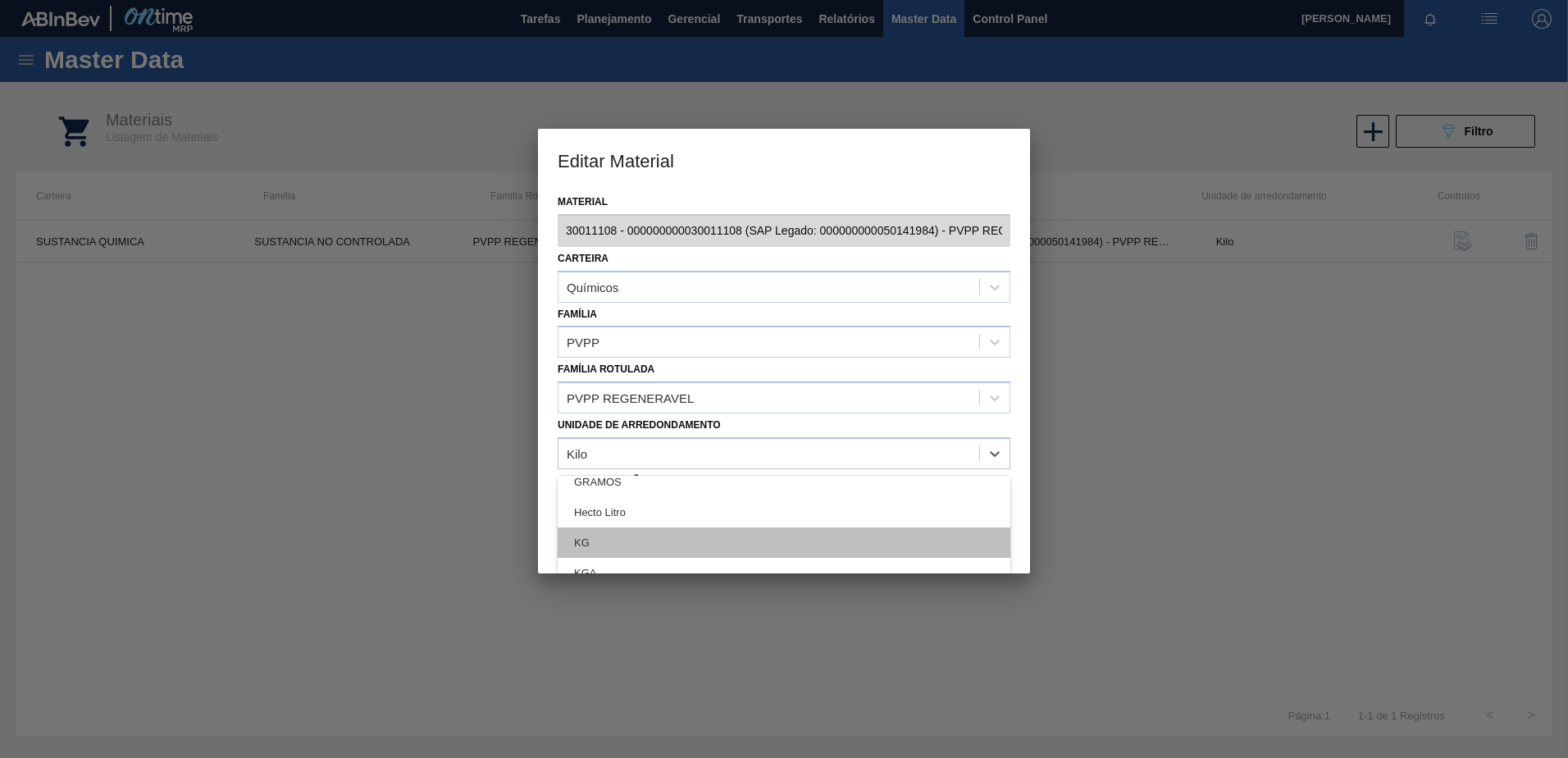
click at [682, 537] on div "KG" at bounding box center [784, 543] width 453 height 30
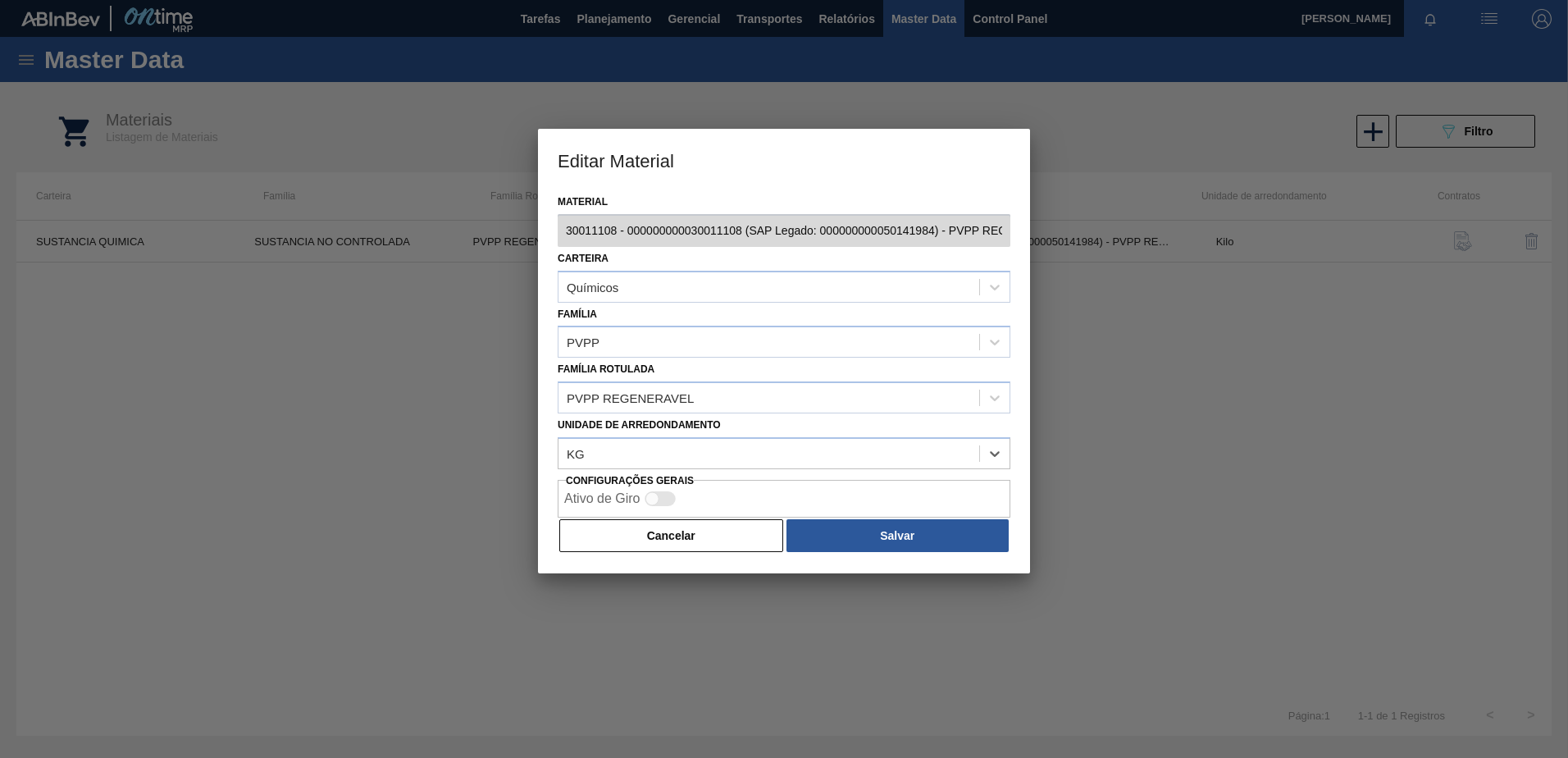
click at [547, 432] on div "Material 30011108 - 000000000030011108 (SAP Legado: 000000000050141984) - PVPP …" at bounding box center [784, 382] width 492 height 383
click at [893, 540] on button "Salvar" at bounding box center [897, 535] width 222 height 32
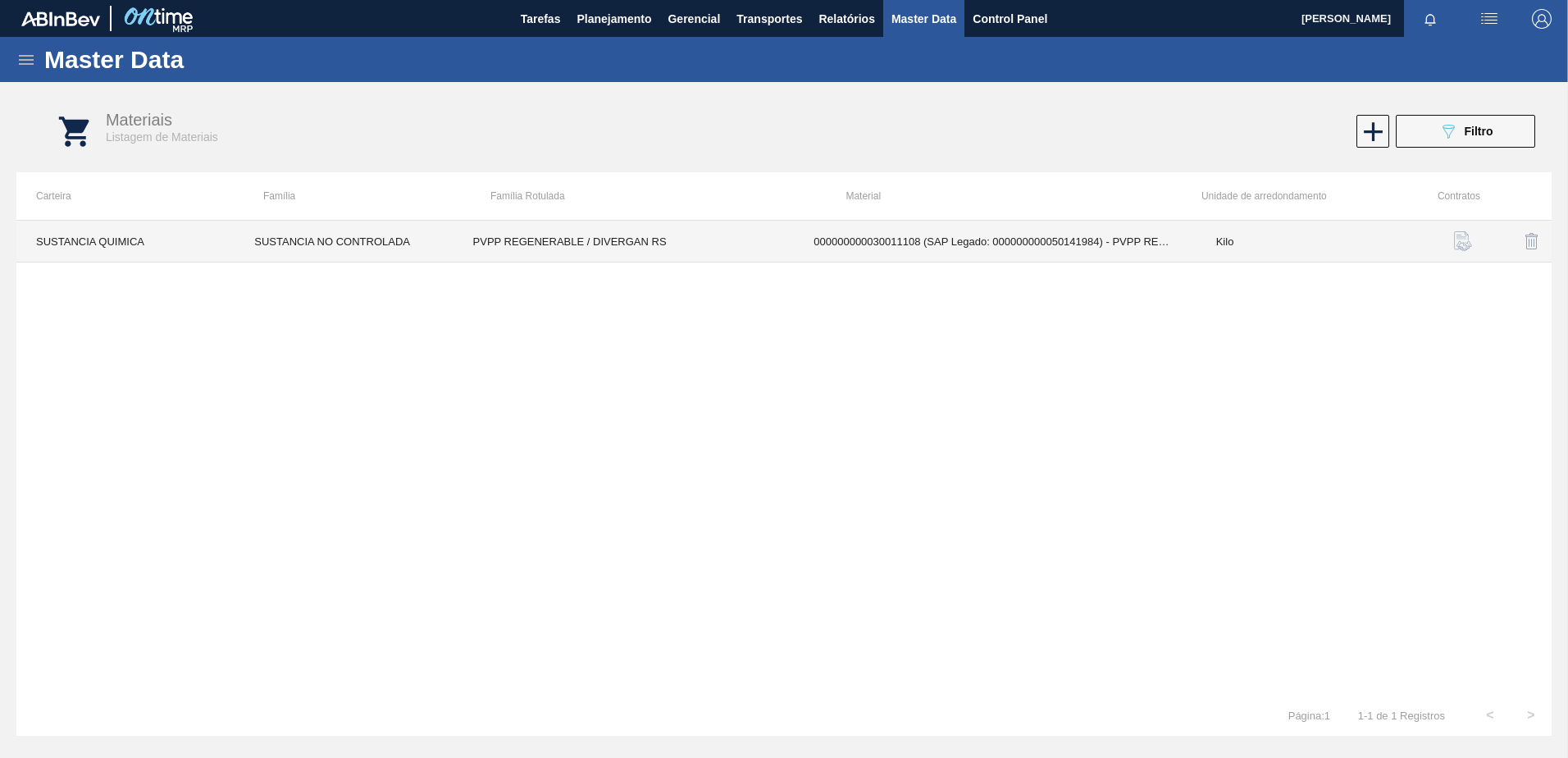
click at [774, 255] on td "PVPP REGENERABLE / DIVERGAN RS" at bounding box center [624, 242] width 341 height 42
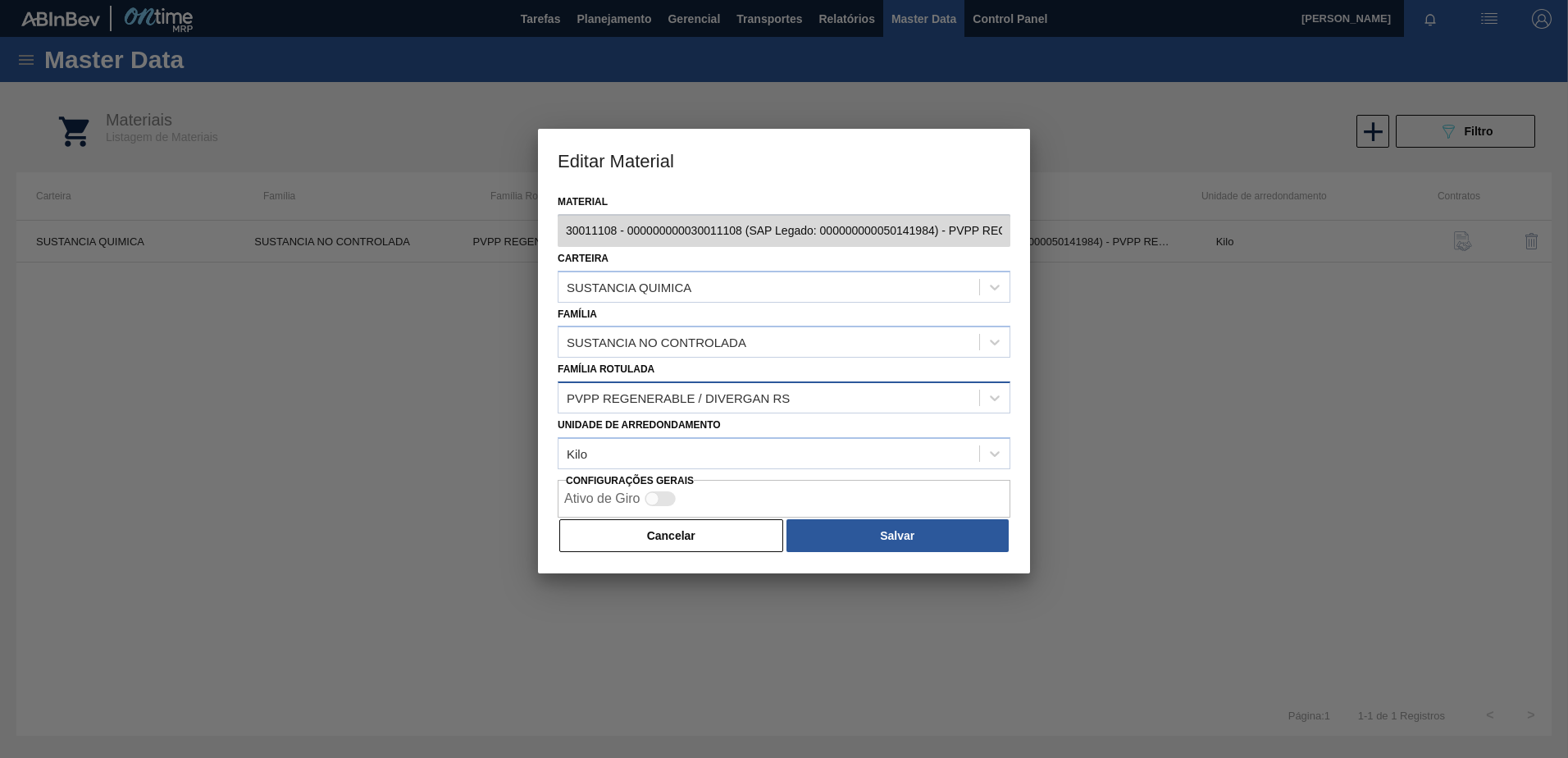
click at [714, 393] on div "PVPP REGENERABLE / DIVERGAN RS" at bounding box center [678, 398] width 223 height 14
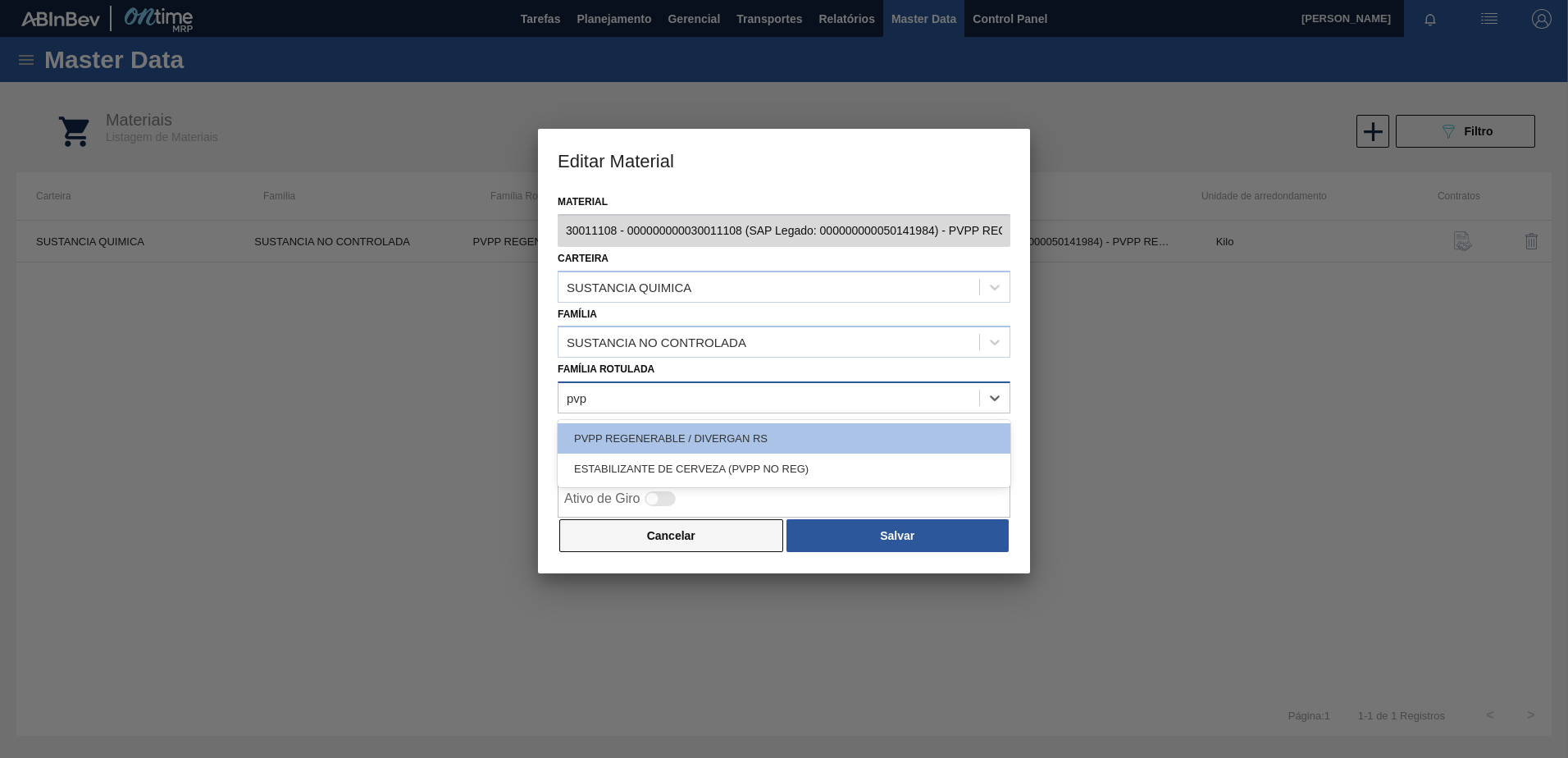
type Rotulada "pvp"
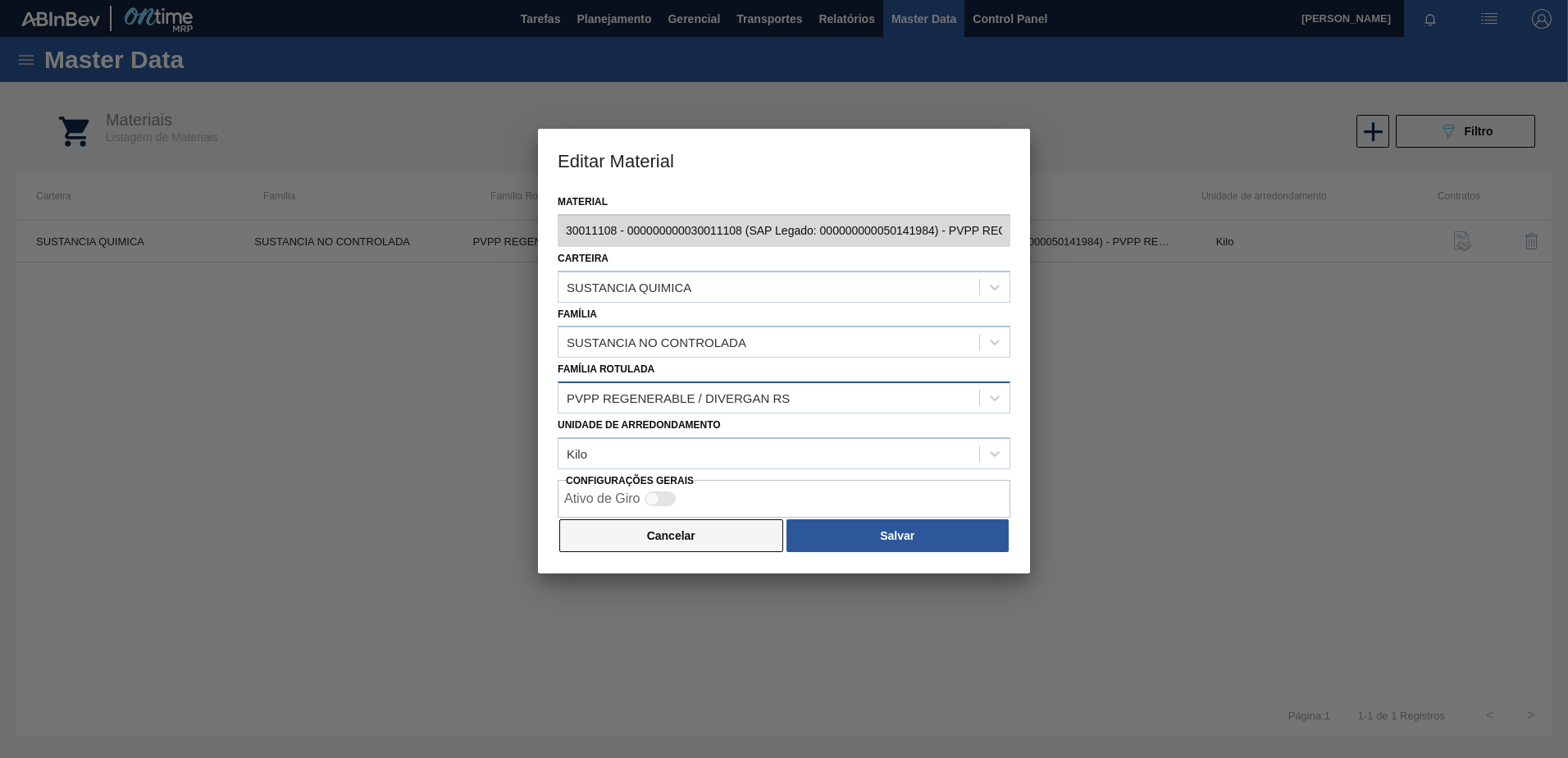
click at [678, 542] on button "Cancelar" at bounding box center [671, 535] width 224 height 32
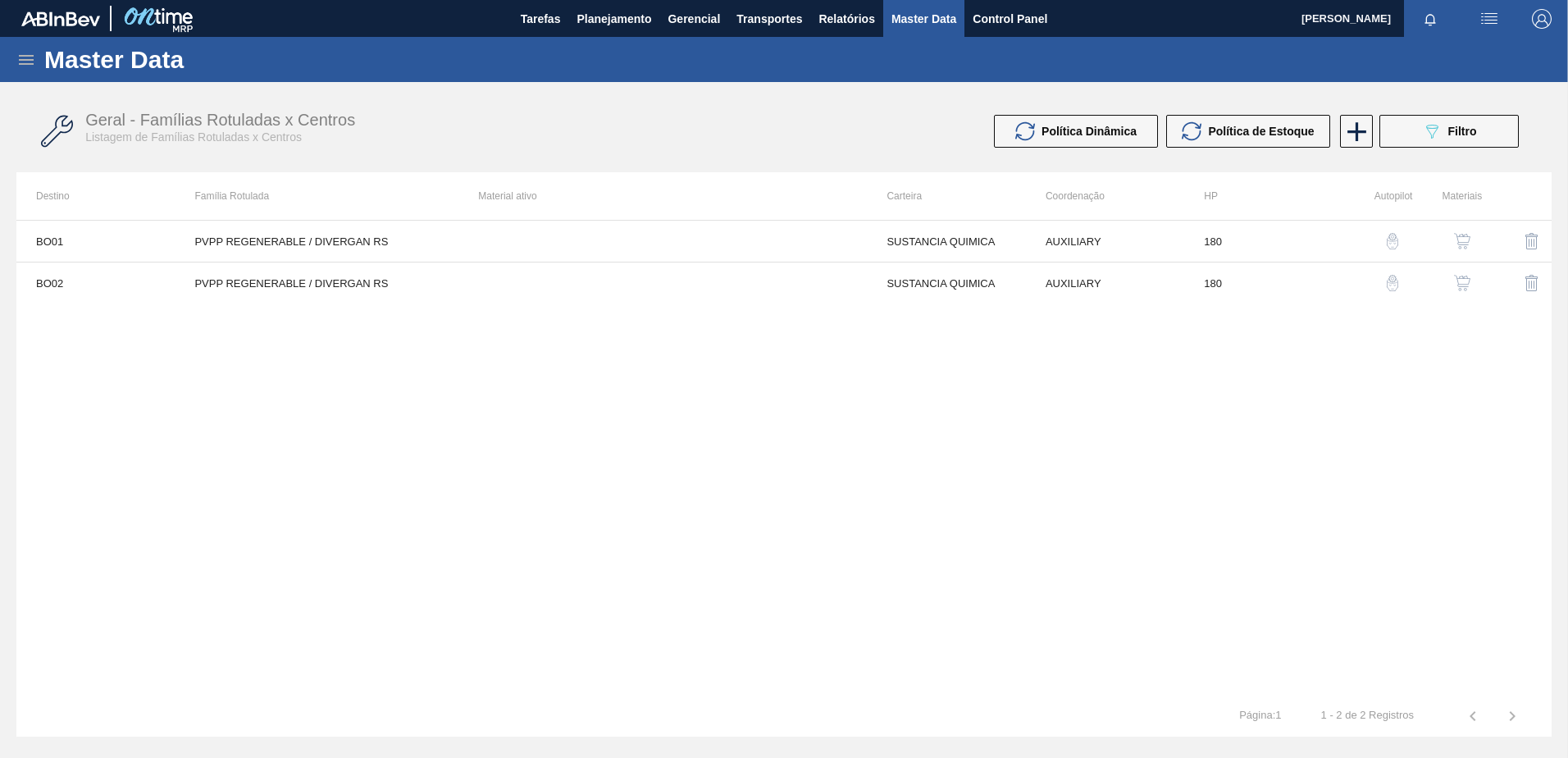
click at [25, 57] on icon at bounding box center [26, 60] width 20 height 20
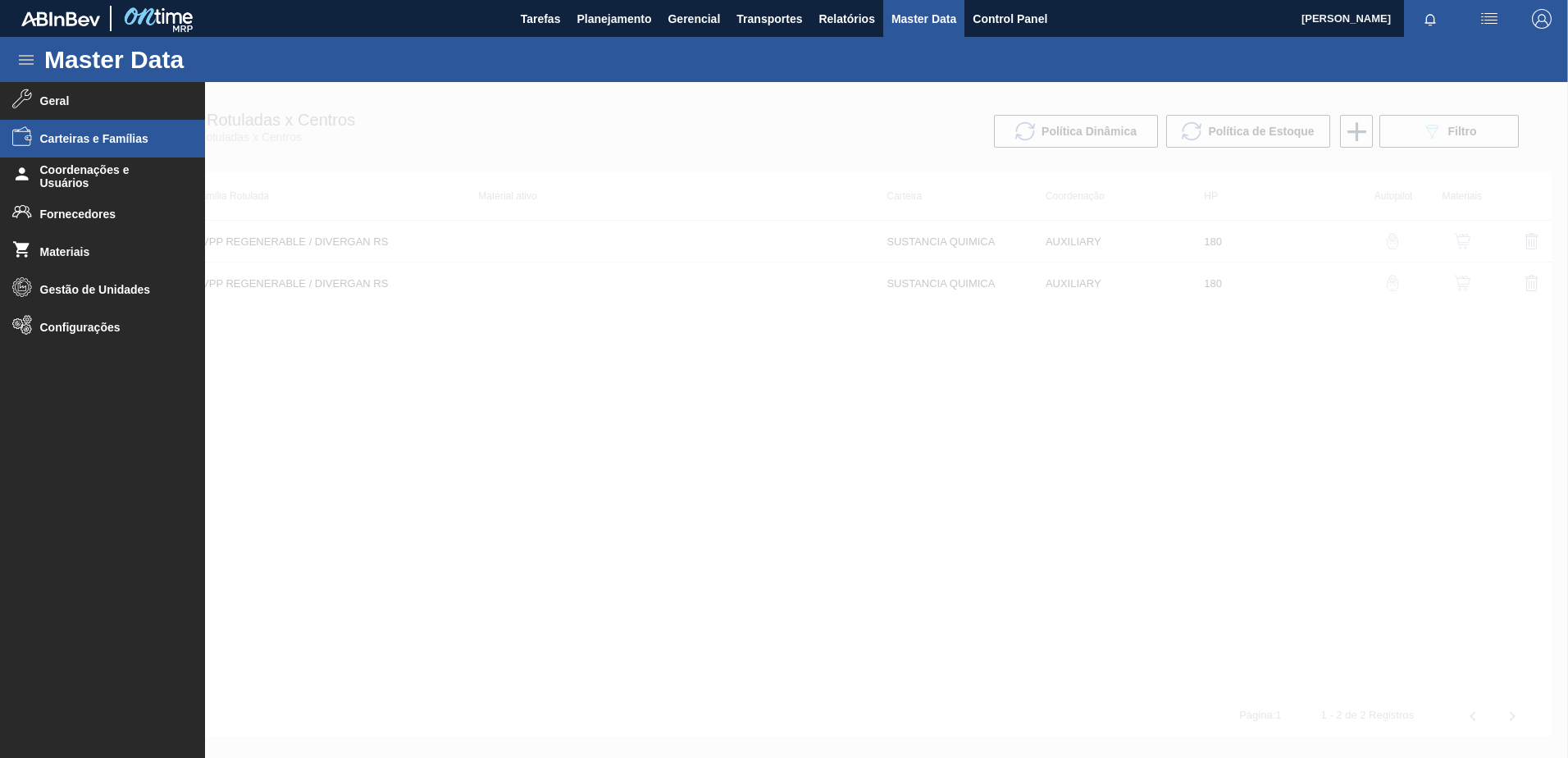
click at [102, 145] on span "Carteiras e Famílias" at bounding box center [108, 139] width 135 height 13
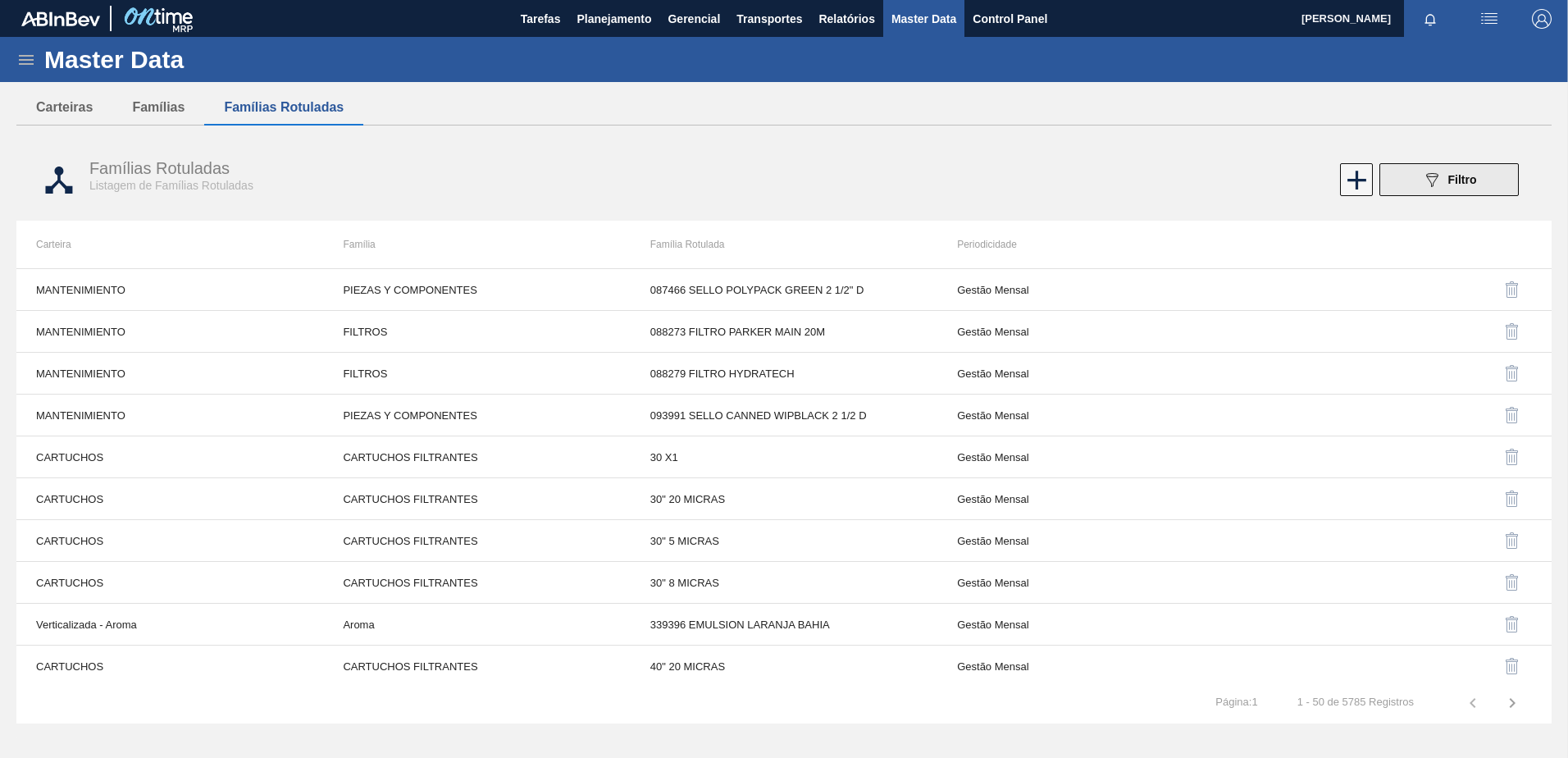
click at [1463, 180] on span "Filtro" at bounding box center [1463, 180] width 29 height 13
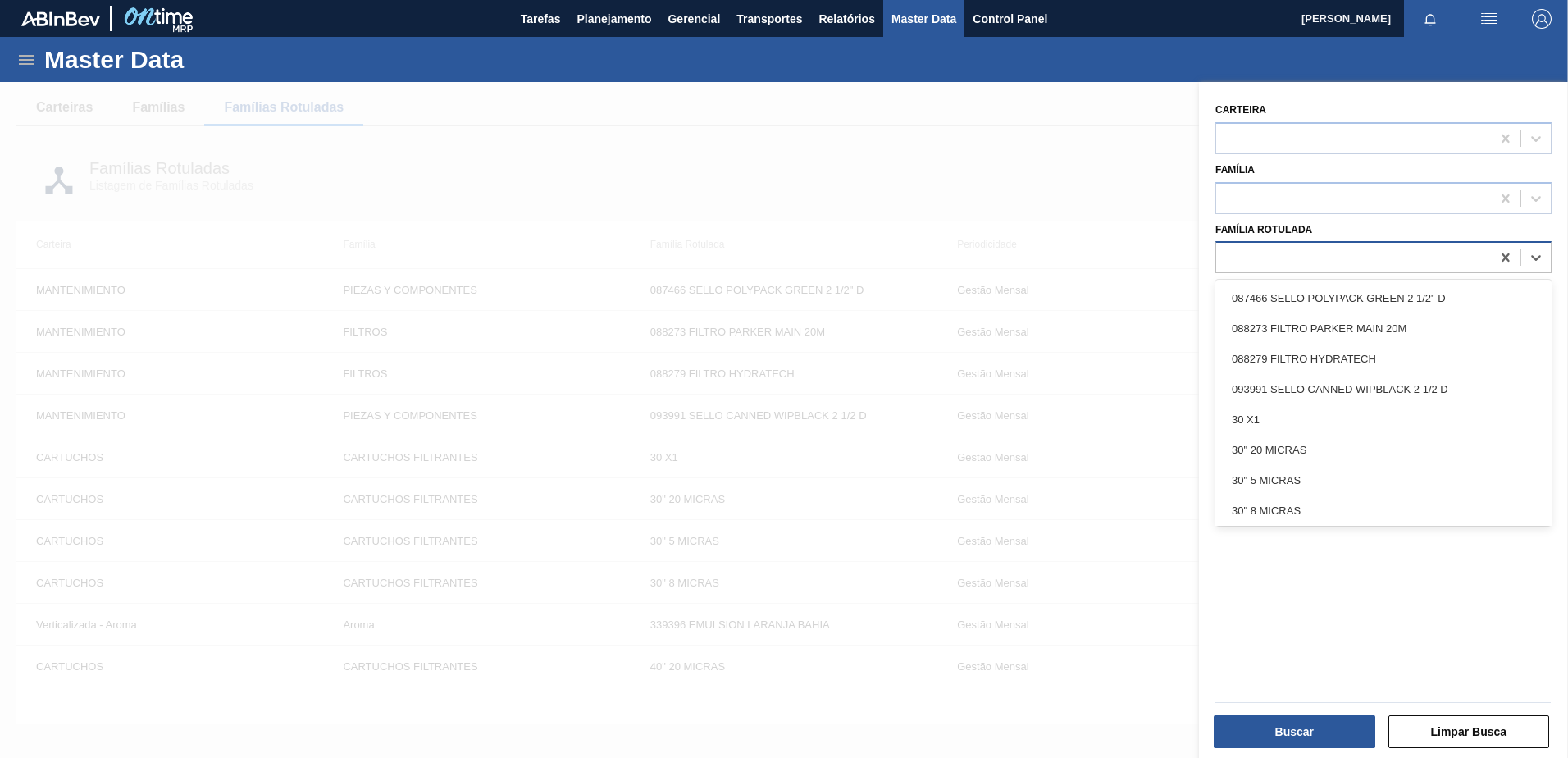
click at [1265, 249] on div at bounding box center [1354, 257] width 275 height 24
type Rotulada "pvpp"
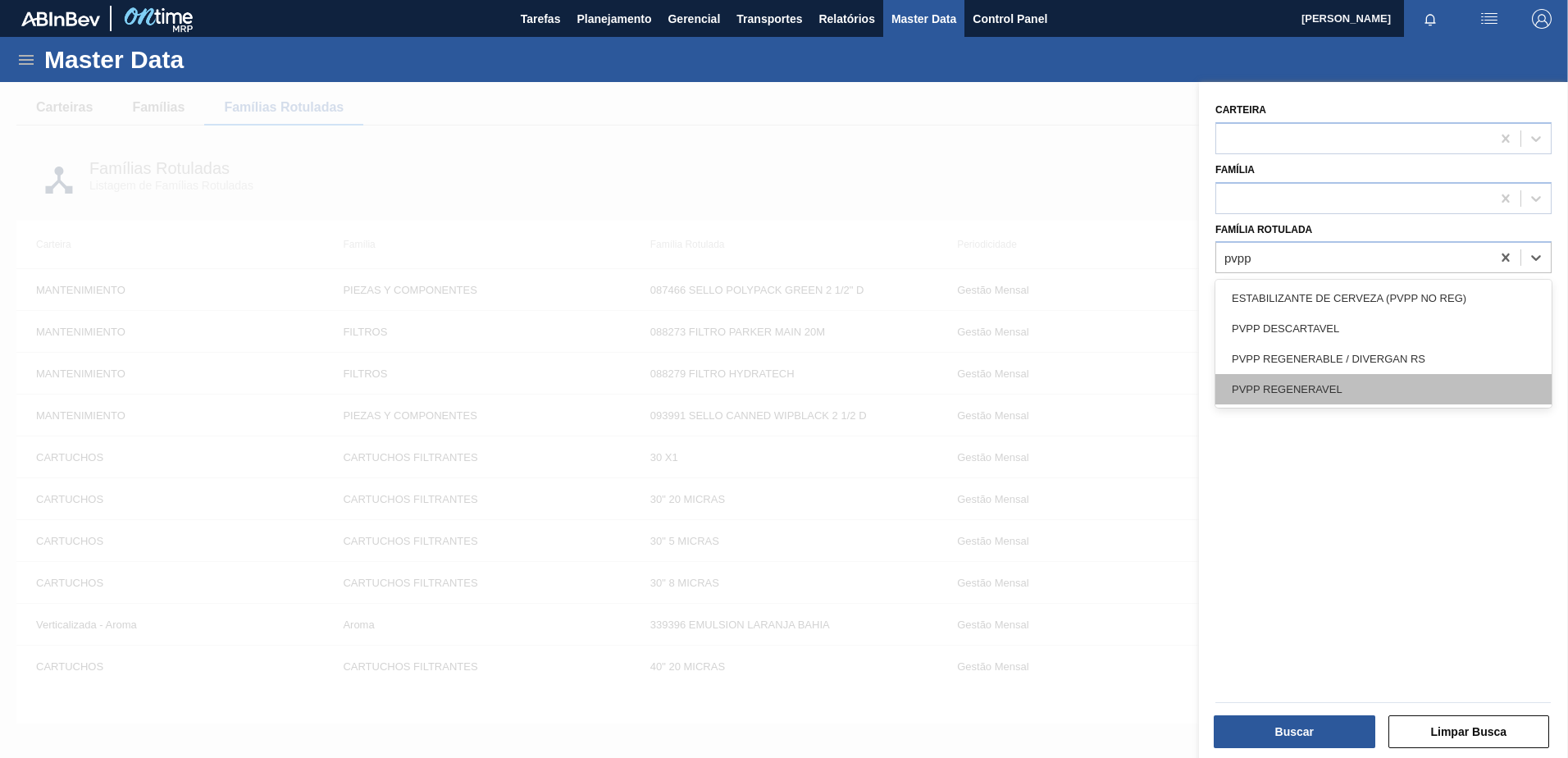
click at [1289, 394] on div "PVPP REGENERAVEL" at bounding box center [1383, 389] width 336 height 30
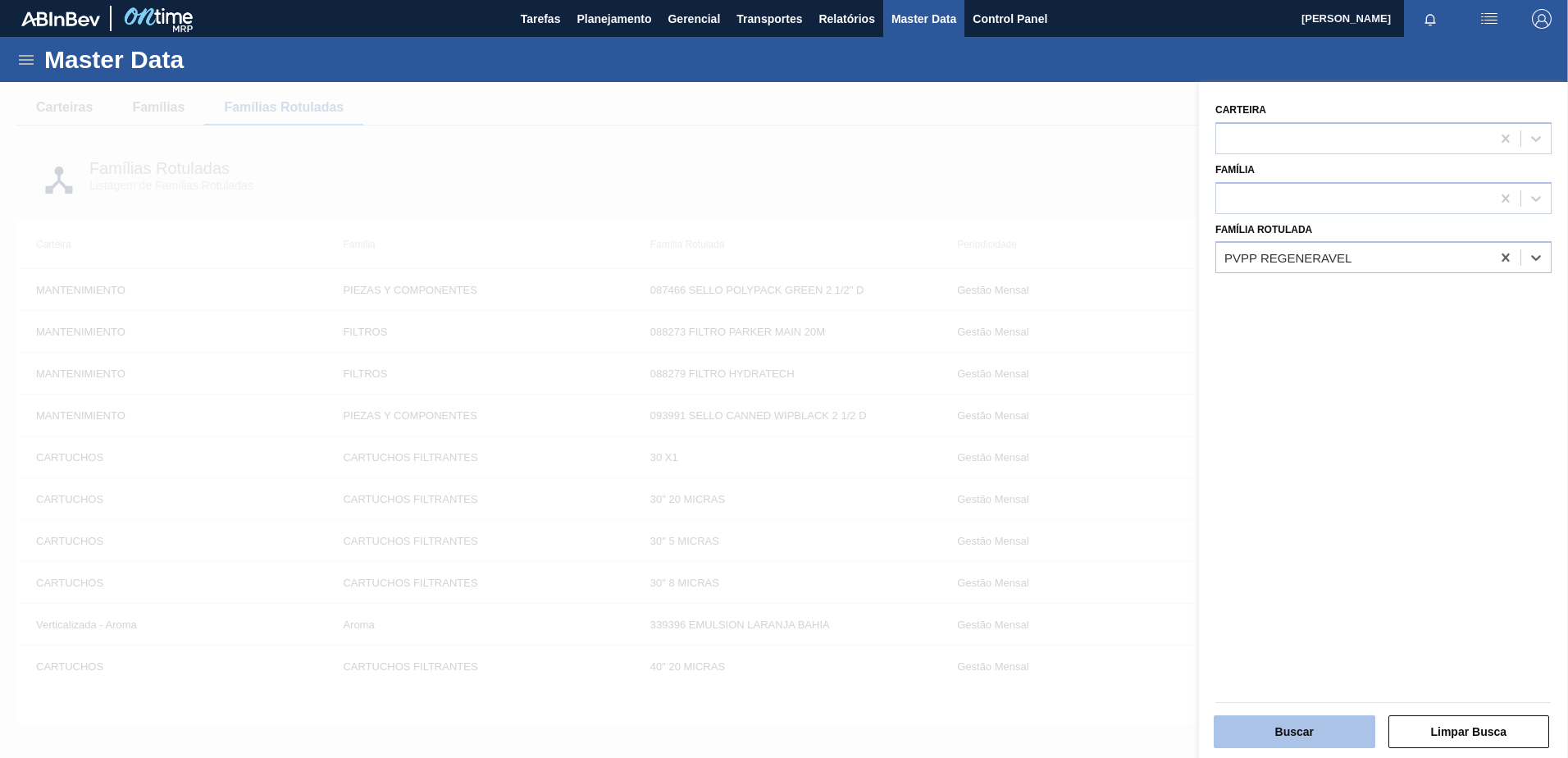
click at [1283, 734] on button "Buscar" at bounding box center [1295, 731] width 162 height 32
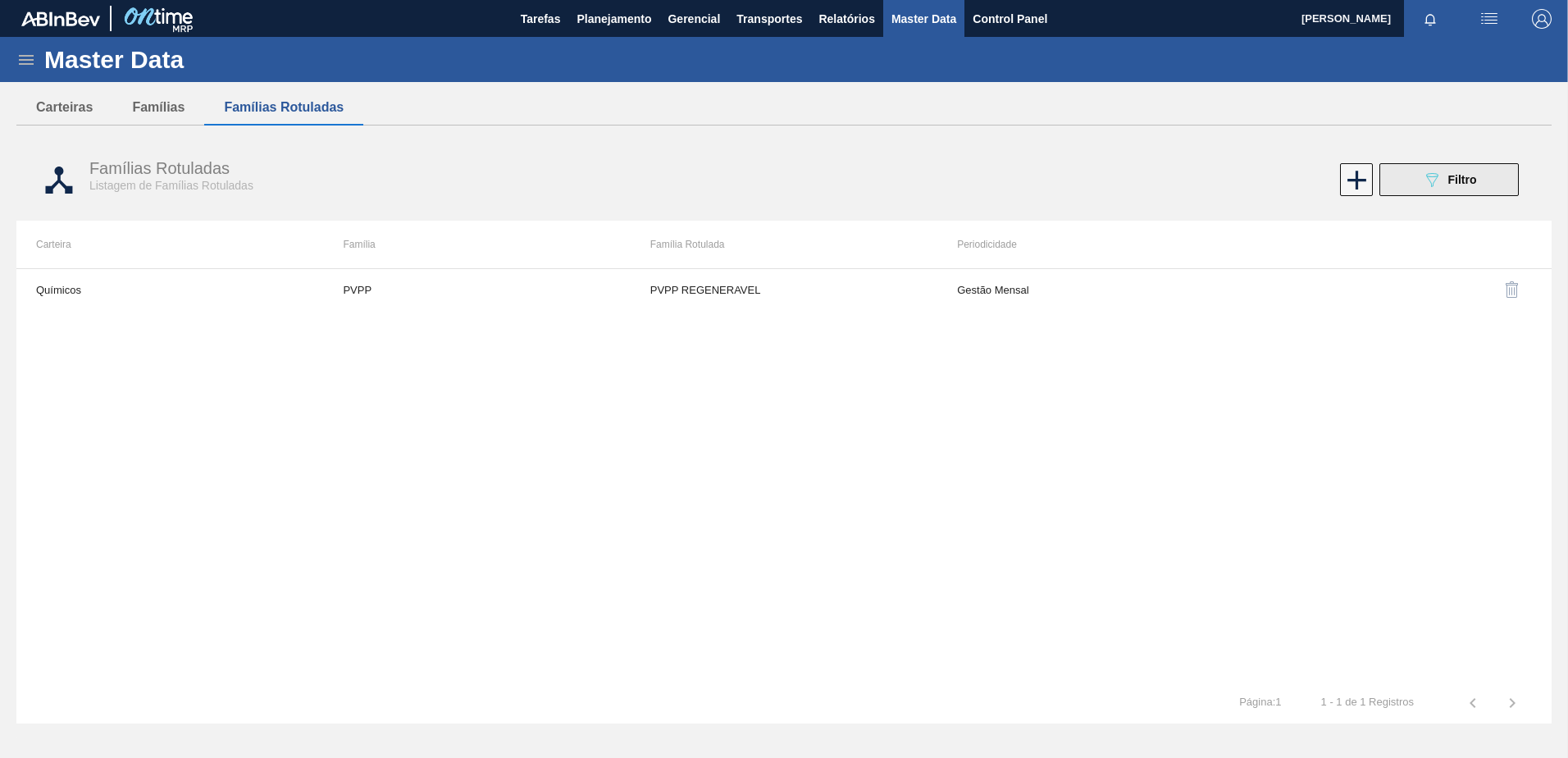
click at [1426, 183] on icon "089F7B8B-B2A5-4AFE-B5C0-19BA573D28AC" at bounding box center [1432, 179] width 20 height 20
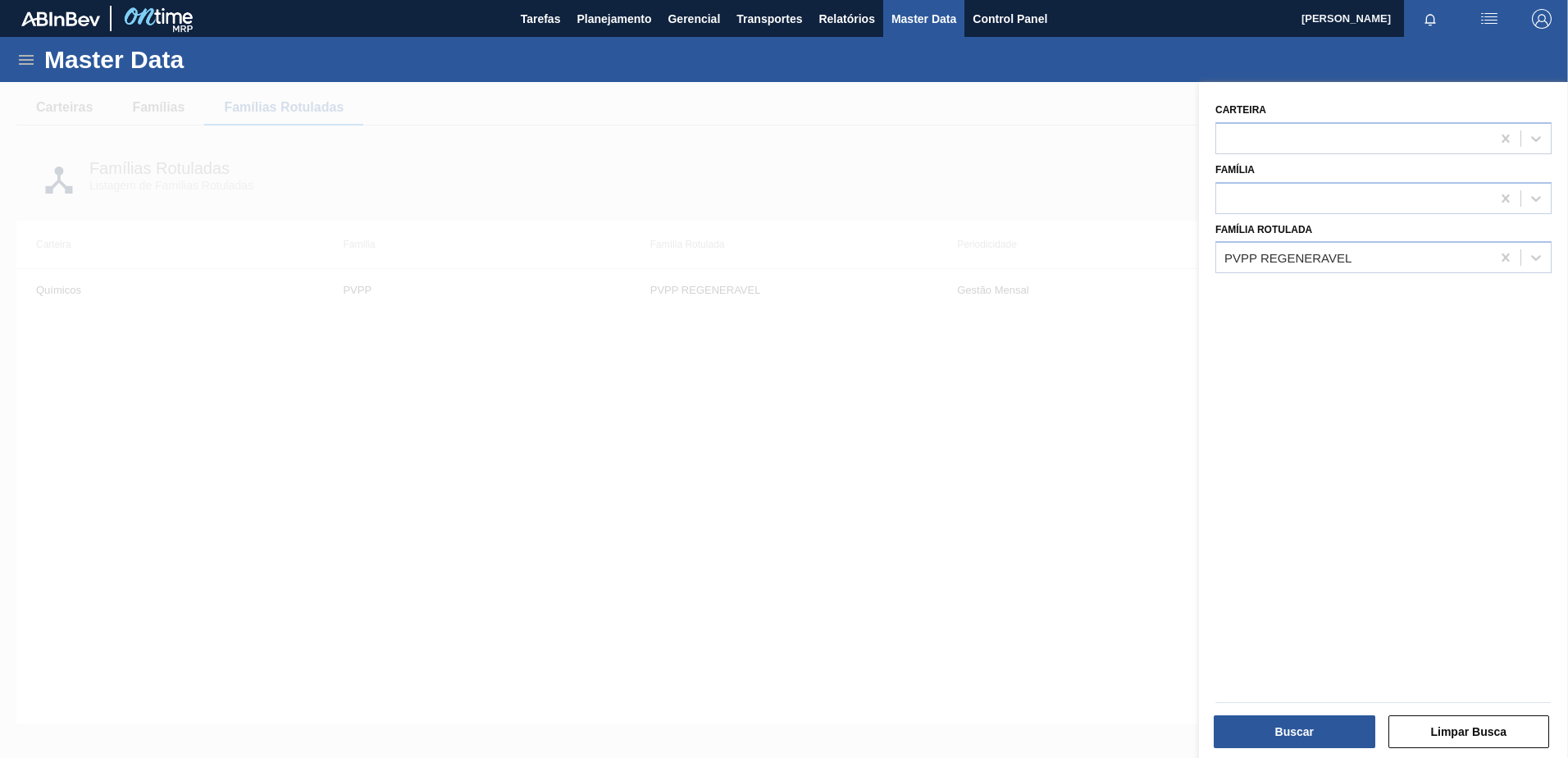
click at [644, 197] on div at bounding box center [784, 461] width 1568 height 758
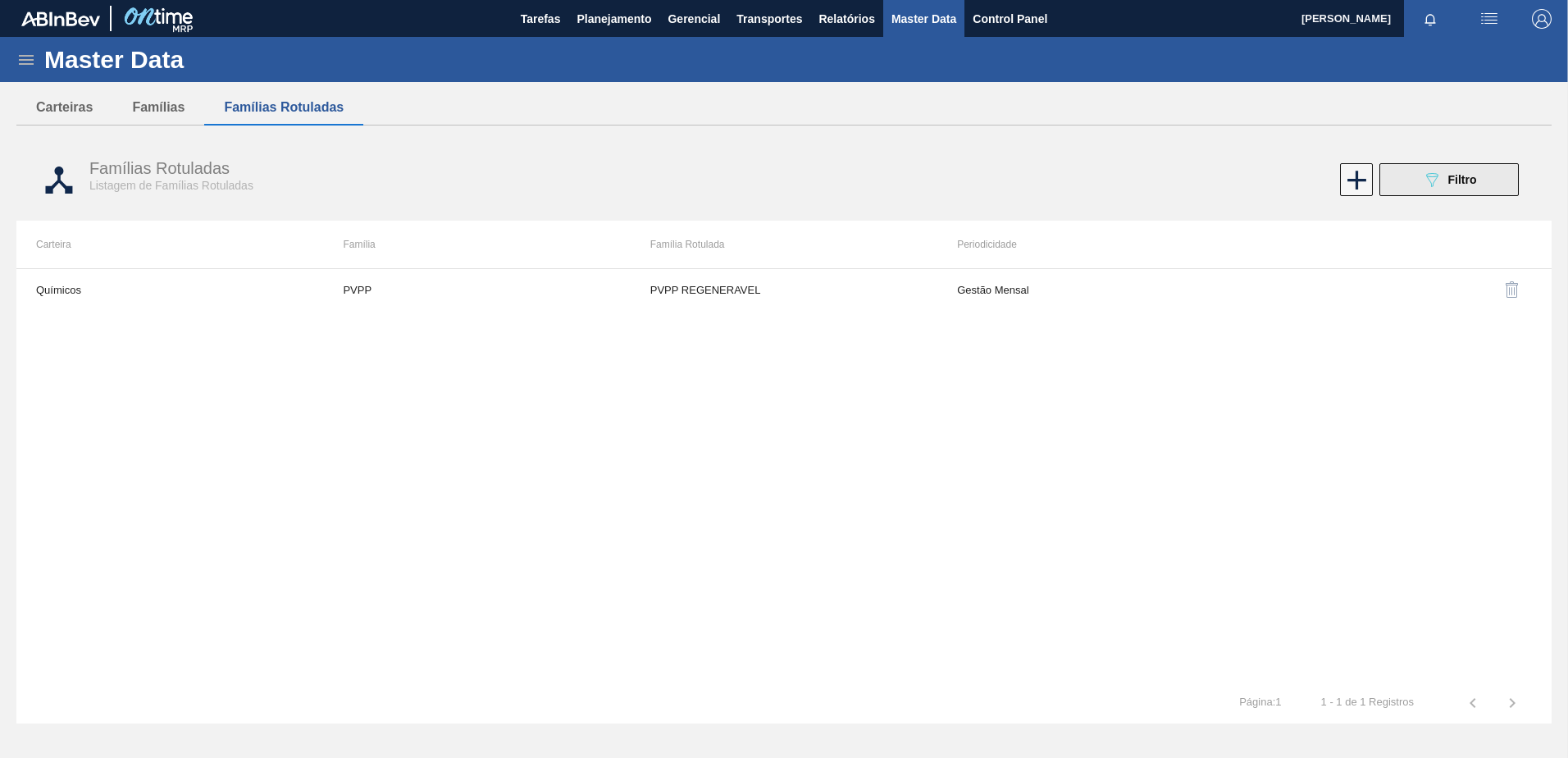
click at [1429, 187] on icon "089F7B8B-B2A5-4AFE-B5C0-19BA573D28AC" at bounding box center [1432, 179] width 20 height 20
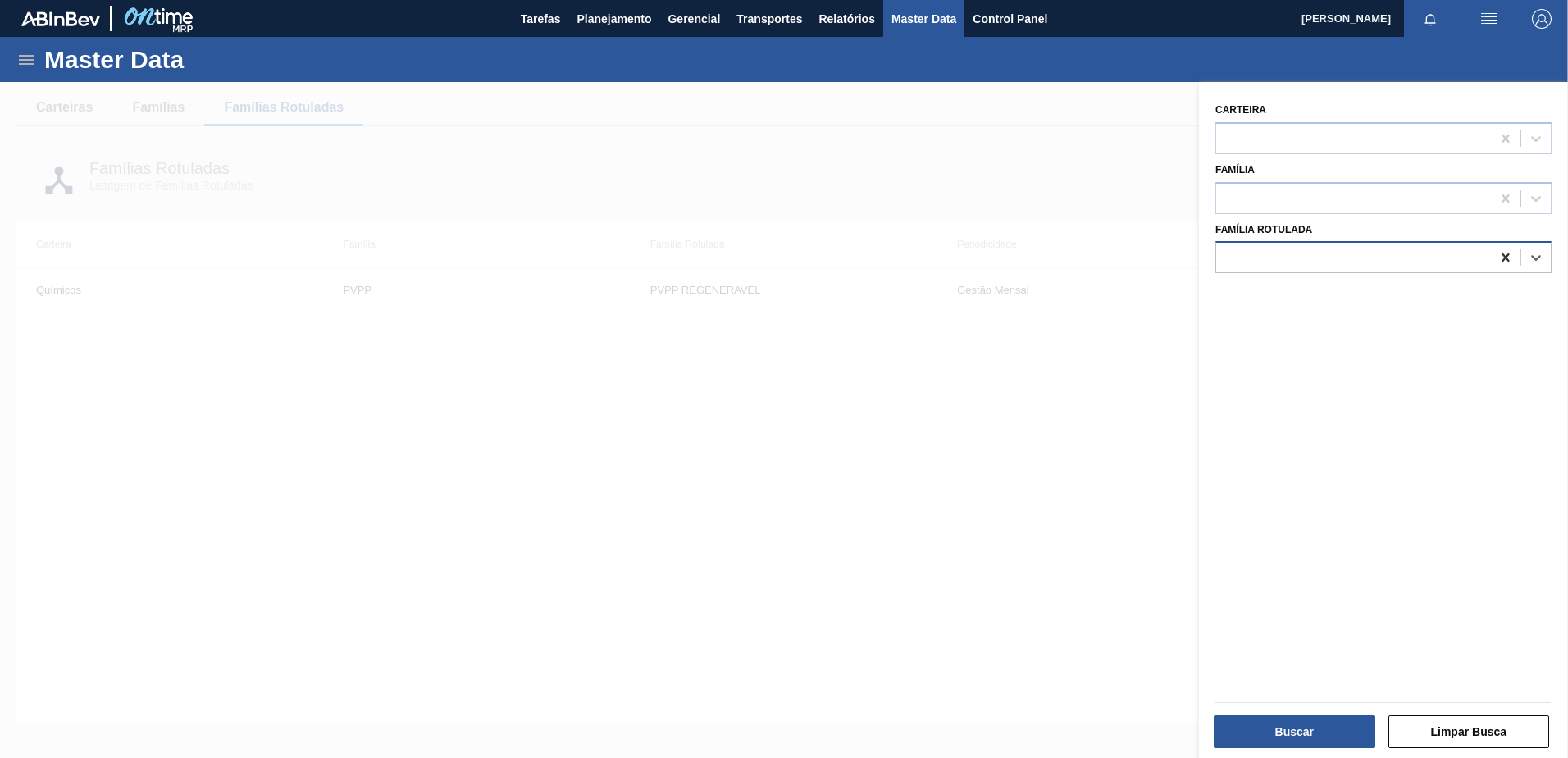
click at [1495, 258] on div at bounding box center [1505, 257] width 30 height 30
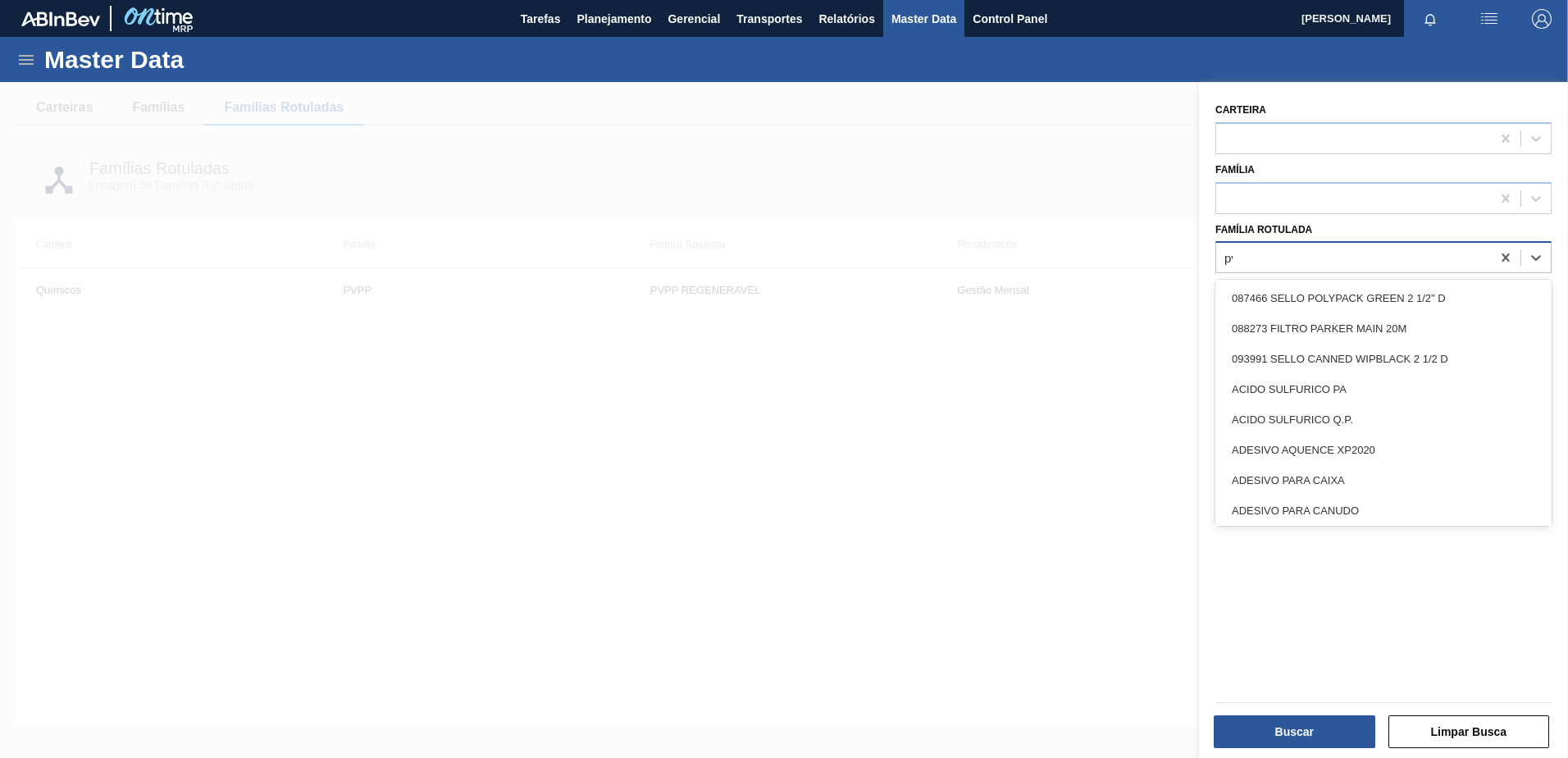
type Rotulada "pvp"
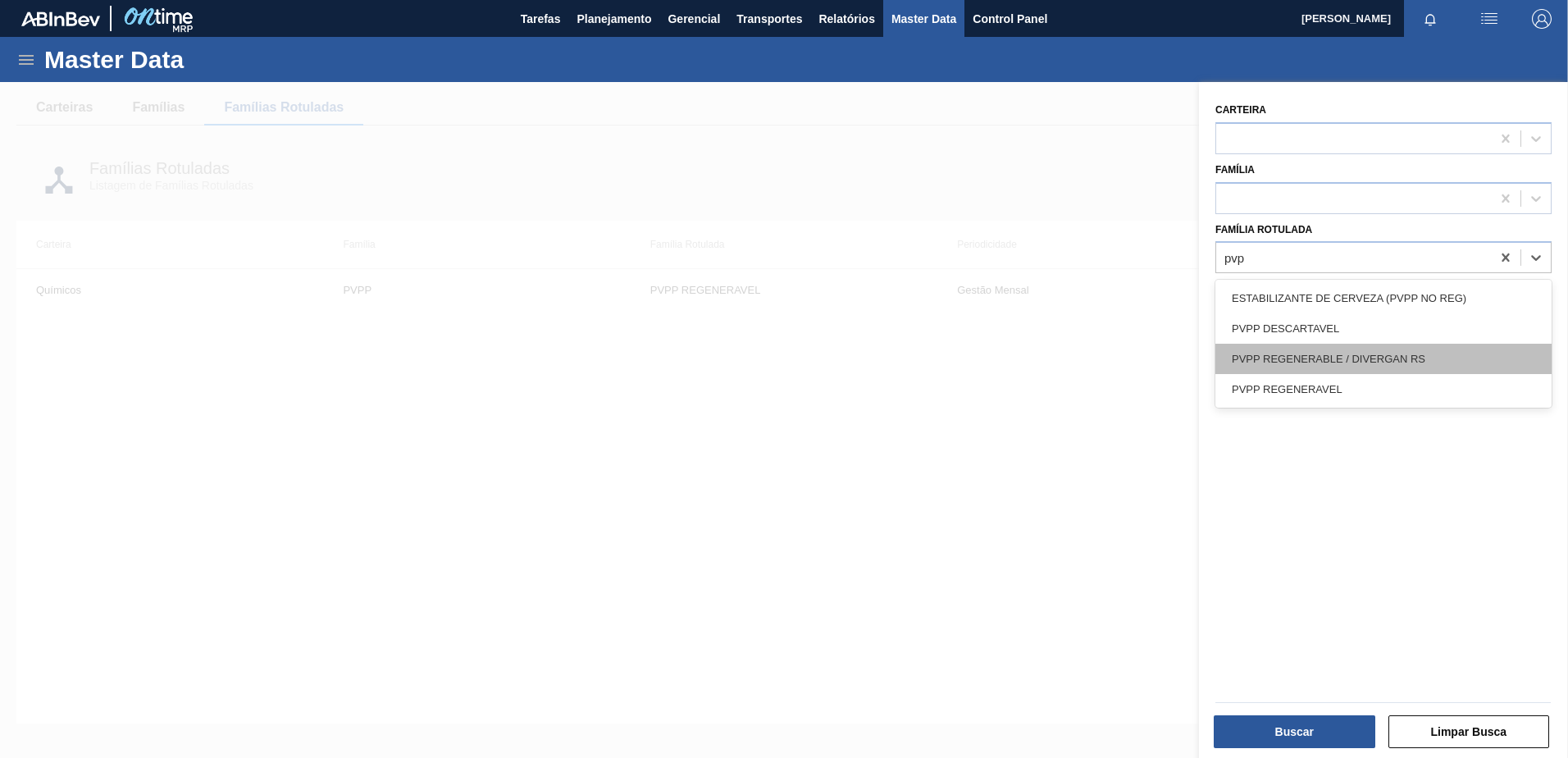
click at [1331, 366] on div "PVPP REGENERABLE / DIVERGAN RS" at bounding box center [1383, 359] width 336 height 30
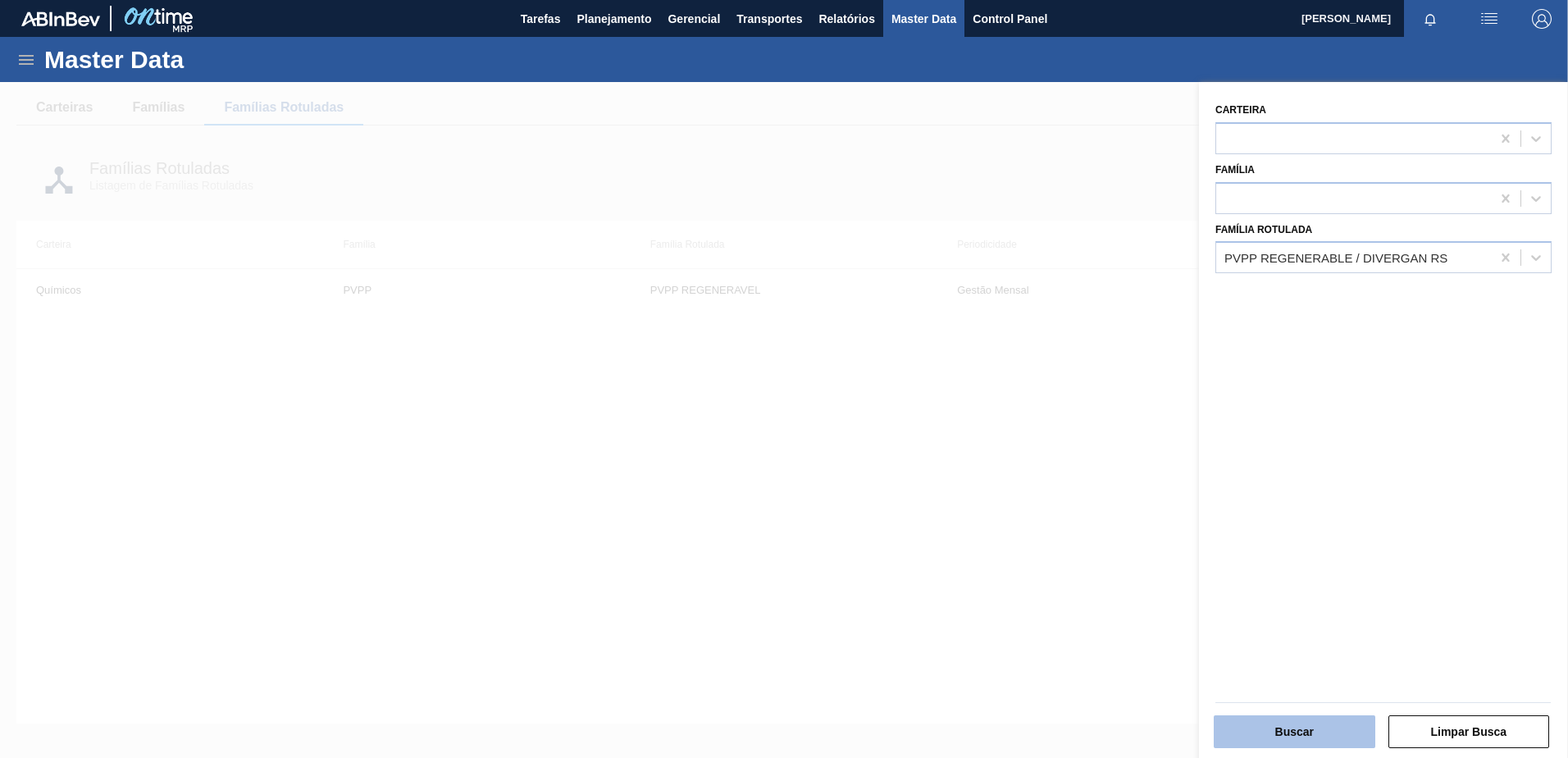
click at [1277, 728] on button "Buscar" at bounding box center [1295, 731] width 162 height 32
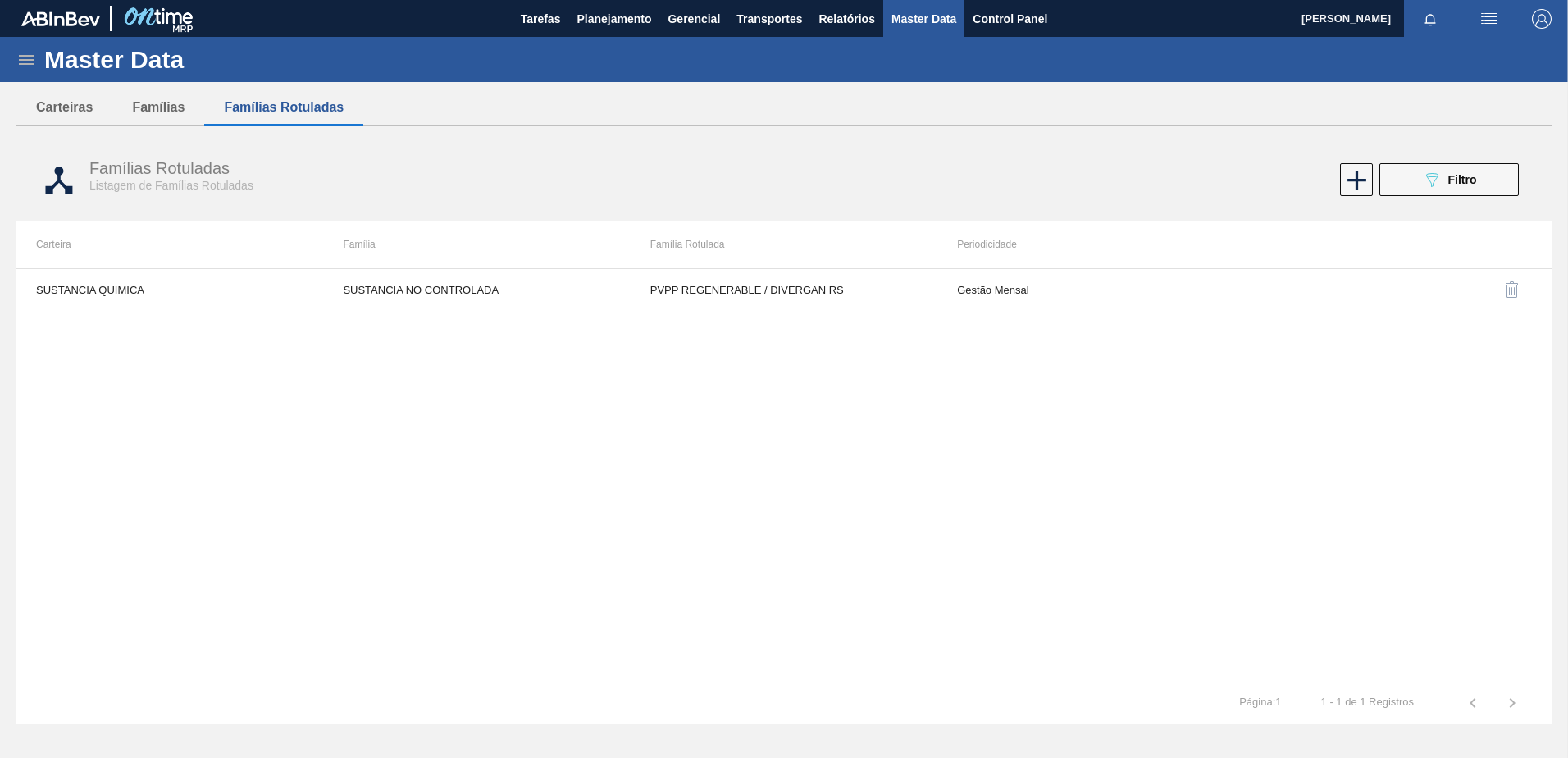
click at [27, 63] on icon at bounding box center [27, 60] width 15 height 10
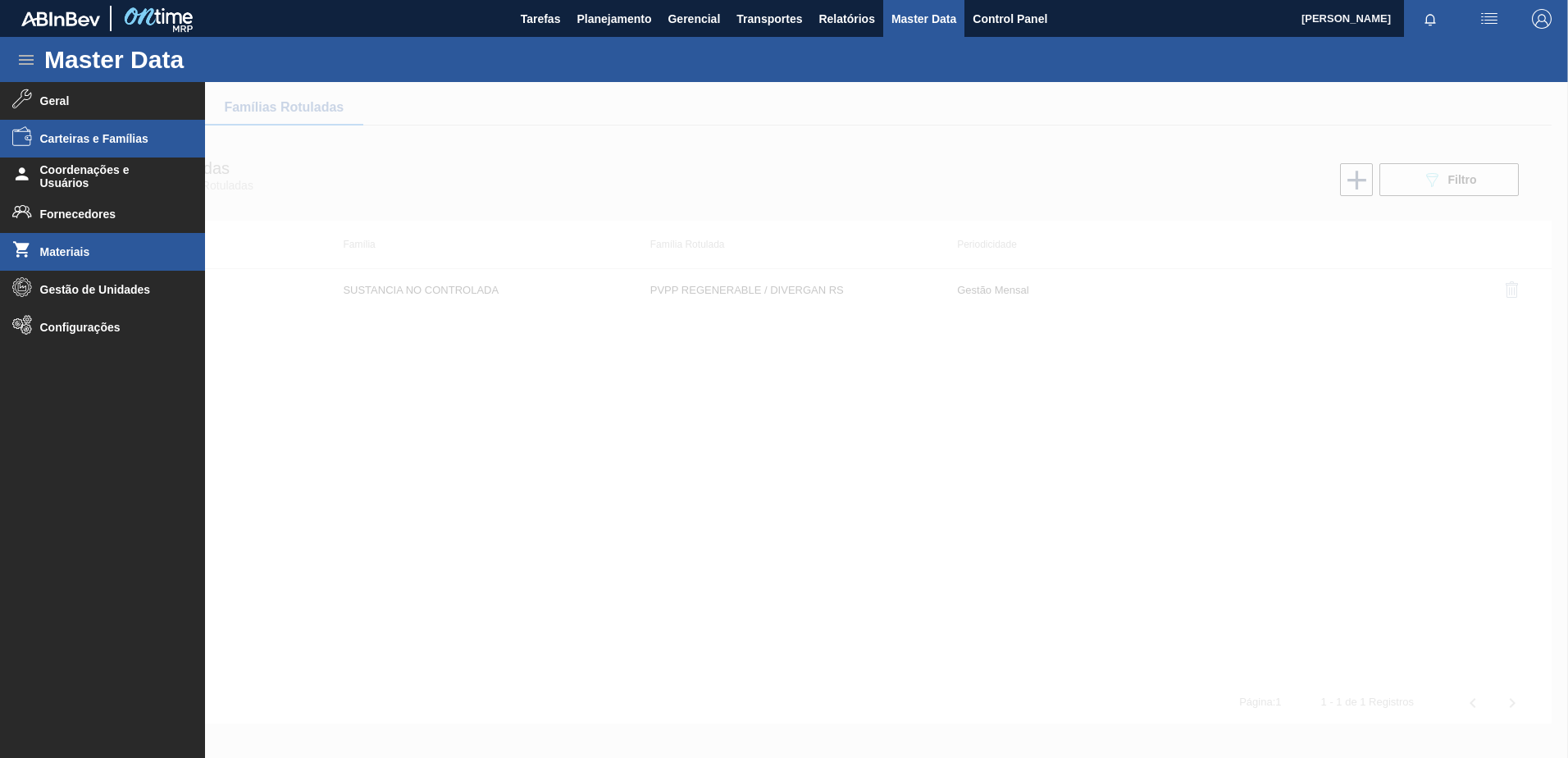
click at [106, 251] on span "Materiais" at bounding box center [108, 252] width 135 height 13
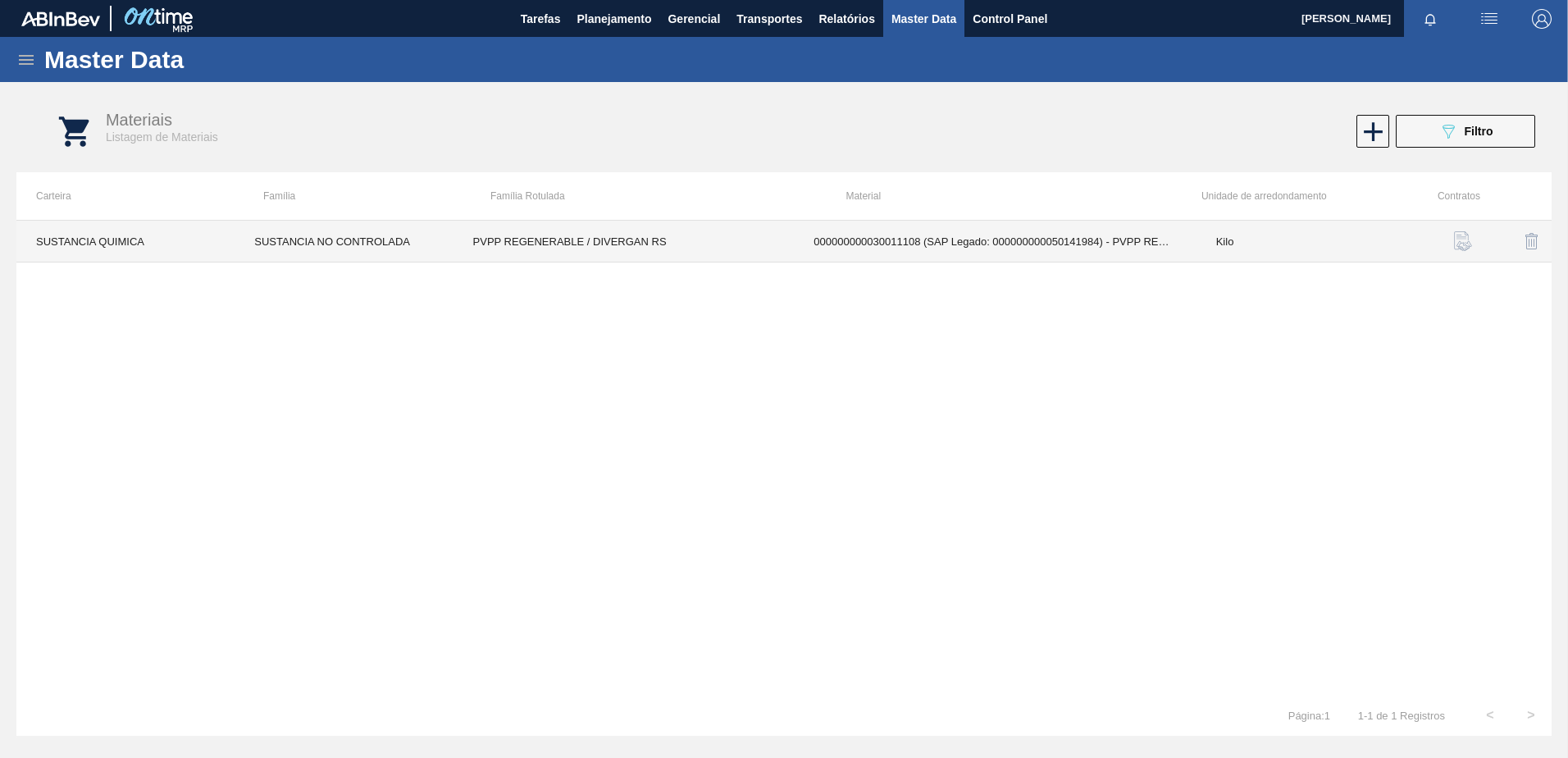
click at [943, 239] on td "000000000030011108 (SAP Legado: 000000000050141984) - PVPP REGENERABLE / DIVERG…" at bounding box center [995, 242] width 402 height 42
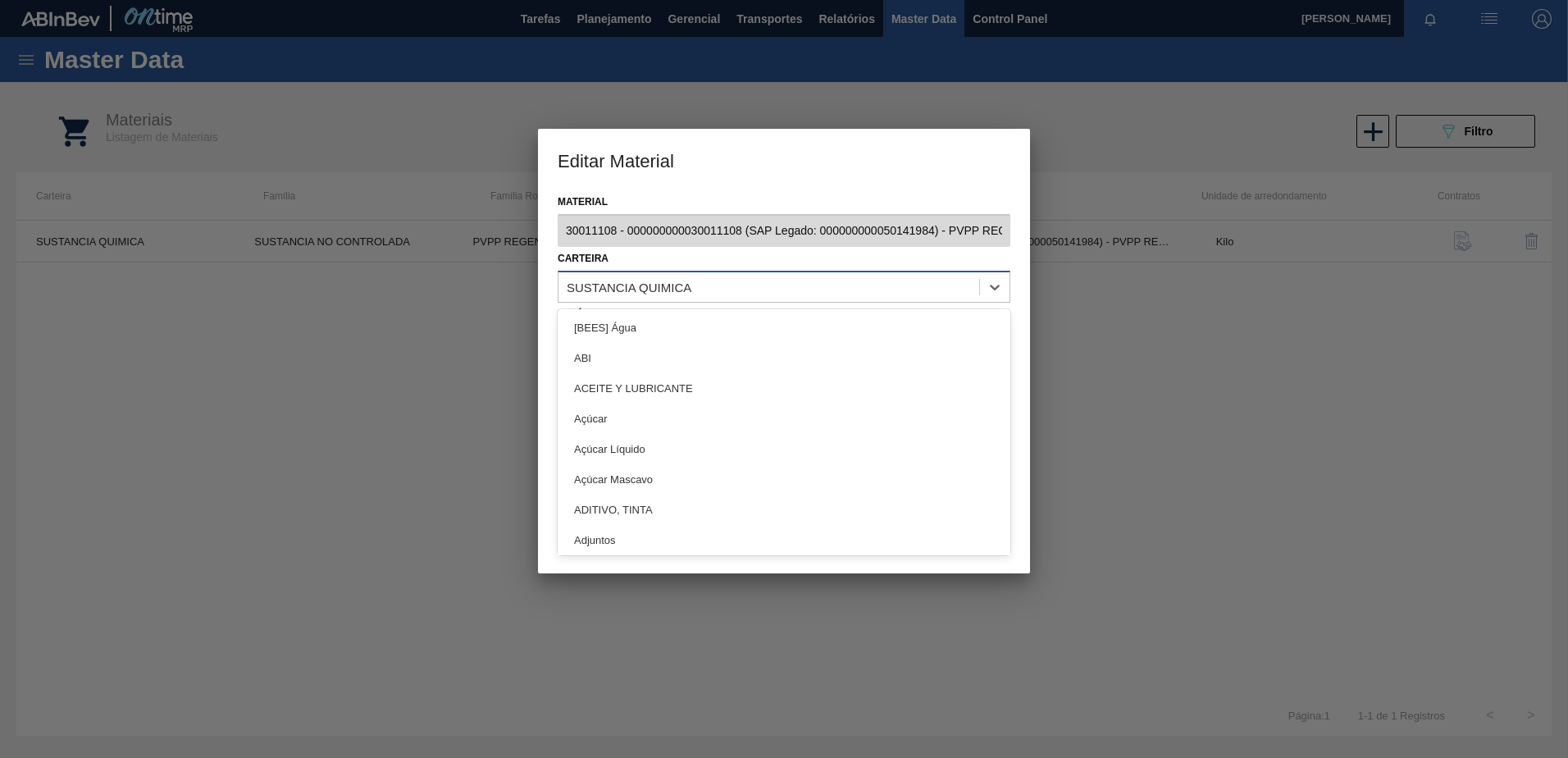
click at [941, 286] on div "SUSTANCIA QUIMICA" at bounding box center [769, 287] width 421 height 24
click at [438, 537] on div at bounding box center [784, 379] width 1568 height 758
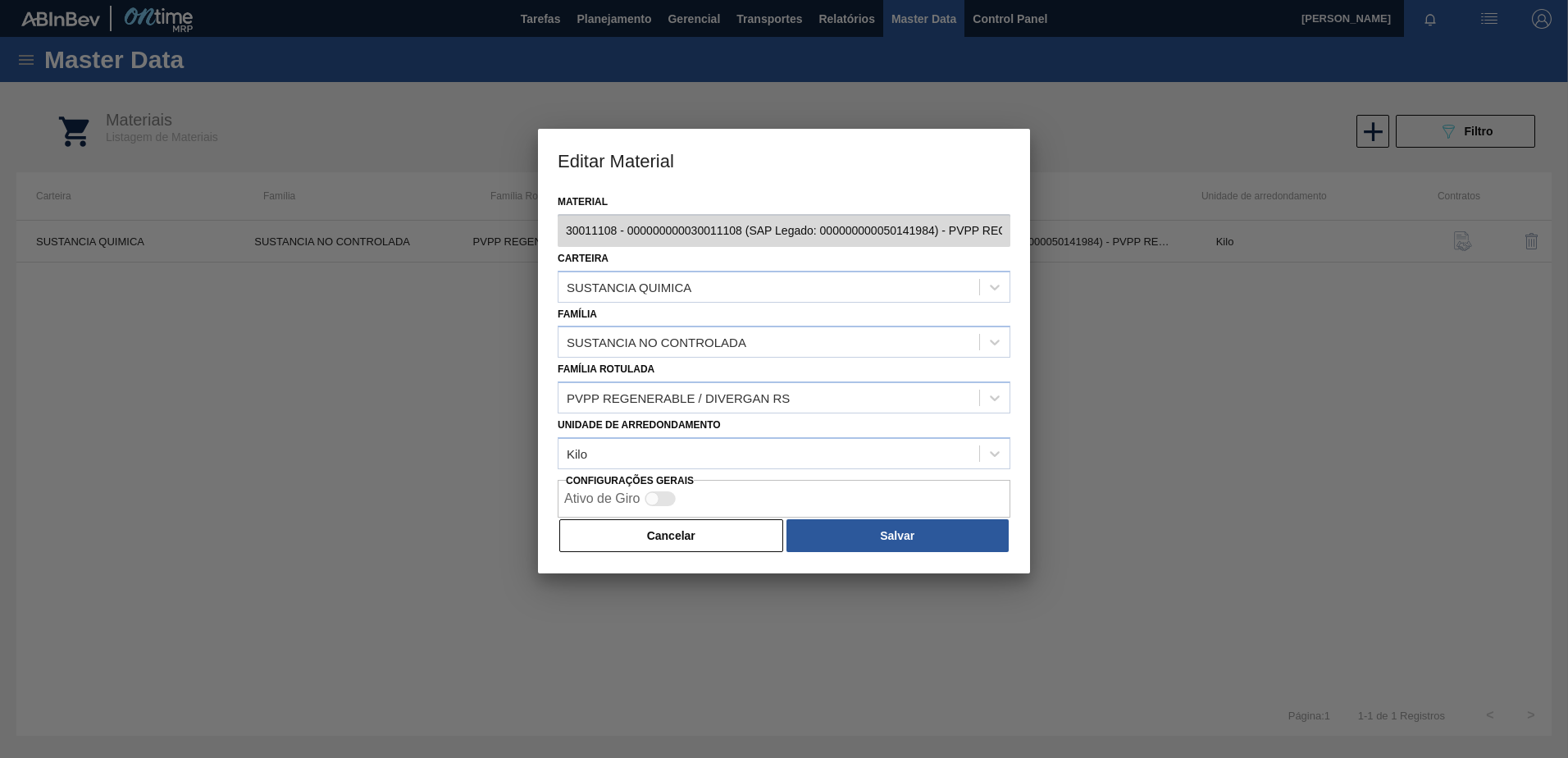
click at [612, 538] on button "Cancelar" at bounding box center [671, 535] width 224 height 32
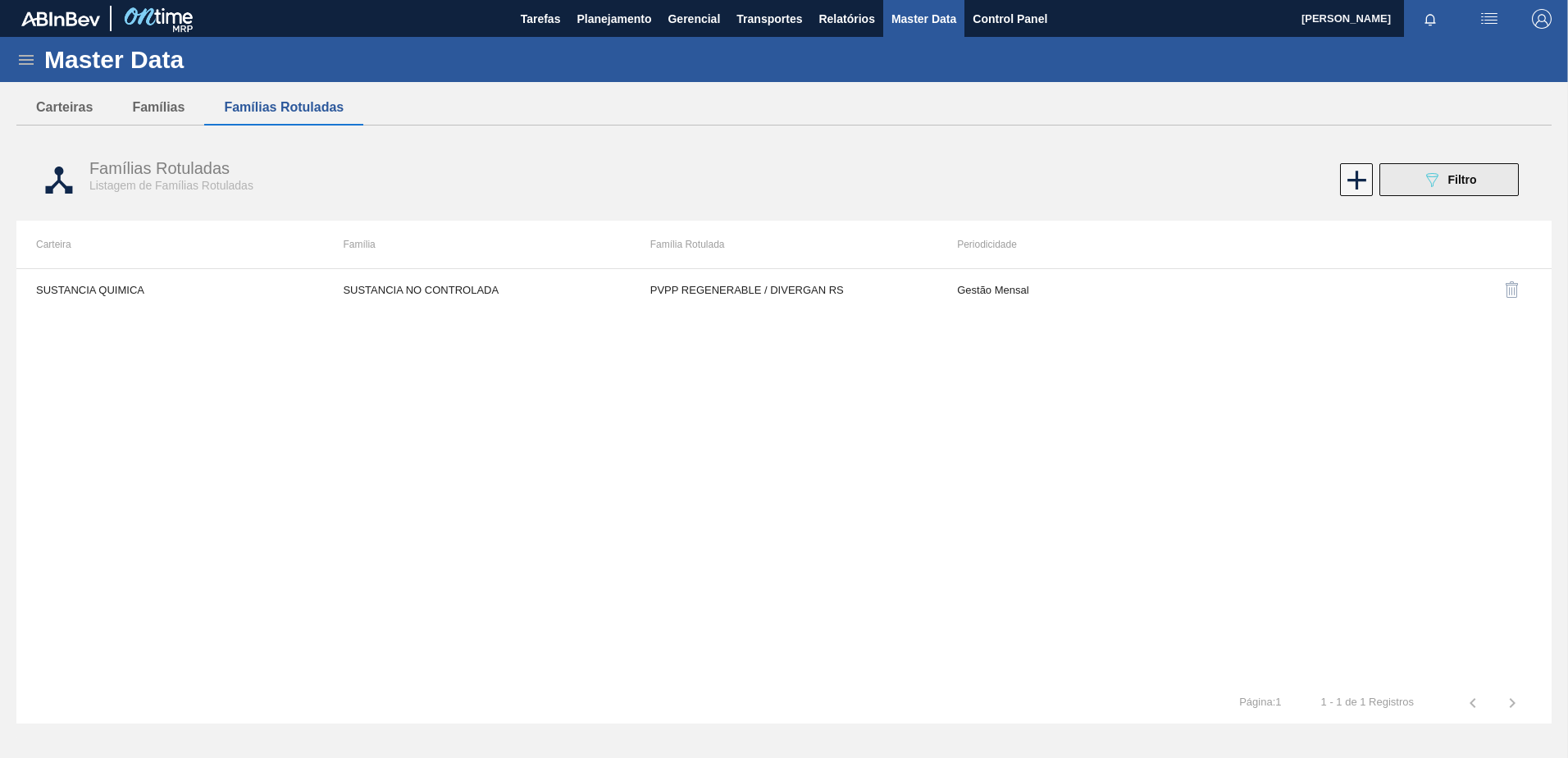
click at [1463, 177] on span "Filtro" at bounding box center [1463, 180] width 29 height 13
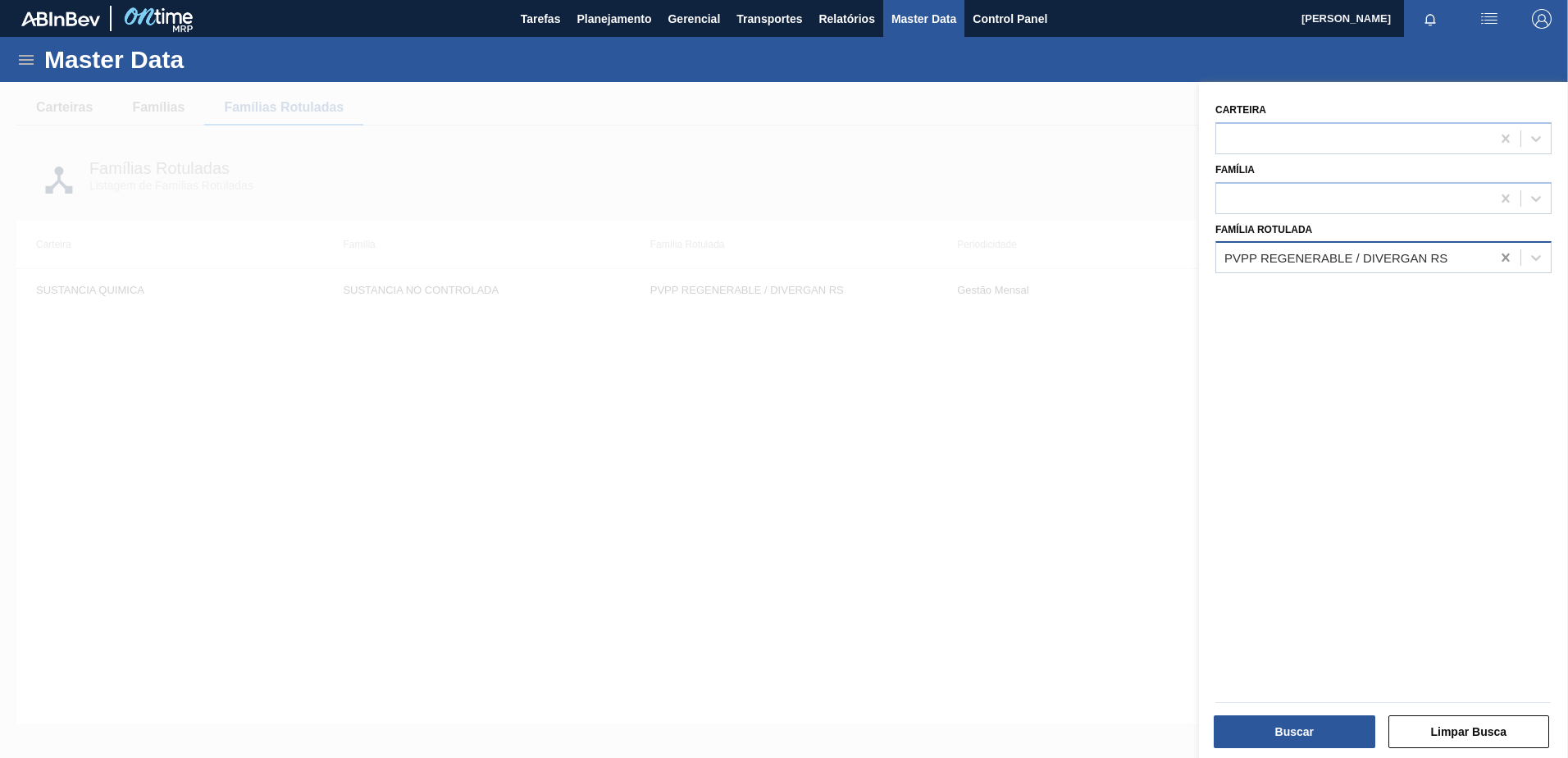
click at [1504, 256] on icon at bounding box center [1506, 257] width 8 height 9
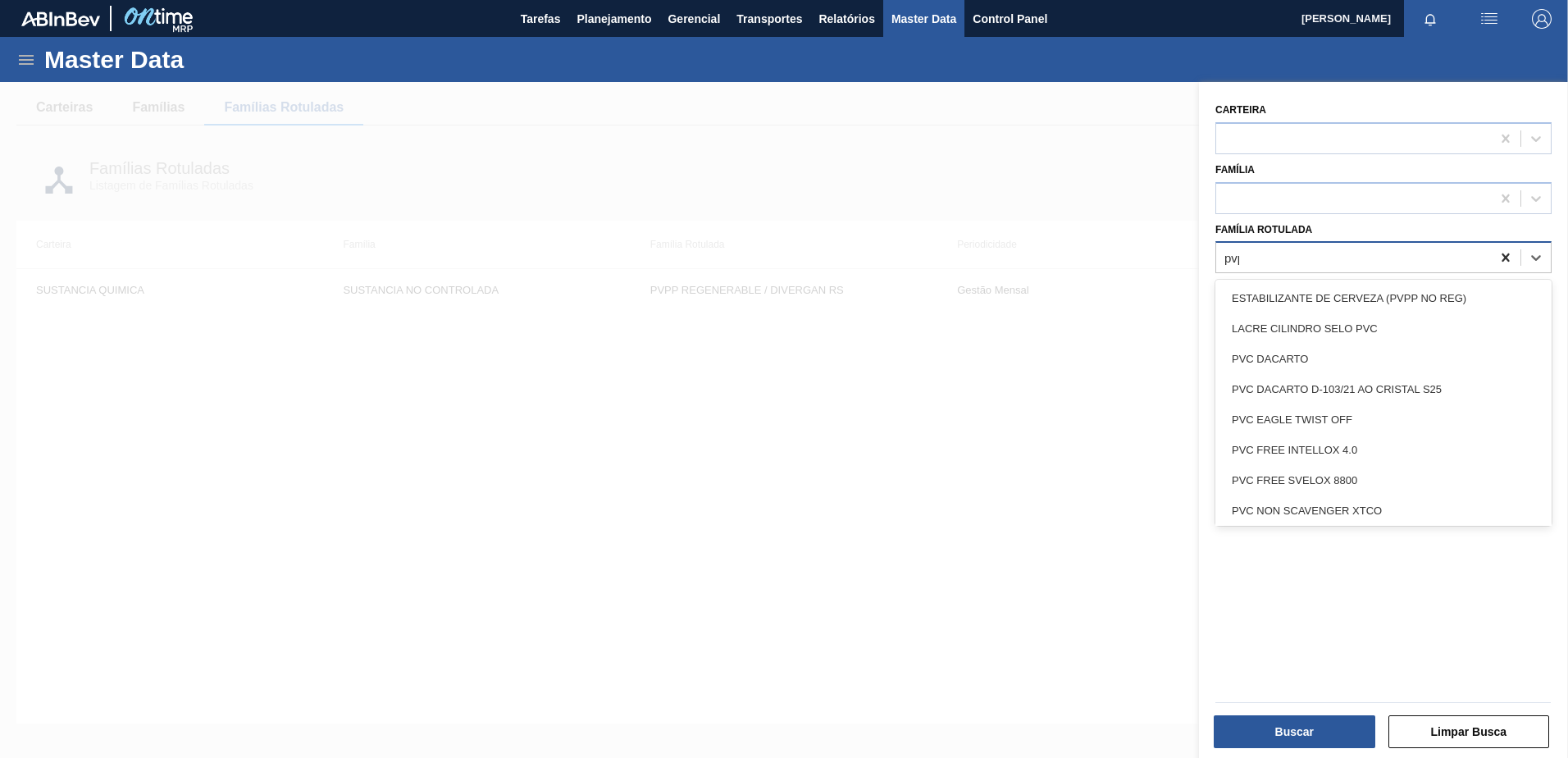
type Rotulada "pvpp"
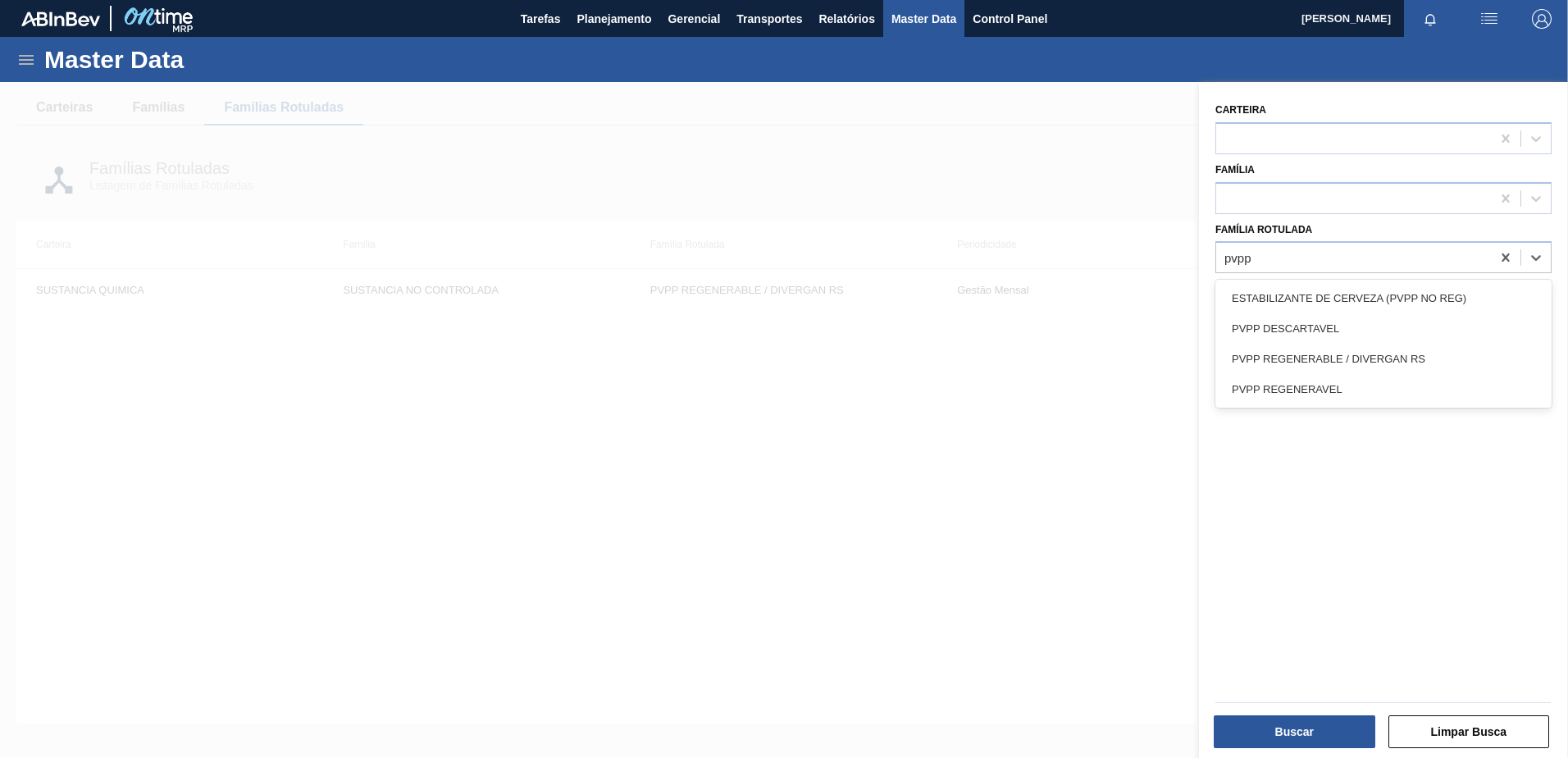
click at [1341, 386] on div "PVPP REGENERAVEL" at bounding box center [1383, 389] width 336 height 30
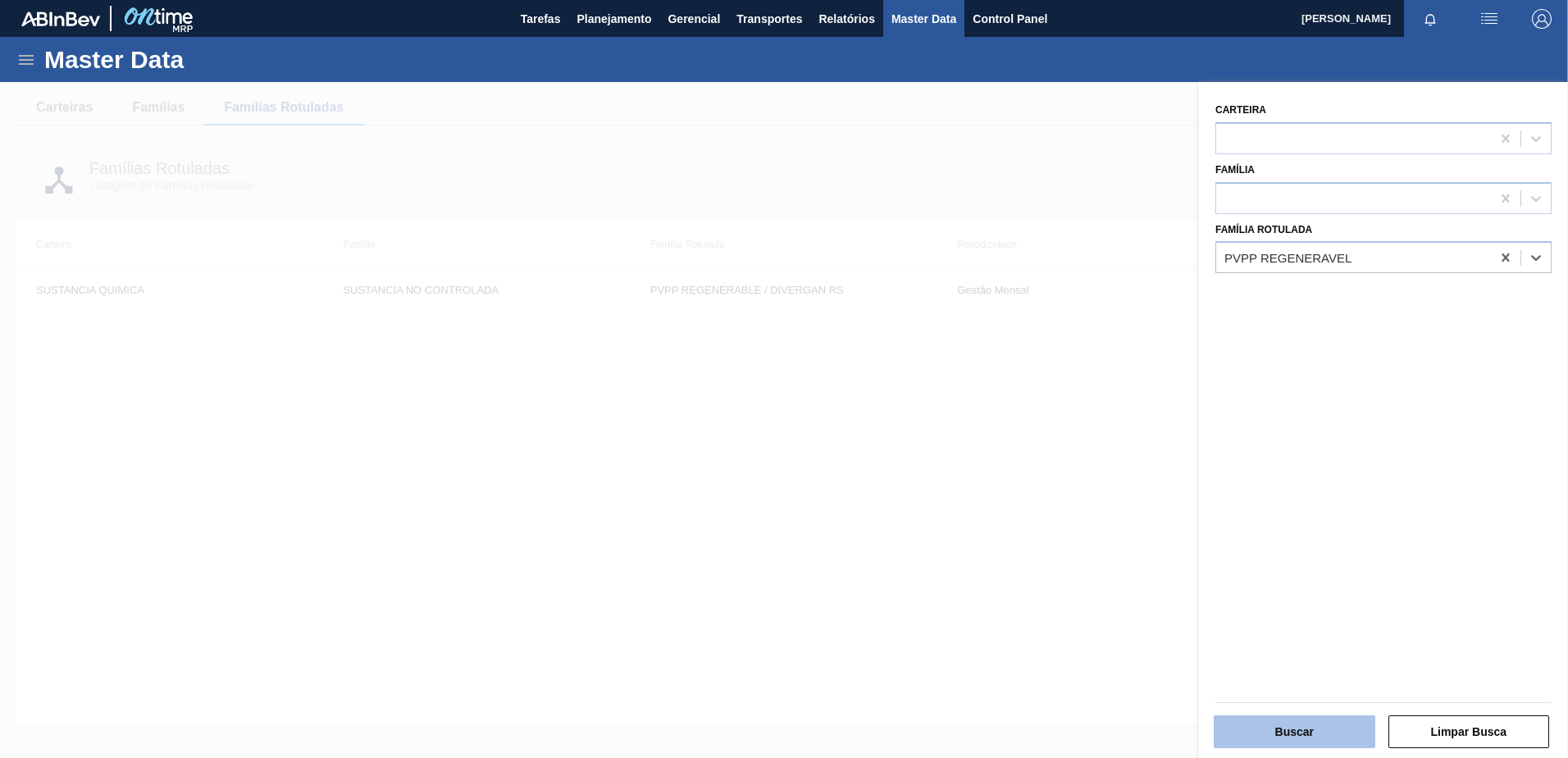
click at [1275, 738] on button "Buscar" at bounding box center [1295, 731] width 162 height 32
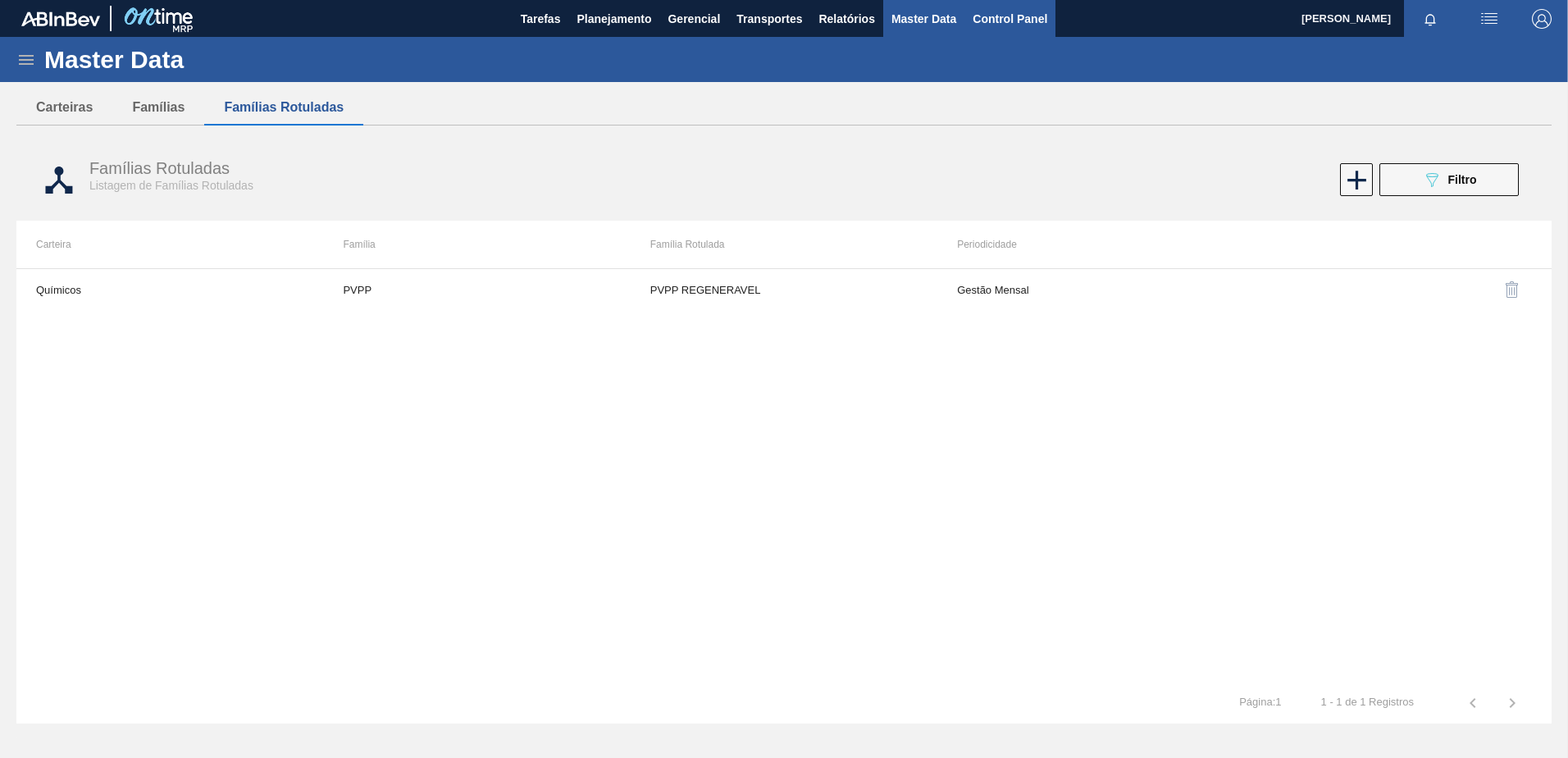
drag, startPoint x: 995, startPoint y: 9, endPoint x: 968, endPoint y: 15, distance: 27.7
click at [995, 9] on span "Control Panel" at bounding box center [1010, 18] width 74 height 20
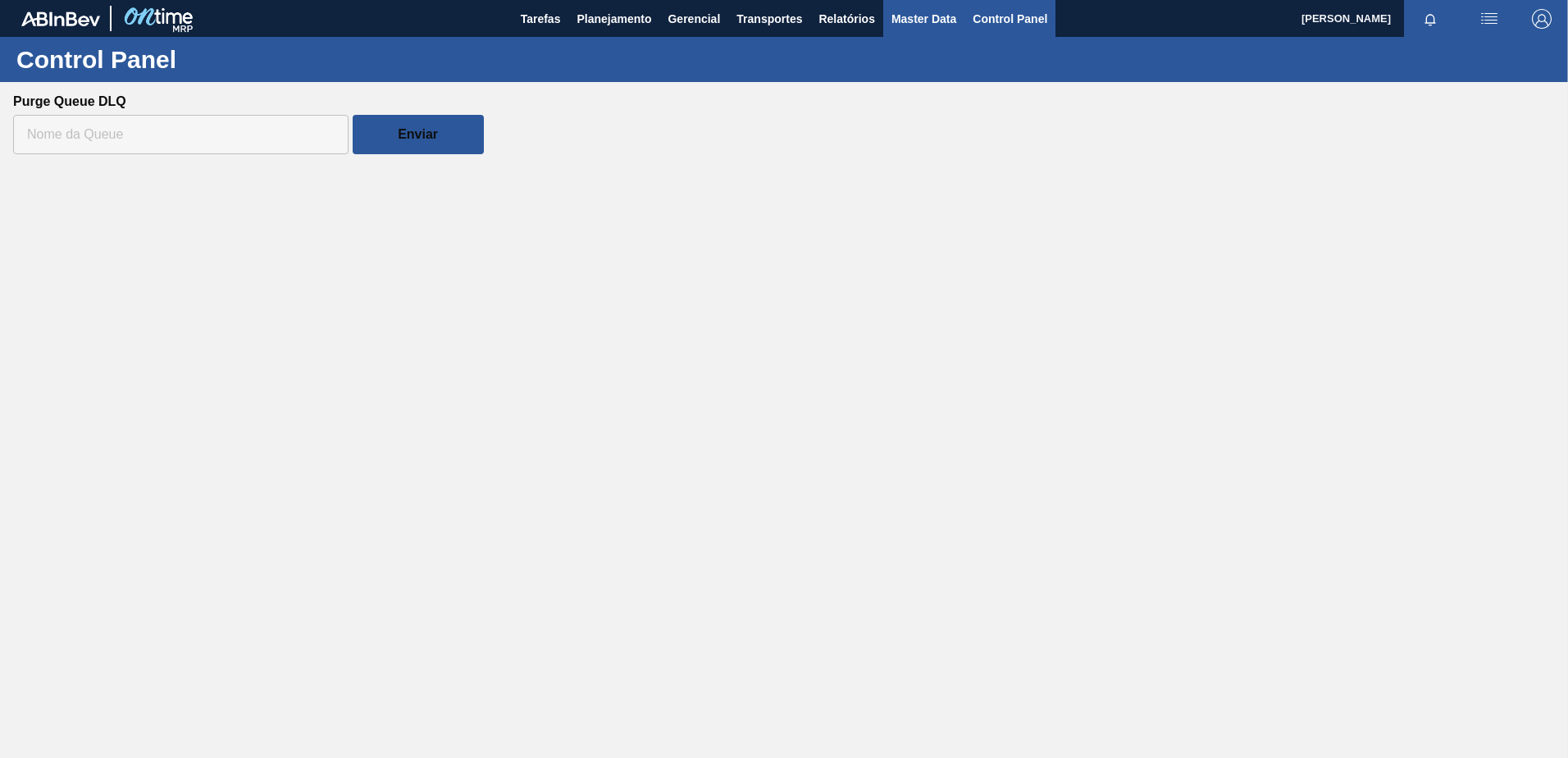
click at [891, 27] on button "Master Data" at bounding box center [923, 18] width 81 height 37
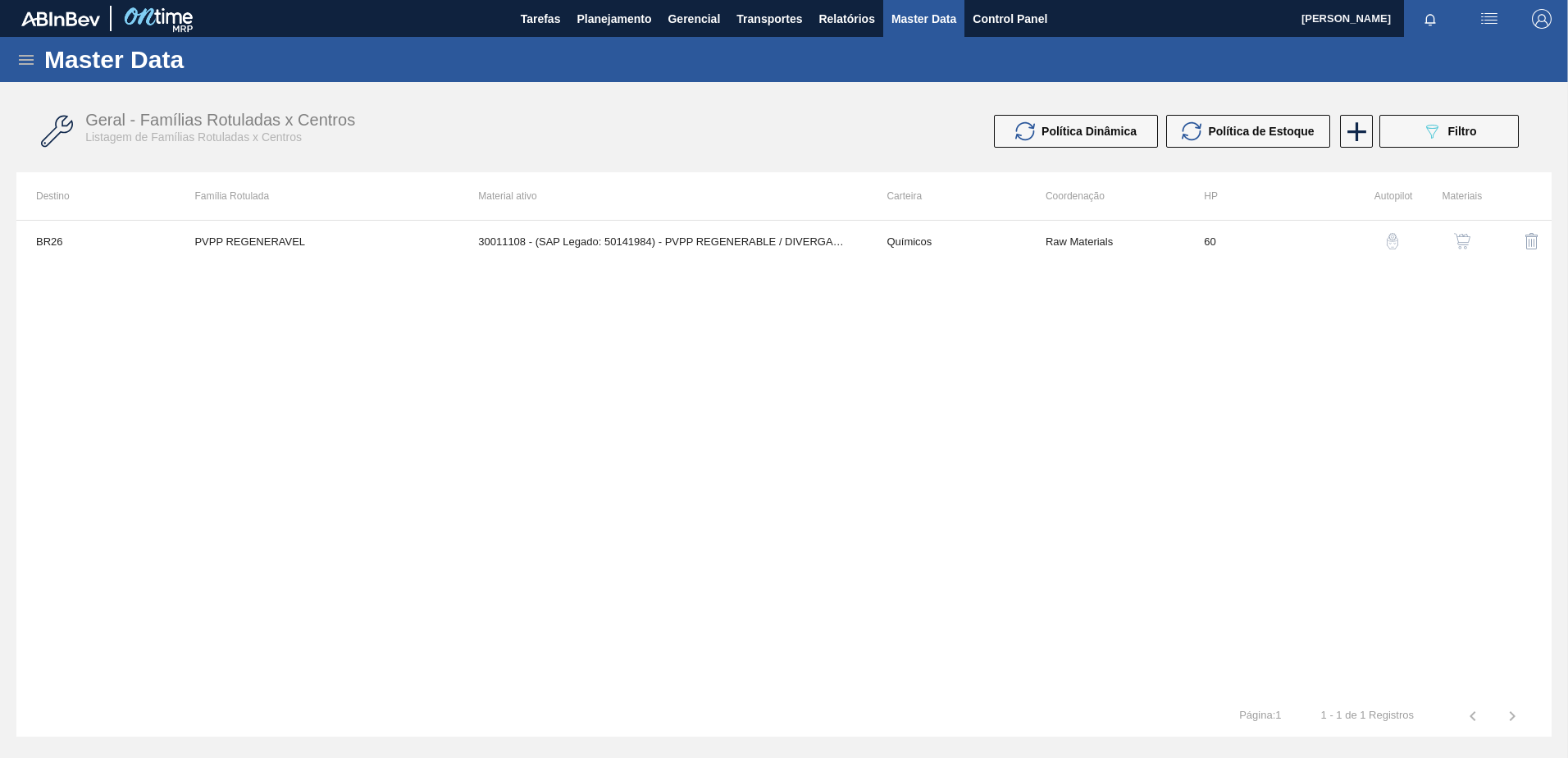
click at [23, 62] on icon at bounding box center [26, 60] width 20 height 20
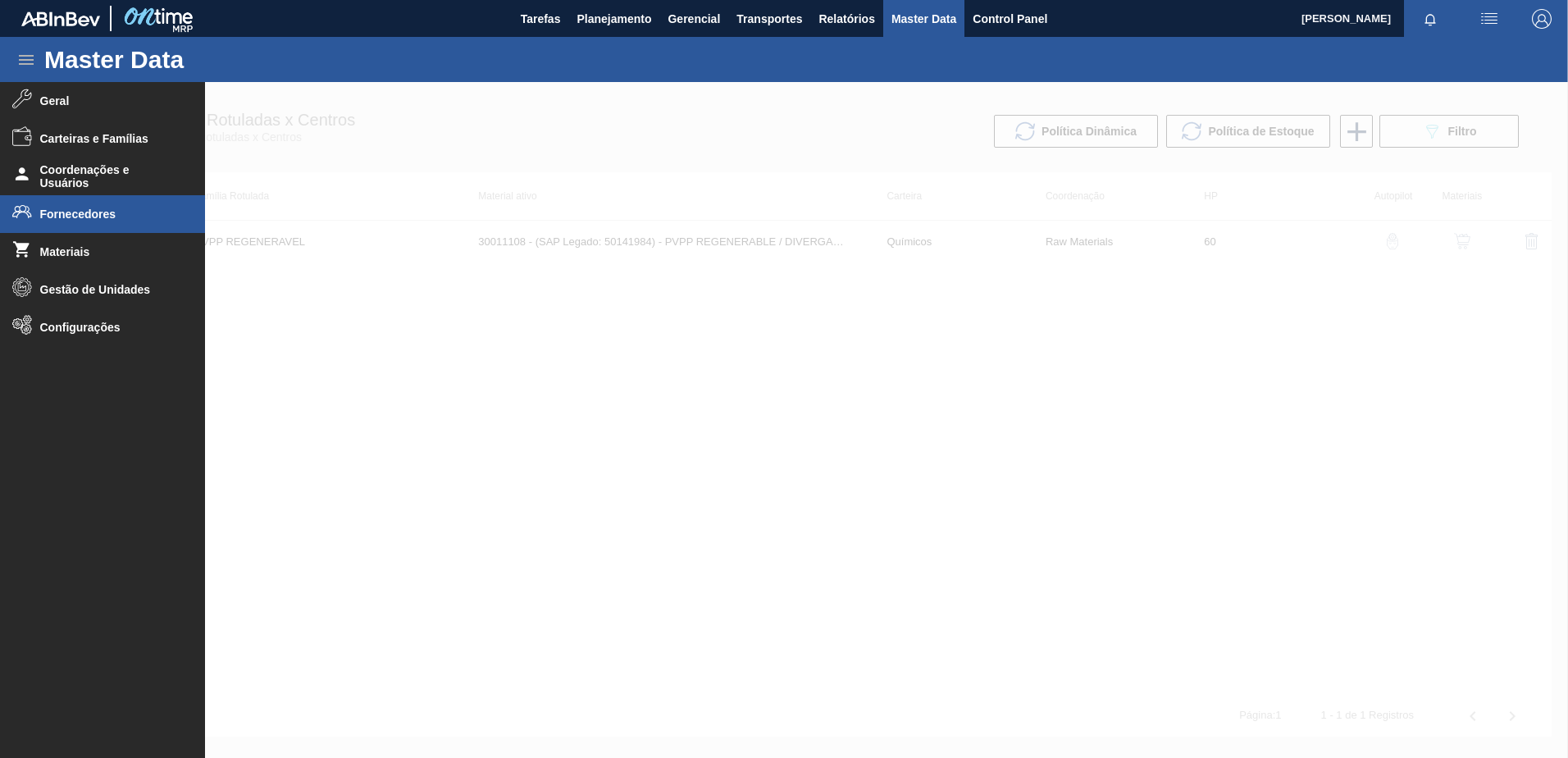
click at [60, 212] on span "Fornecedores" at bounding box center [108, 214] width 135 height 13
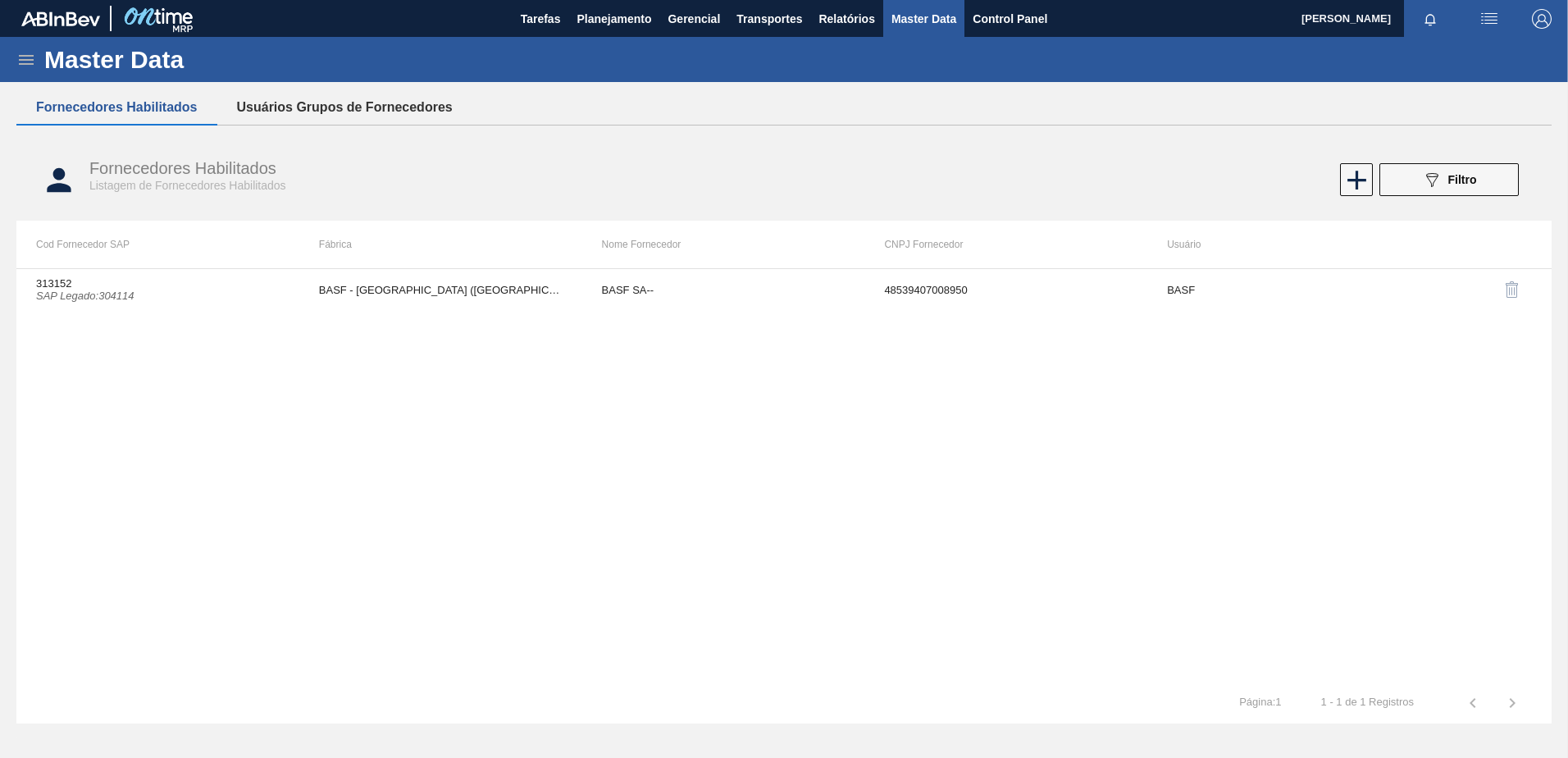
click at [330, 105] on button "Usuários Grupos de Fornecedores" at bounding box center [345, 108] width 255 height 34
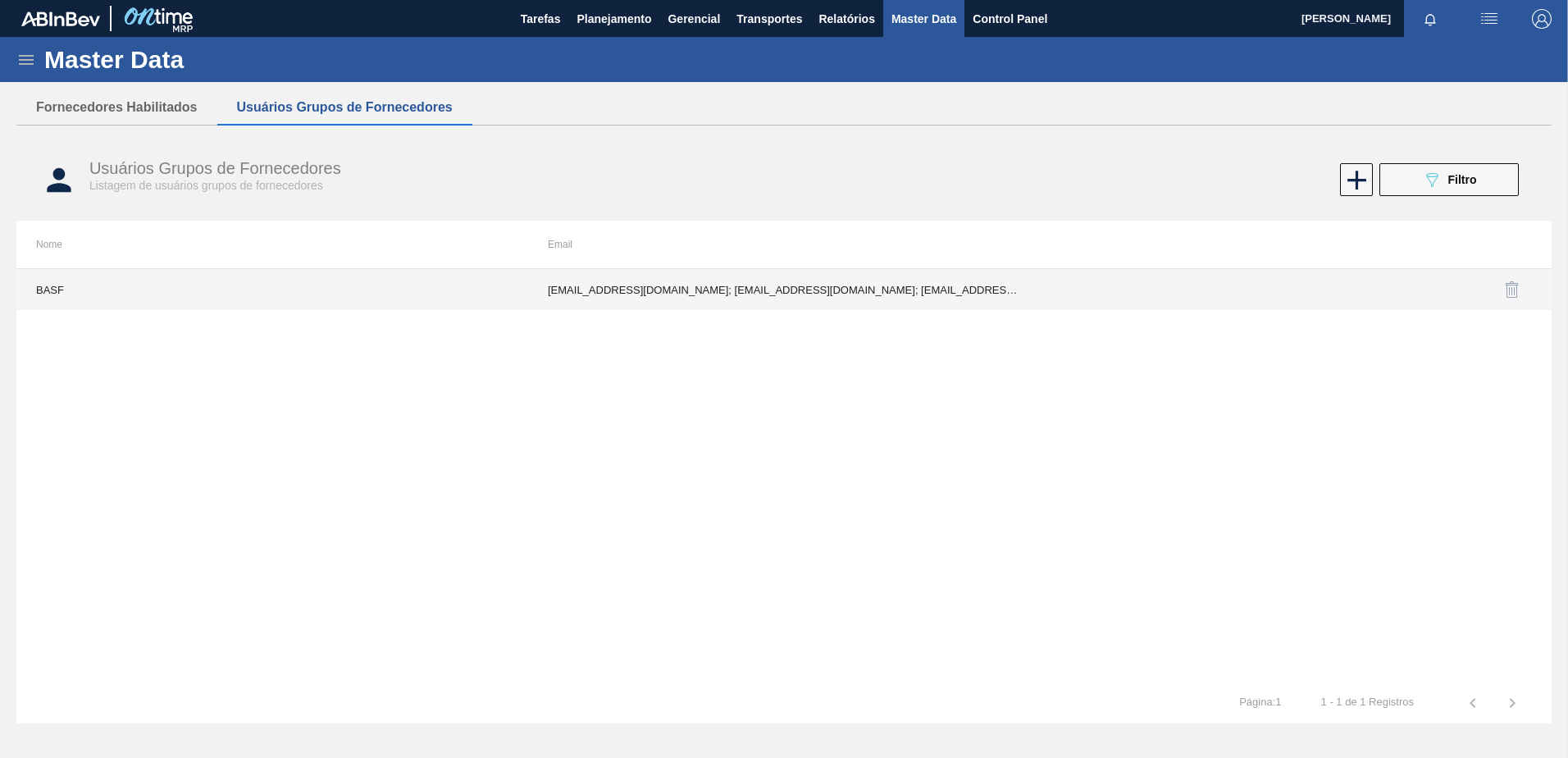
click at [554, 293] on td "[EMAIL_ADDRESS][DOMAIN_NAME]; [EMAIL_ADDRESS][DOMAIN_NAME]; [EMAIL_ADDRESS][DOM…" at bounding box center [784, 289] width 512 height 41
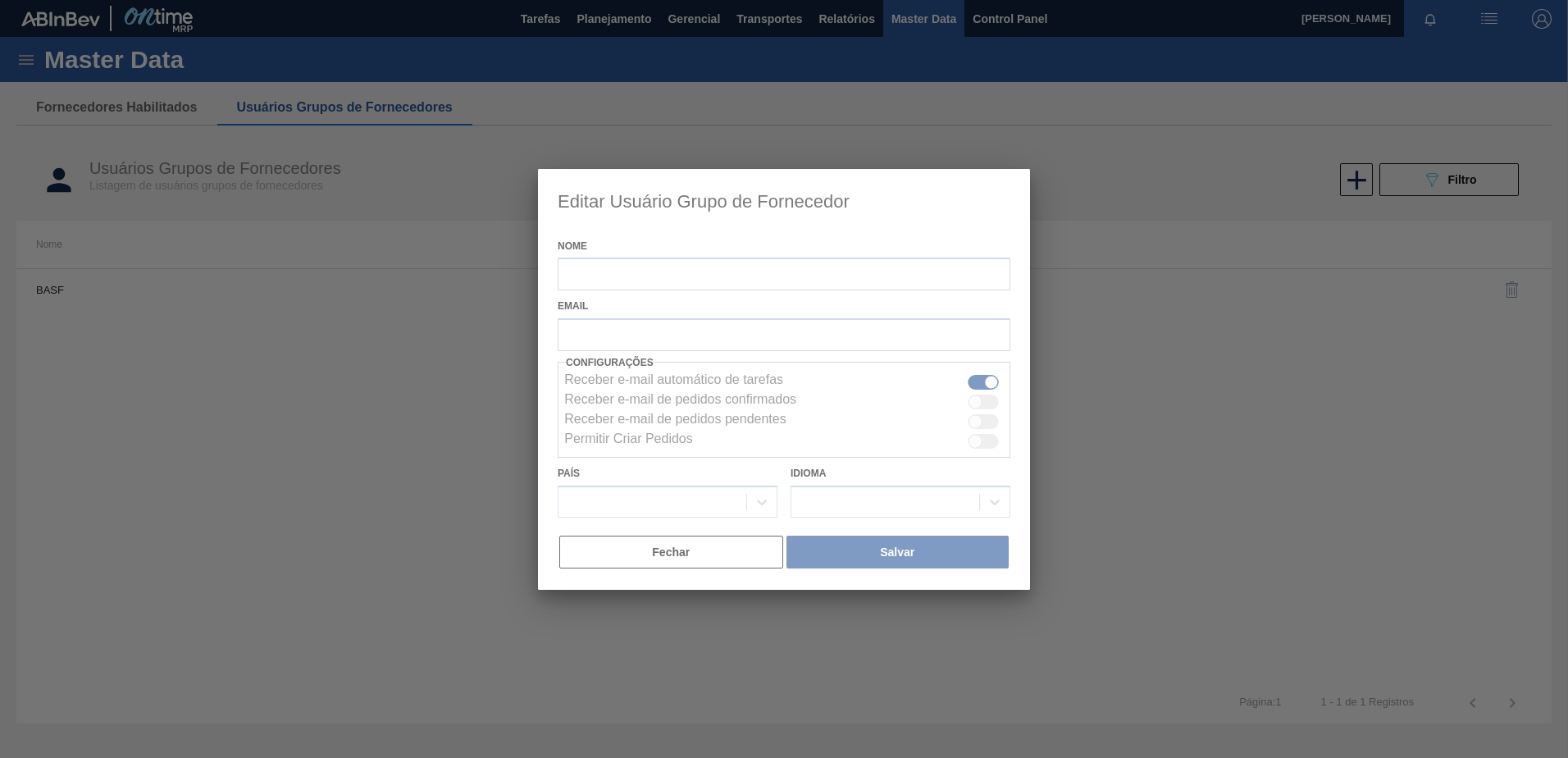
type input "BASF"
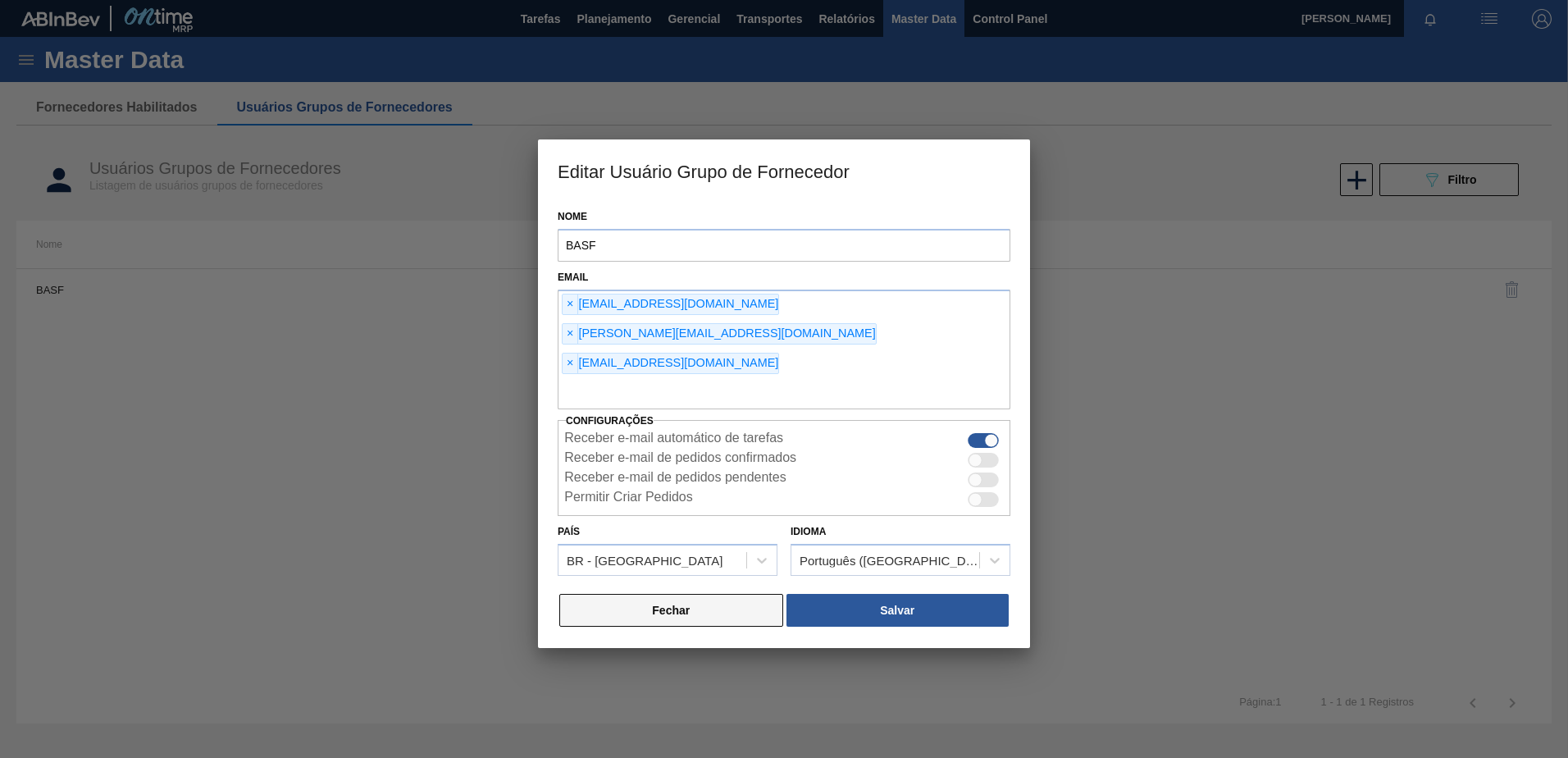
click at [645, 594] on button "Fechar" at bounding box center [671, 610] width 224 height 32
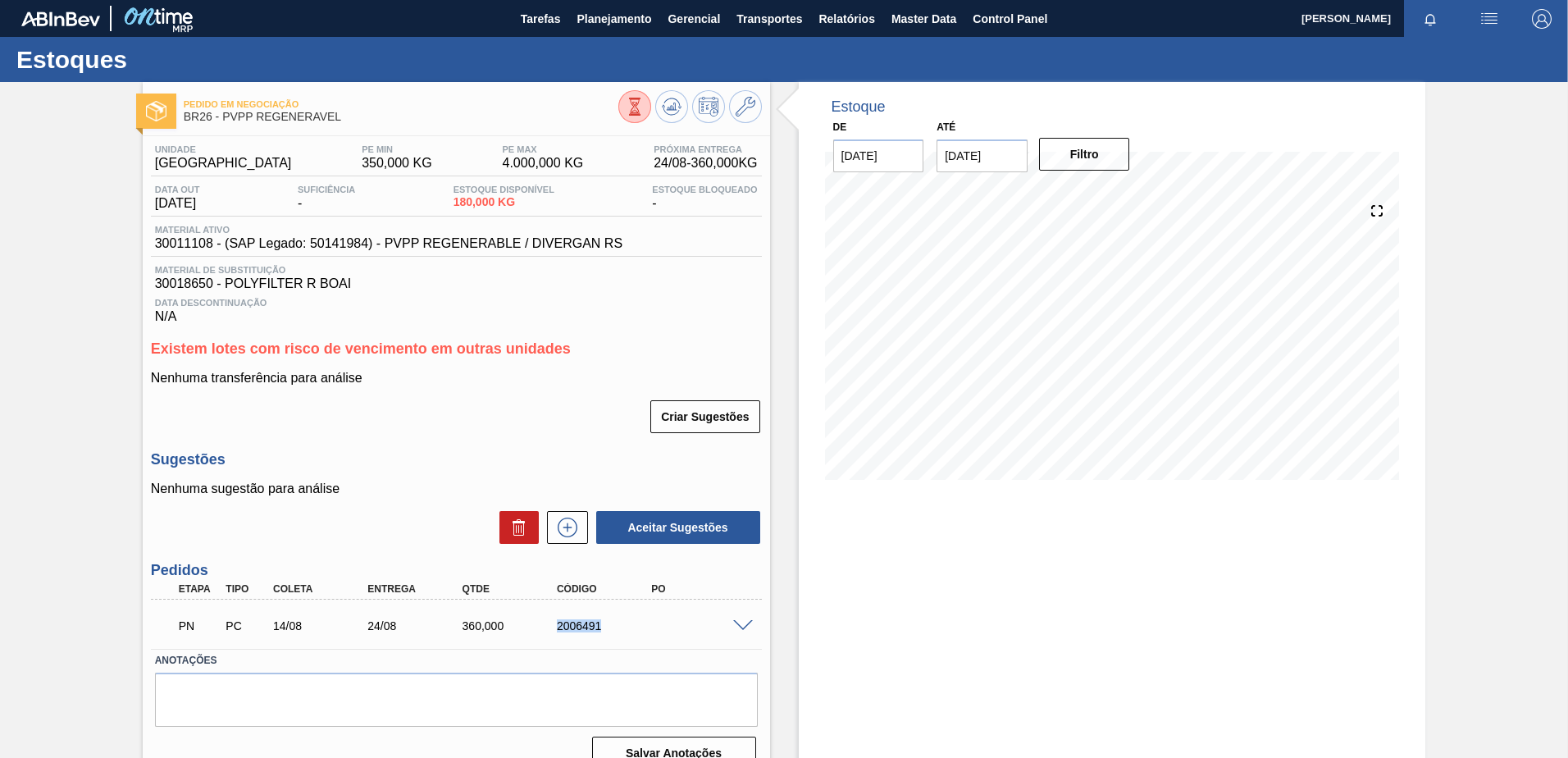
drag, startPoint x: 607, startPoint y: 627, endPoint x: 540, endPoint y: 628, distance: 67.0
click at [540, 628] on div "PN PC 14/08 24/08 360,000 2006491" at bounding box center [452, 624] width 567 height 32
click at [741, 631] on div "PN PC 14/08 24/08 360,000 2006491" at bounding box center [457, 624] width 611 height 41
click at [741, 626] on span at bounding box center [743, 626] width 20 height 12
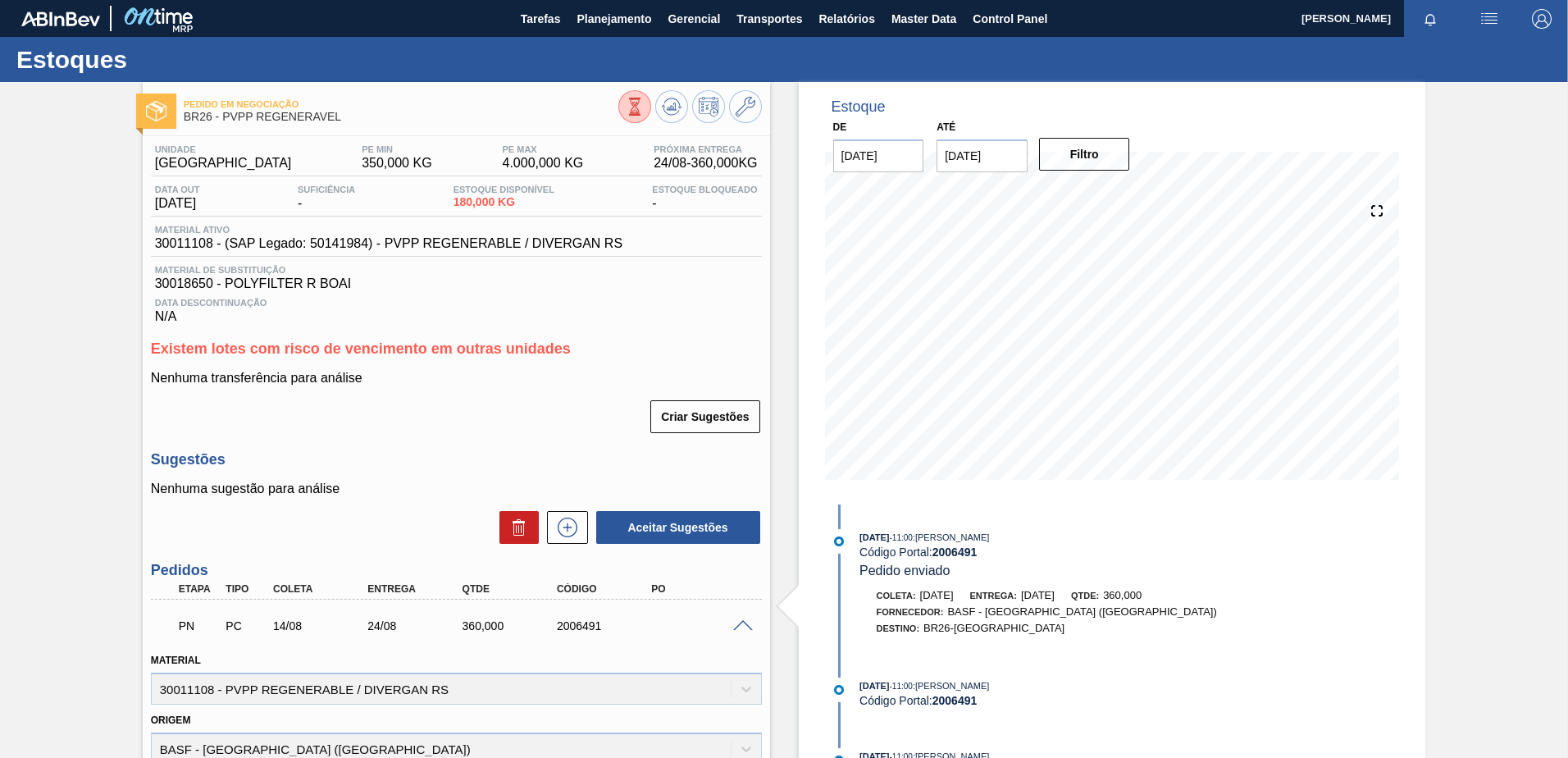
click at [762, 112] on div "Pedido em Negociação BR26 - PVPP REGENERAVEL" at bounding box center [456, 109] width 627 height 37
click at [750, 109] on icon at bounding box center [745, 107] width 20 height 20
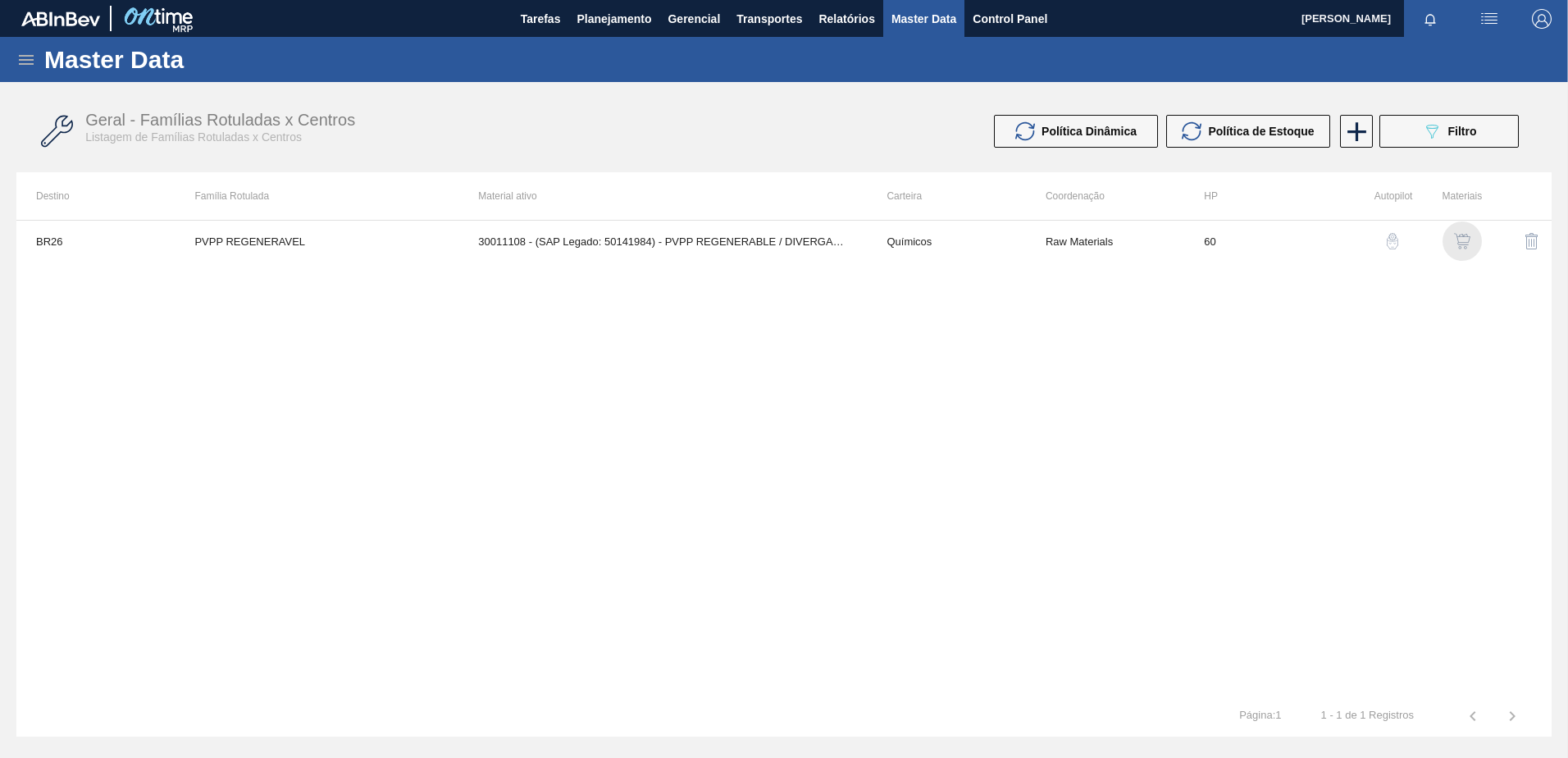
click at [1464, 239] on img "button" at bounding box center [1462, 241] width 16 height 16
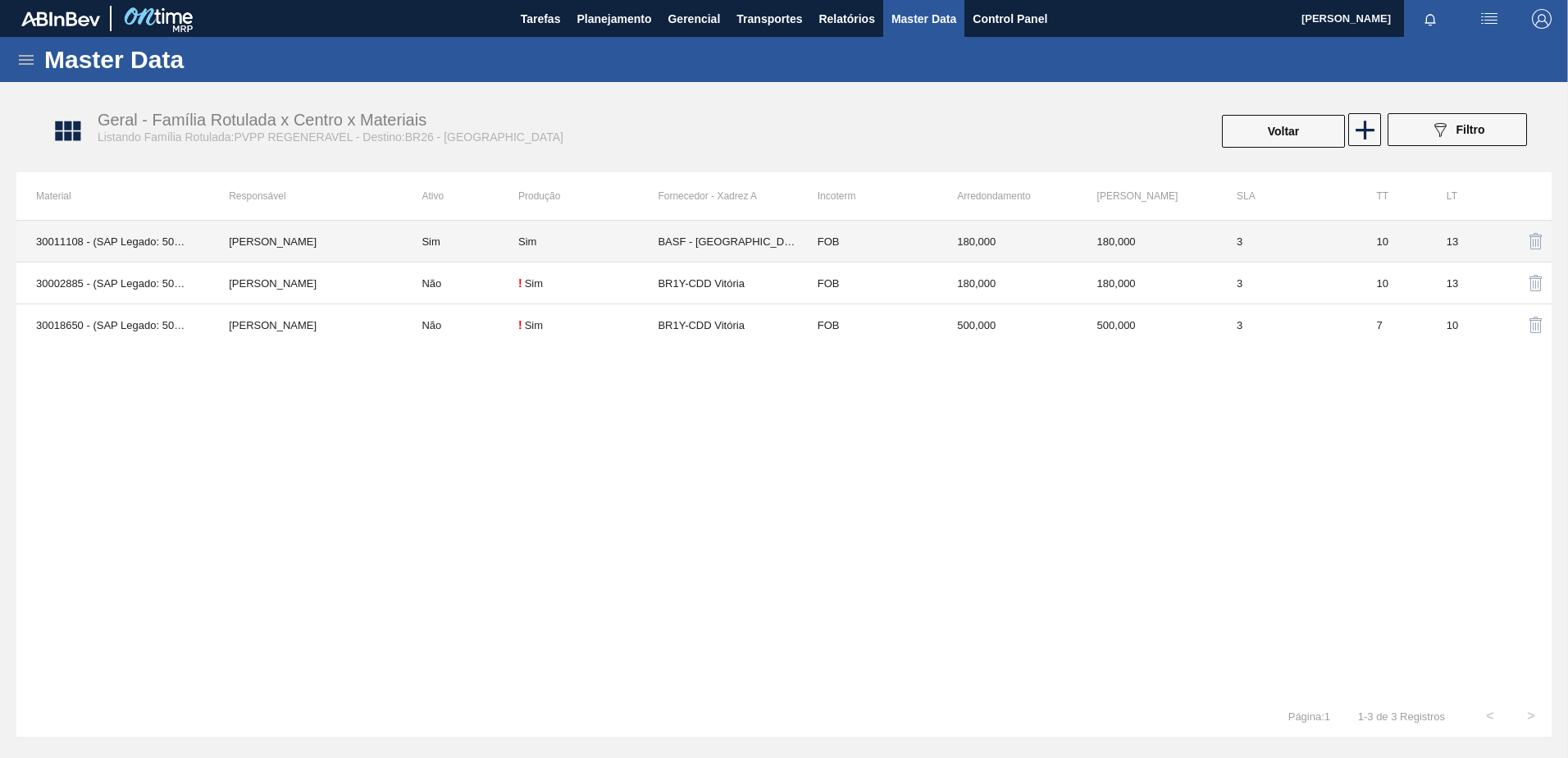
click at [719, 234] on td "BASF - [GEOGRAPHIC_DATA] ([GEOGRAPHIC_DATA])" at bounding box center [727, 242] width 139 height 42
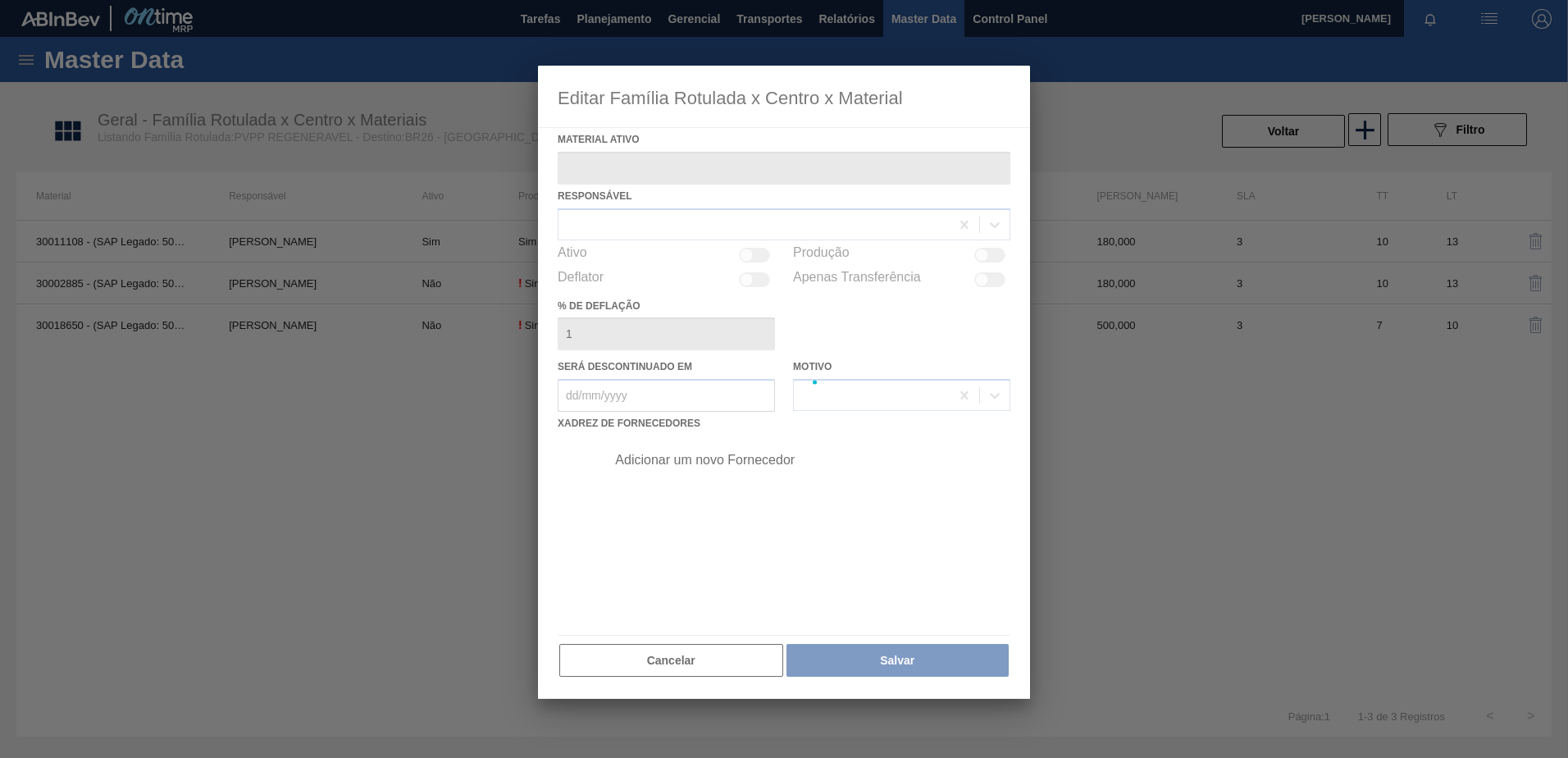
type ativo "30011108 - (SAP Legado: 50141984) - PVPP REGENERABLE / DIVERGAN RS"
checkbox input "true"
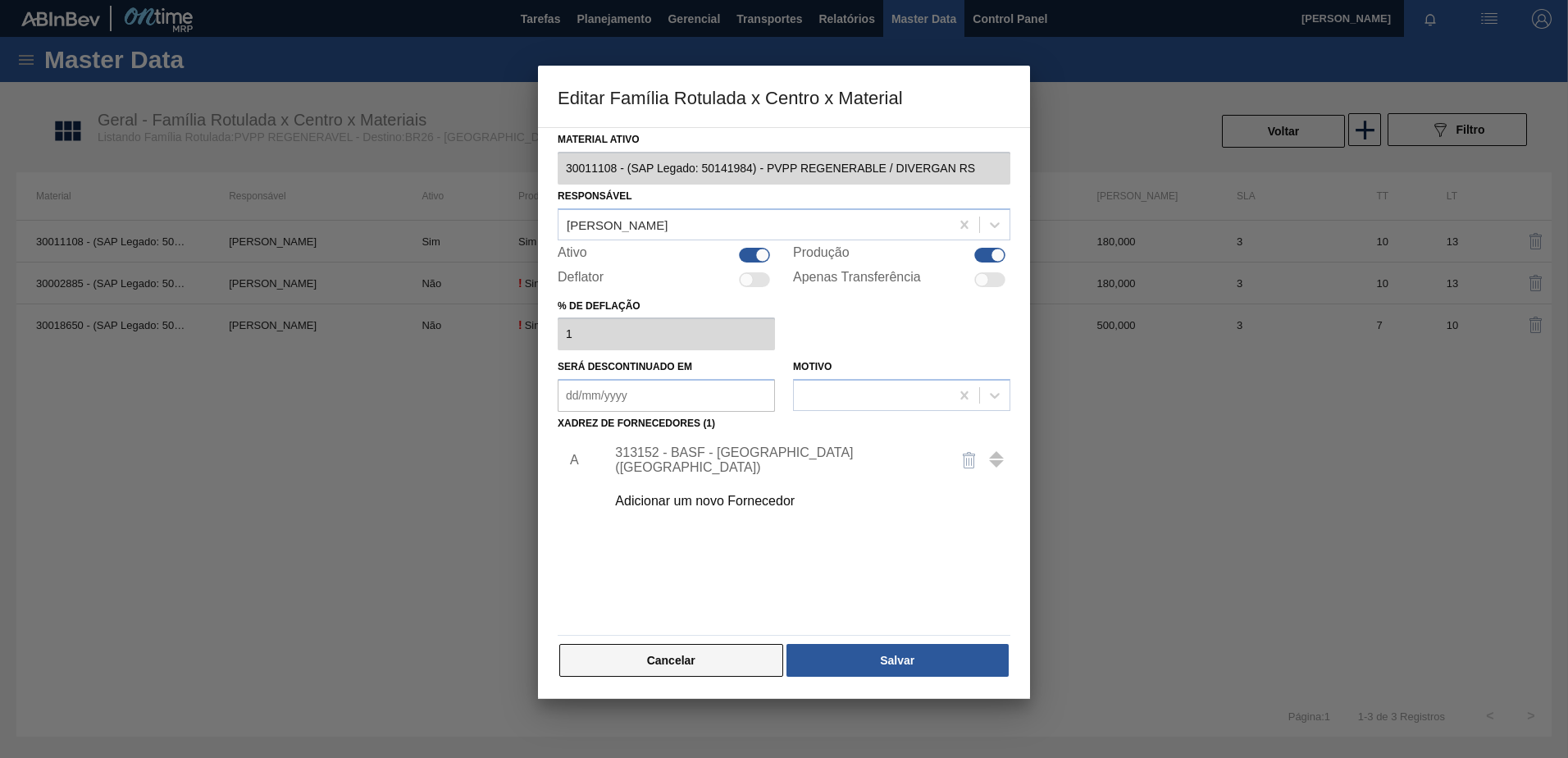
click at [632, 655] on button "Cancelar" at bounding box center [671, 660] width 224 height 32
